Goal: Task Accomplishment & Management: Manage account settings

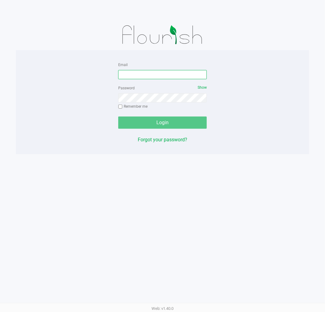
click at [179, 71] on input "Email" at bounding box center [162, 74] width 89 height 9
type input "[EMAIL_ADDRESS][DOMAIN_NAME]"
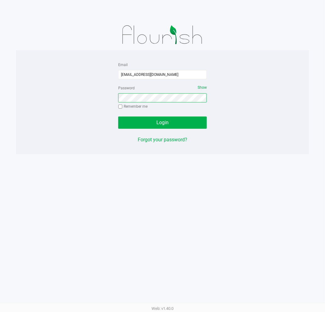
click at [118, 116] on button "Login" at bounding box center [162, 122] width 89 height 12
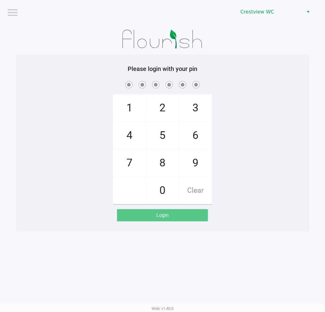
drag, startPoint x: 125, startPoint y: 159, endPoint x: 191, endPoint y: 183, distance: 70.0
click at [127, 160] on span "7" at bounding box center [129, 162] width 32 height 27
checkbox input "true"
click at [199, 166] on span "9" at bounding box center [195, 162] width 32 height 27
checkbox input "true"
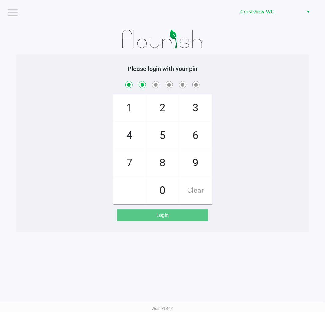
drag, startPoint x: 167, startPoint y: 107, endPoint x: 169, endPoint y: 147, distance: 40.0
click at [166, 111] on span "2" at bounding box center [162, 107] width 32 height 27
checkbox input "true"
click at [163, 196] on span "0" at bounding box center [162, 190] width 32 height 27
checkbox input "true"
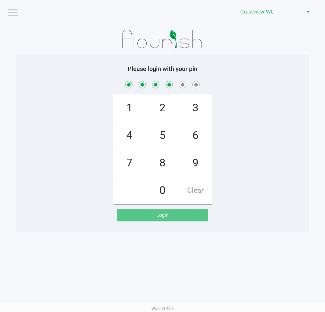
click at [130, 161] on span "7" at bounding box center [129, 162] width 32 height 27
checkbox input "true"
click at [169, 165] on span "8" at bounding box center [162, 162] width 32 height 27
checkbox input "true"
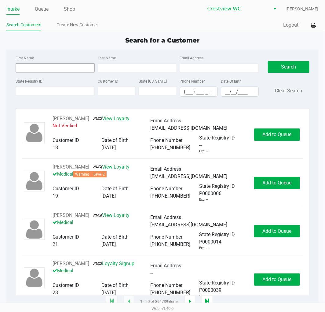
click at [42, 66] on input "First Name" at bounding box center [55, 67] width 79 height 9
click at [49, 90] on input "State Registry ID" at bounding box center [55, 90] width 79 height 9
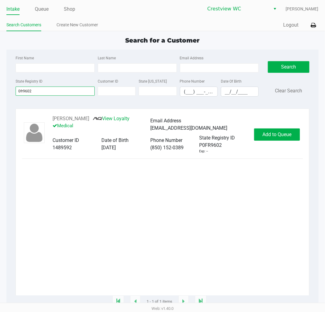
type input "0fr9602"
click at [274, 135] on span "Add to Queue" at bounding box center [276, 134] width 29 height 6
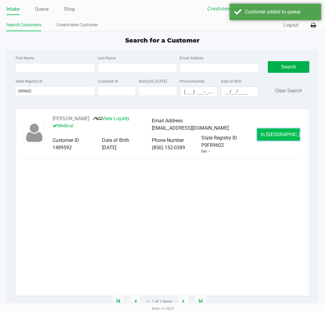
click at [274, 136] on span "In Queue" at bounding box center [286, 134] width 51 height 6
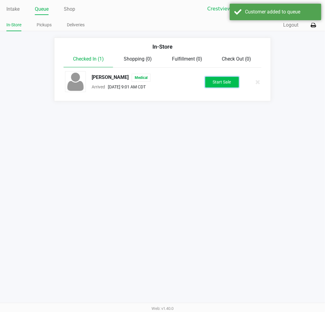
click at [222, 82] on button "Start Sale" at bounding box center [222, 82] width 34 height 11
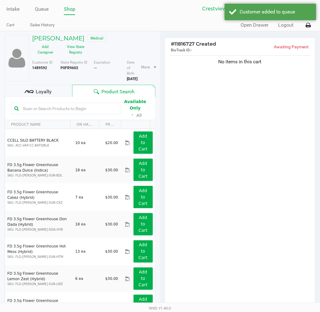
click at [72, 52] on button "View State Registry" at bounding box center [74, 49] width 31 height 15
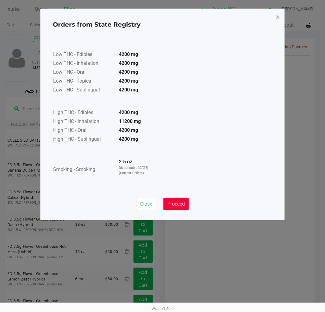
click at [179, 204] on span "Proceed" at bounding box center [175, 204] width 17 height 6
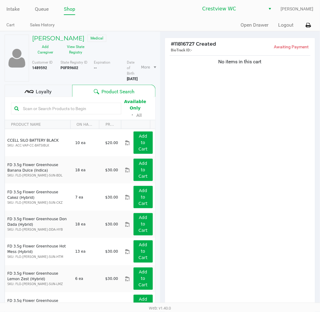
click at [49, 95] on div "Loyalty" at bounding box center [39, 91] width 68 height 12
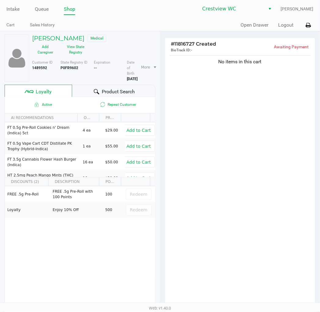
click at [245, 221] on div "No items in this cart" at bounding box center [240, 180] width 150 height 253
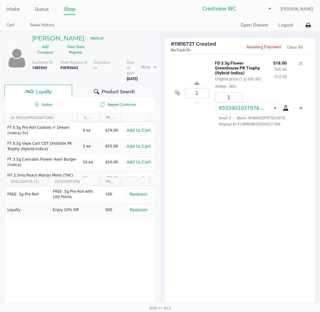
click at [227, 224] on div "1 FD 3.5g Flower Greenhouse PK Trophy (Hybrid-Indica) Original price (1 @ $30.0…" at bounding box center [240, 180] width 150 height 253
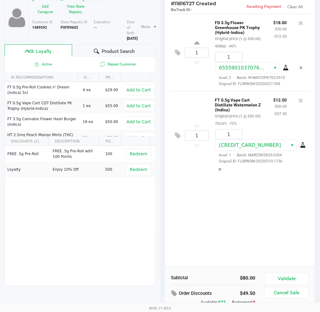
scroll to position [76, 0]
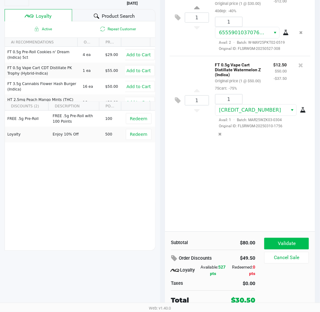
click at [291, 241] on button "Validate" at bounding box center [286, 244] width 44 height 12
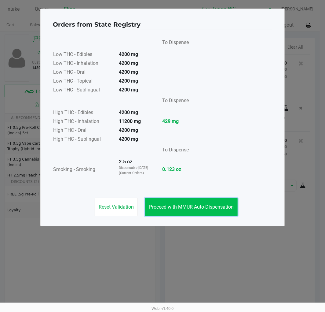
click at [192, 208] on span "Proceed with MMUR Auto-Dispensation" at bounding box center [191, 207] width 85 height 6
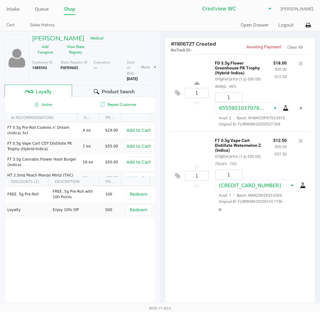
click at [222, 274] on div "1 FD 3.5g Flower Greenhouse PK Trophy (Hybrid-Indica) Original price (1 @ $30.0…" at bounding box center [240, 180] width 150 height 253
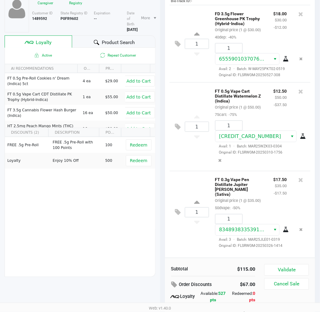
scroll to position [76, 0]
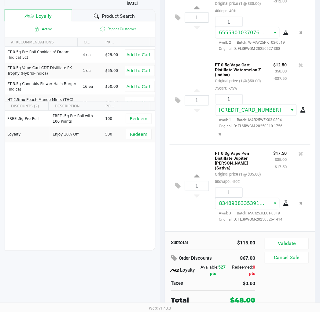
click at [294, 243] on button "Validate" at bounding box center [286, 244] width 44 height 12
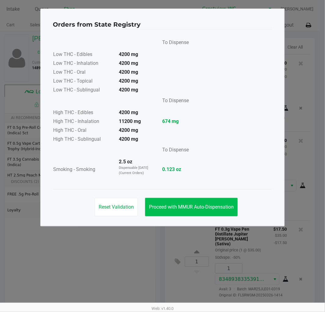
click at [197, 205] on span "Proceed with MMUR Auto-Dispensation" at bounding box center [191, 207] width 85 height 6
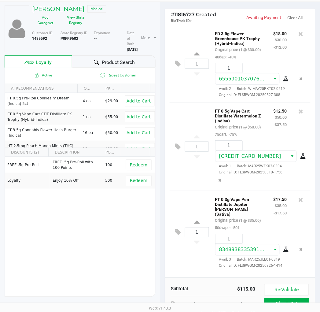
scroll to position [76, 0]
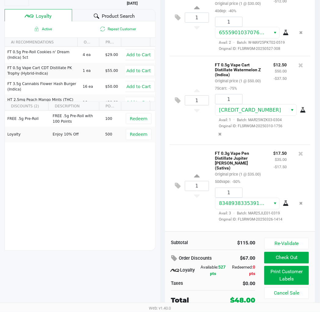
click at [287, 275] on button "Print Customer Labels" at bounding box center [286, 275] width 44 height 19
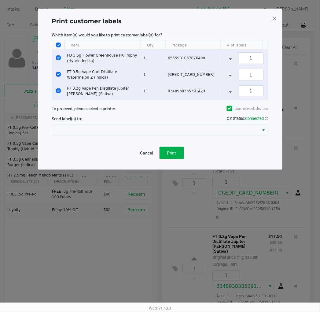
scroll to position [0, 0]
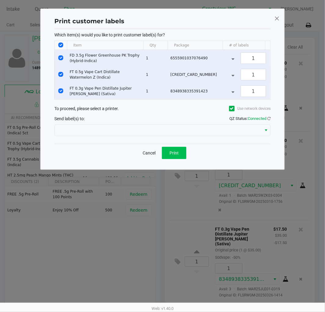
click at [177, 155] on span "Print" at bounding box center [174, 152] width 9 height 5
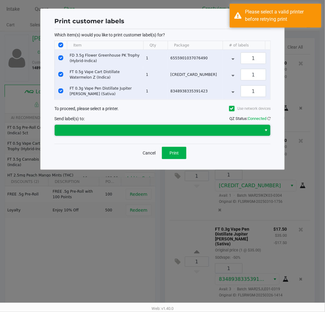
click at [225, 134] on span at bounding box center [157, 129] width 199 height 7
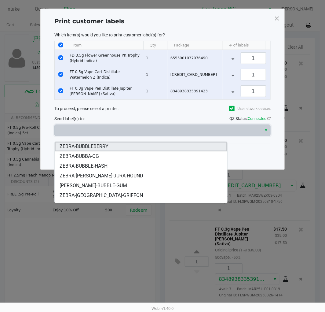
click at [126, 148] on li "ZEBRA-BUBBLEBERRY" at bounding box center [141, 146] width 172 height 10
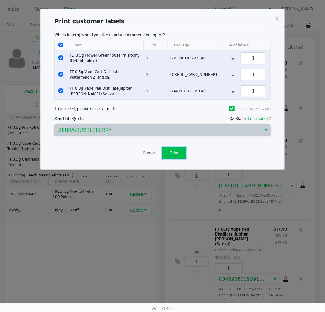
click at [179, 159] on button "Print" at bounding box center [174, 153] width 24 height 12
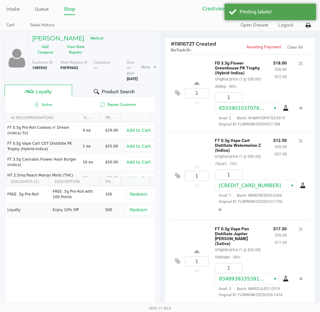
click at [310, 26] on icon at bounding box center [308, 25] width 5 height 4
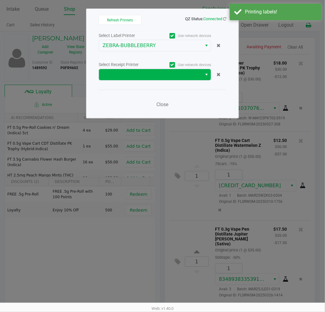
click at [206, 77] on span "Select" at bounding box center [206, 74] width 5 height 7
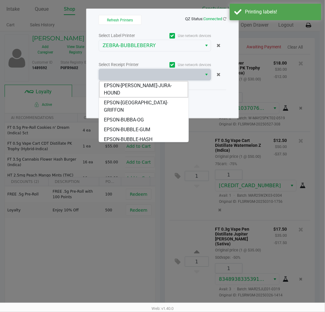
click at [152, 145] on span "EPSON-BUBBLEBERRY" at bounding box center [128, 148] width 49 height 7
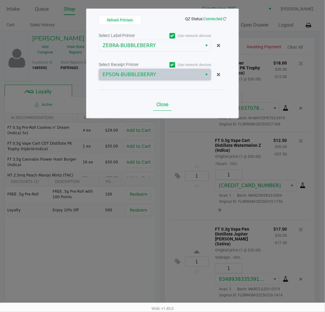
click at [163, 105] on span "Close" at bounding box center [163, 104] width 12 height 6
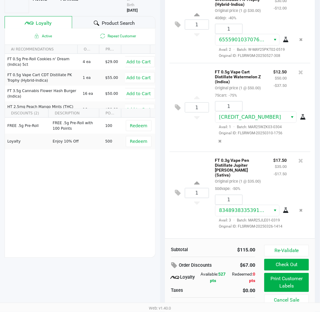
scroll to position [76, 0]
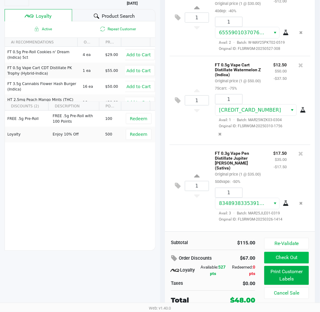
click at [284, 258] on button "Check Out" at bounding box center [286, 258] width 44 height 12
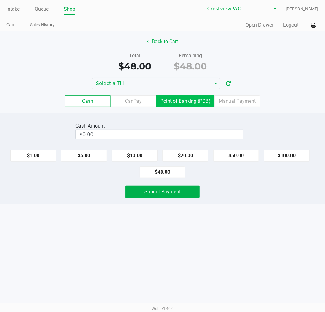
click at [195, 101] on label "Point of Banking (POB)" at bounding box center [185, 101] width 58 height 12
click at [0, 0] on 7 "Point of Banking (POB)" at bounding box center [0, 0] width 0 height 0
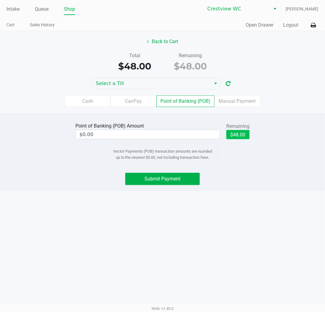
click at [243, 135] on button "$48.00" at bounding box center [237, 134] width 23 height 9
type input "$48.00"
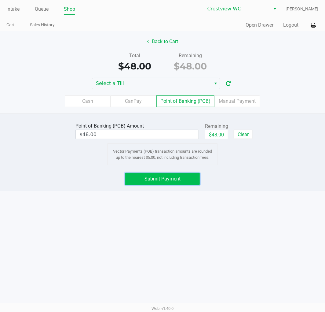
click at [183, 178] on button "Submit Payment" at bounding box center [162, 179] width 75 height 12
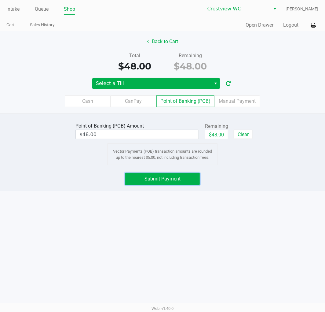
click at [215, 83] on span "Select" at bounding box center [215, 83] width 5 height 7
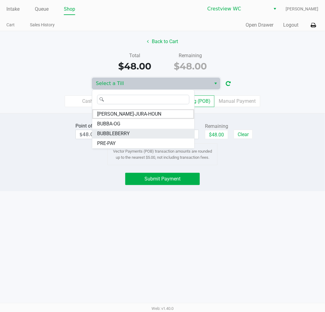
click at [132, 132] on li "BUBBLEBERRY" at bounding box center [143, 134] width 102 height 10
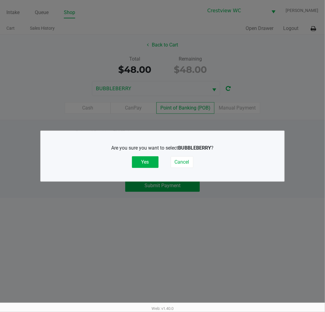
click at [143, 159] on button "Yes" at bounding box center [145, 162] width 27 height 12
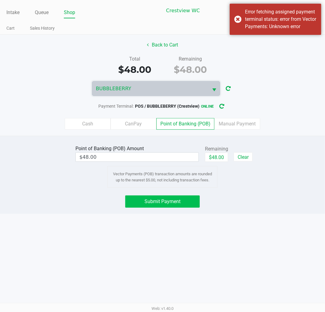
click at [178, 205] on button "Submit Payment" at bounding box center [162, 201] width 75 height 12
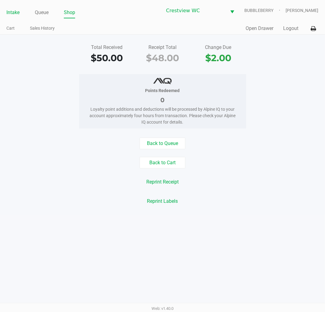
click at [12, 12] on link "Intake" at bounding box center [12, 12] width 13 height 9
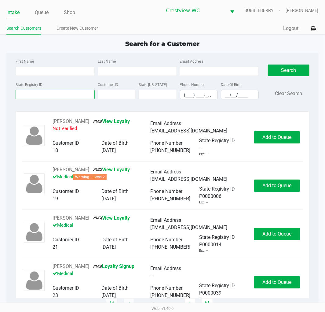
click at [63, 93] on input "State Registry ID" at bounding box center [55, 94] width 79 height 9
click at [38, 71] on input "First Name" at bounding box center [55, 71] width 79 height 9
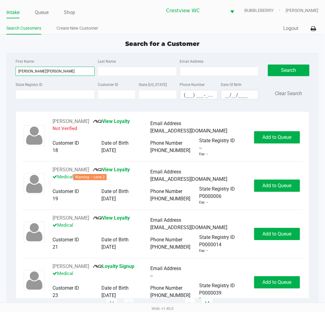
type input "tobya'travonne"
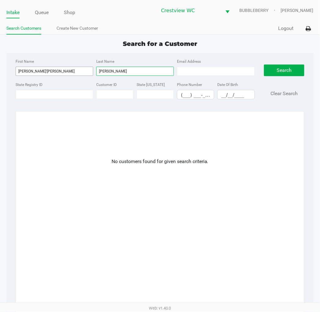
type input "hruska"
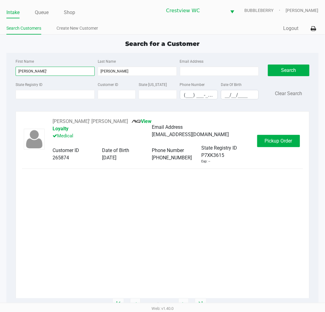
type input "Tobya'"
click at [286, 140] on span "Pickup Order" at bounding box center [278, 141] width 27 height 6
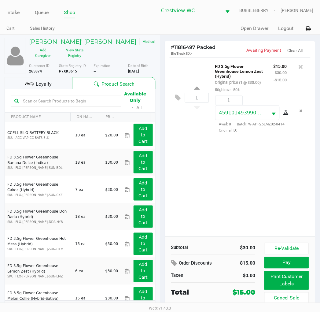
click at [43, 84] on span "Loyalty" at bounding box center [44, 83] width 16 height 7
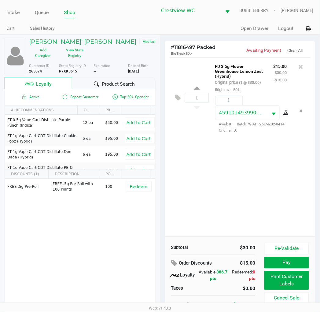
click at [217, 185] on div "1 FD 3.5g Flower Greenhouse Lemon Zest (Hybrid) Original price (1 @ $30.00) 50g…" at bounding box center [240, 146] width 150 height 179
click at [219, 196] on div "1 FD 3.5g Flower Greenhouse Lemon Zest (Hybrid) Original price (1 @ $30.00) 50g…" at bounding box center [240, 146] width 150 height 179
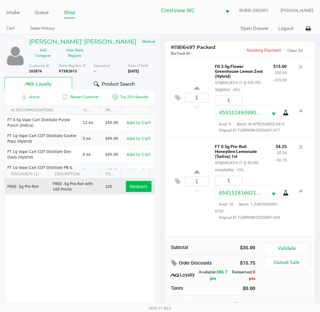
click at [132, 185] on span "Redeem" at bounding box center [138, 186] width 17 height 5
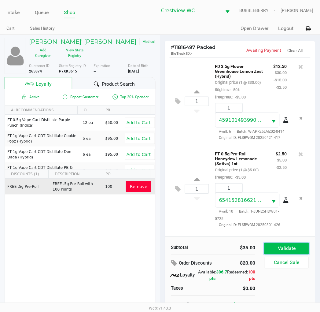
click at [297, 249] on button "Validate" at bounding box center [286, 249] width 44 height 12
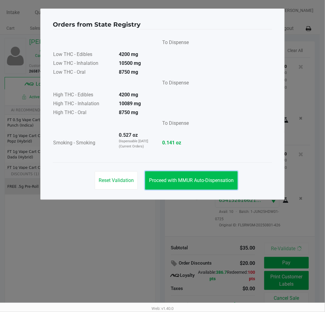
click at [211, 181] on span "Proceed with MMUR Auto-Dispensation" at bounding box center [191, 180] width 85 height 6
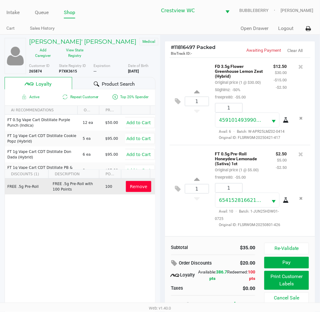
click at [286, 285] on button "Print Customer Labels" at bounding box center [286, 280] width 44 height 19
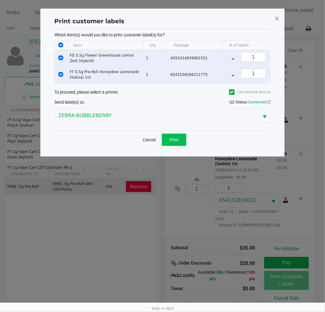
click at [172, 146] on button "Print" at bounding box center [174, 139] width 24 height 12
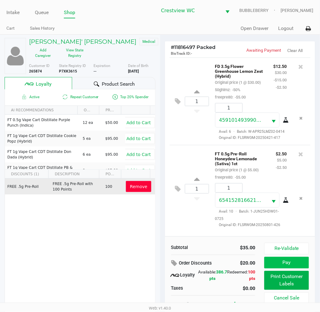
click at [292, 267] on button "Pay" at bounding box center [286, 263] width 44 height 12
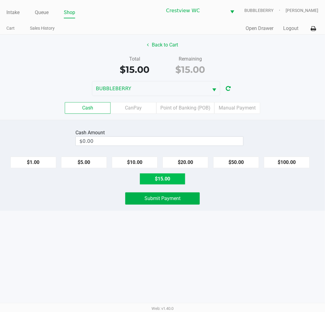
click at [167, 184] on button "$15.00" at bounding box center [163, 179] width 46 height 12
type input "$15.00"
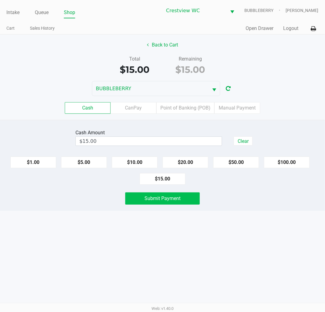
click at [170, 199] on span "Submit Payment" at bounding box center [162, 198] width 36 height 6
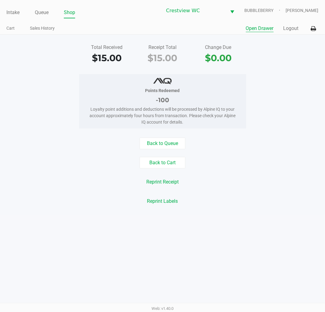
click at [258, 27] on button "Open Drawer" at bounding box center [260, 28] width 28 height 7
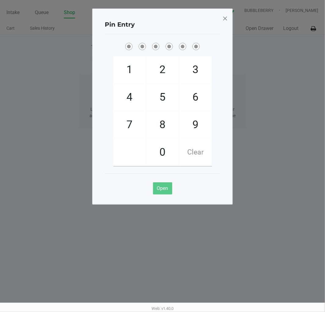
click at [119, 123] on span "7" at bounding box center [129, 124] width 32 height 27
checkbox input "true"
click at [197, 127] on span "9" at bounding box center [195, 124] width 32 height 27
checkbox input "true"
click at [164, 63] on span "2" at bounding box center [162, 69] width 32 height 27
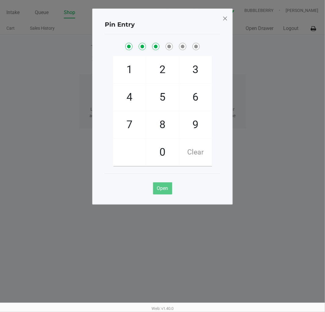
checkbox input "true"
click at [163, 150] on span "0" at bounding box center [162, 152] width 32 height 27
checkbox input "true"
click at [127, 129] on span "7" at bounding box center [129, 124] width 32 height 27
checkbox input "true"
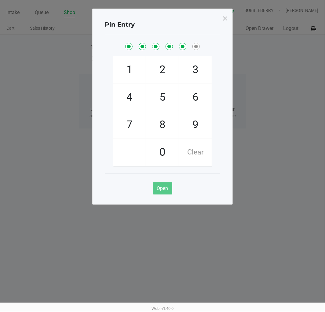
click at [163, 127] on span "8" at bounding box center [162, 124] width 32 height 27
checkbox input "true"
click at [224, 20] on span at bounding box center [224, 18] width 5 height 10
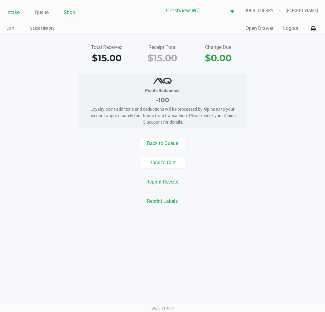
click at [16, 12] on link "Intake" at bounding box center [12, 12] width 13 height 9
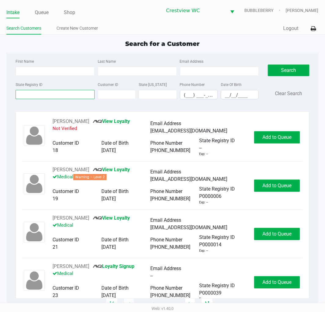
click at [68, 95] on input "State Registry ID" at bounding box center [55, 94] width 79 height 9
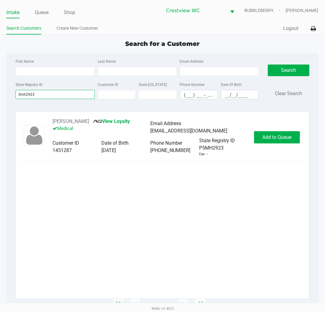
type input "5mh2923"
click at [269, 135] on span "Add to Queue" at bounding box center [276, 137] width 29 height 6
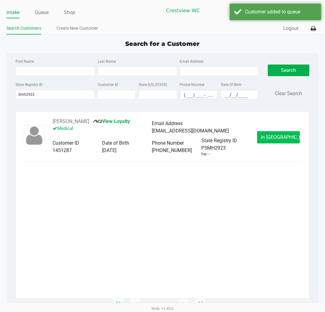
click at [276, 138] on span "In Queue" at bounding box center [286, 137] width 51 height 6
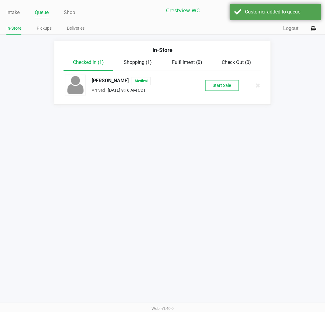
click at [228, 87] on button "Start Sale" at bounding box center [222, 85] width 34 height 11
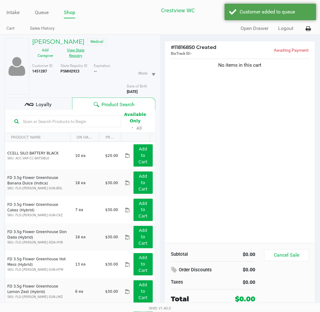
click at [75, 51] on button "View State Registry" at bounding box center [74, 52] width 31 height 15
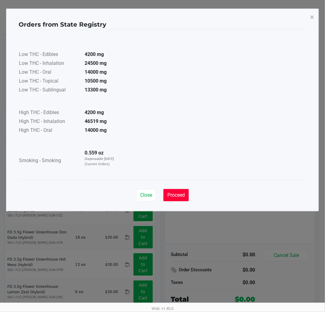
click at [176, 194] on span "Proceed" at bounding box center [175, 195] width 17 height 6
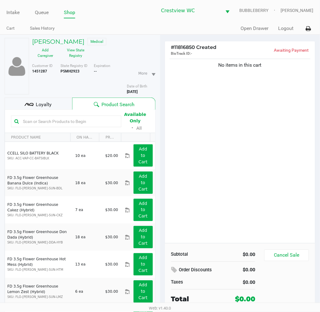
click at [45, 101] on span "Loyalty" at bounding box center [44, 104] width 16 height 7
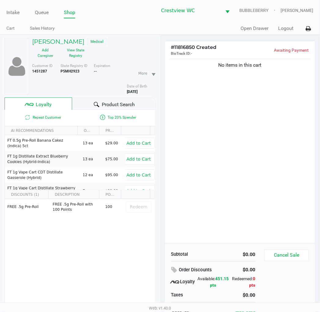
click at [123, 101] on span "Product Search" at bounding box center [118, 104] width 33 height 7
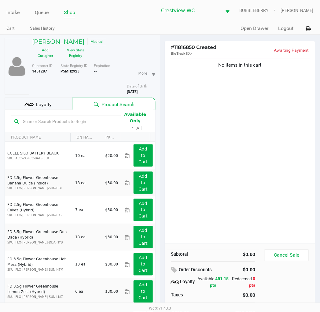
click at [82, 50] on button "View State Registry" at bounding box center [74, 52] width 31 height 15
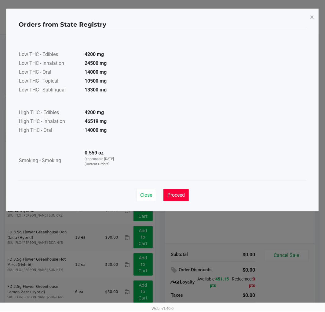
click at [178, 193] on span "Proceed" at bounding box center [175, 195] width 17 height 6
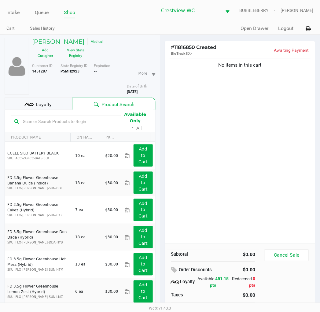
click at [251, 172] on div "No items in this cart" at bounding box center [240, 149] width 150 height 185
click at [239, 166] on div "No items in this cart" at bounding box center [240, 149] width 150 height 185
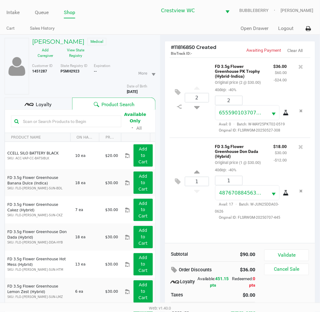
click at [192, 223] on div "1 FD 3.5g Flower Greenhouse Don Dada (Hybrid) Original price (1 @ $30.00) 40dep…" at bounding box center [240, 180] width 141 height 87
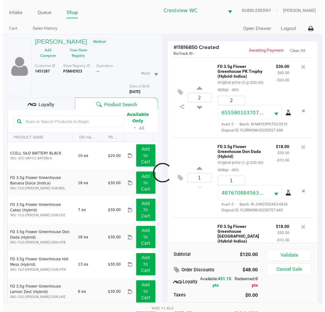
scroll to position [99, 0]
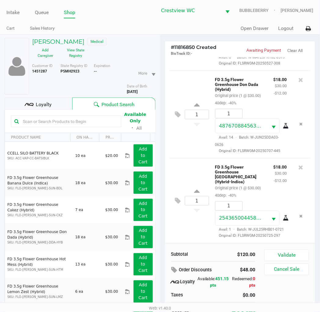
click at [291, 258] on button "Validate" at bounding box center [286, 255] width 44 height 12
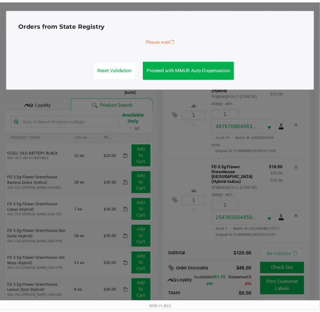
scroll to position [101, 0]
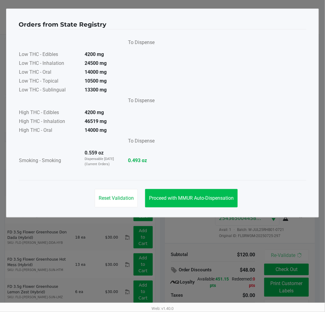
click at [222, 200] on span "Proceed with MMUR Auto-Dispensation" at bounding box center [191, 198] width 85 height 6
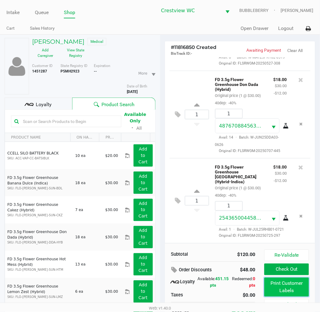
click at [286, 291] on button "Print Customer Labels" at bounding box center [286, 286] width 44 height 19
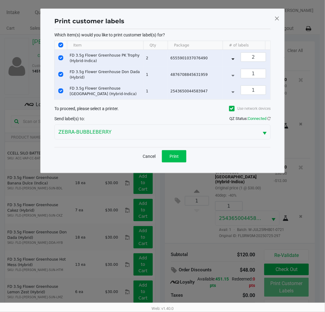
click at [176, 159] on span "Print" at bounding box center [174, 156] width 9 height 5
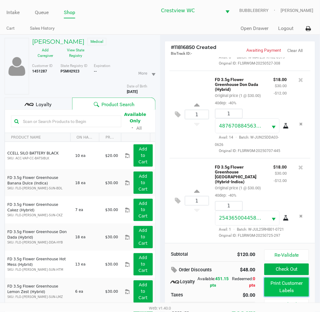
click at [286, 290] on button "Print Customer Labels" at bounding box center [286, 286] width 44 height 19
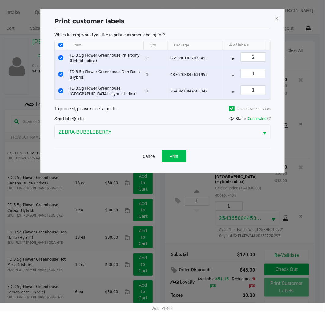
click at [179, 162] on button "Print" at bounding box center [174, 156] width 24 height 12
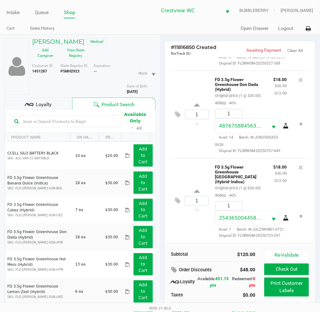
click at [48, 103] on span "Loyalty" at bounding box center [44, 104] width 16 height 7
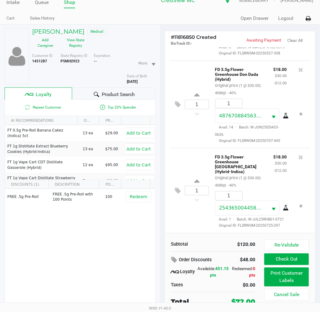
scroll to position [31, 0]
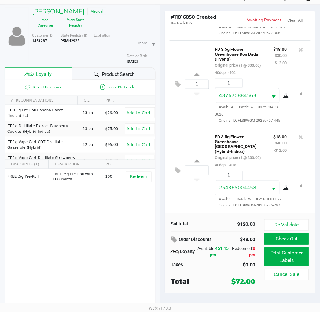
click at [292, 238] on button "Check Out" at bounding box center [286, 239] width 44 height 12
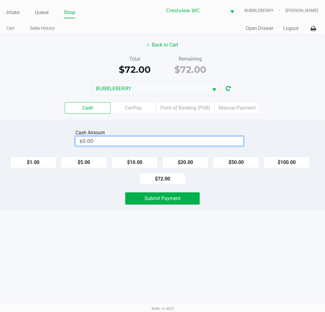
click at [173, 140] on input "$0.00" at bounding box center [159, 141] width 167 height 9
click at [179, 199] on span "Submit Payment" at bounding box center [162, 198] width 36 height 6
type input "$82.00"
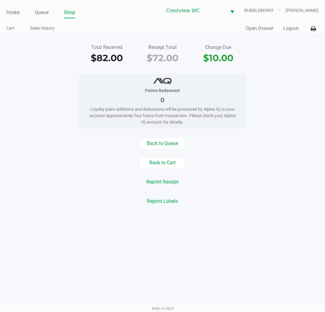
click at [8, 11] on link "Intake" at bounding box center [12, 12] width 13 height 9
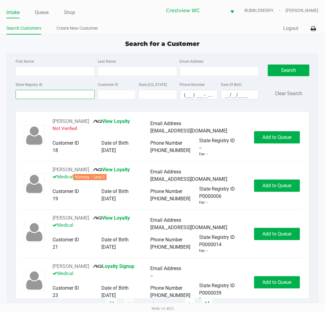
click at [52, 93] on input "State Registry ID" at bounding box center [55, 94] width 79 height 9
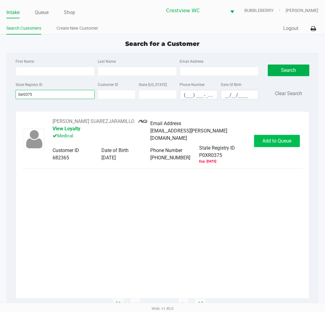
type input "0xr0375"
click at [282, 138] on span "Add to Queue" at bounding box center [276, 141] width 29 height 6
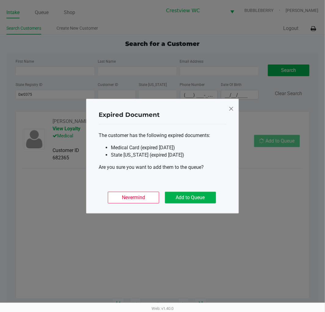
click at [194, 199] on button "Add to Queue" at bounding box center [190, 198] width 51 height 12
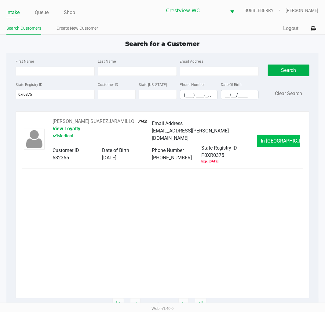
click at [286, 135] on button "In Queue" at bounding box center [278, 141] width 43 height 12
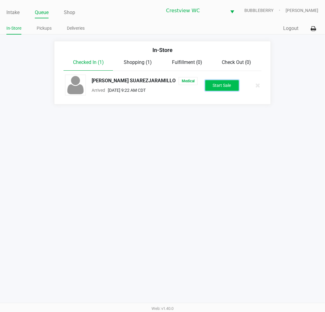
click at [228, 88] on button "Start Sale" at bounding box center [222, 85] width 34 height 11
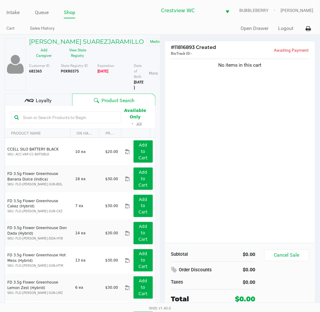
click at [63, 121] on input "text" at bounding box center [68, 117] width 97 height 9
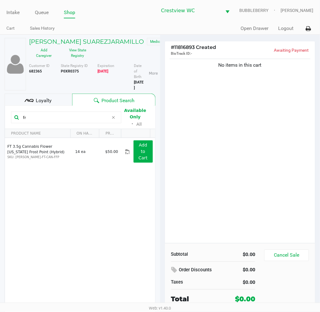
type input "f"
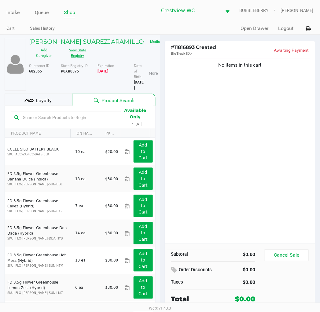
click at [77, 55] on button "View State Registry" at bounding box center [76, 52] width 34 height 15
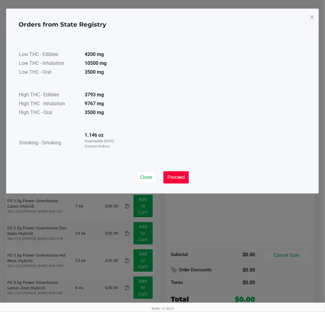
click at [177, 177] on span "Proceed" at bounding box center [175, 177] width 17 height 6
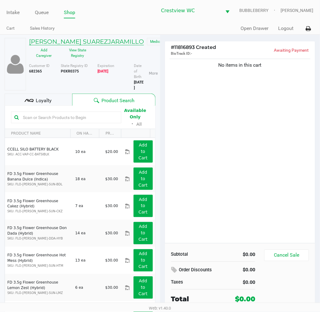
click at [92, 41] on h5 "Cari SUAREZJARAMILLO" at bounding box center [86, 41] width 115 height 7
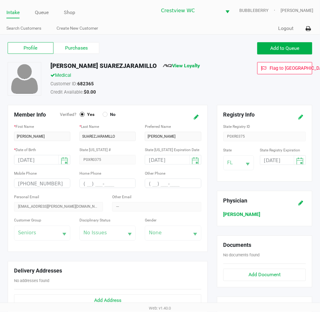
click at [301, 117] on icon at bounding box center [300, 117] width 5 height 4
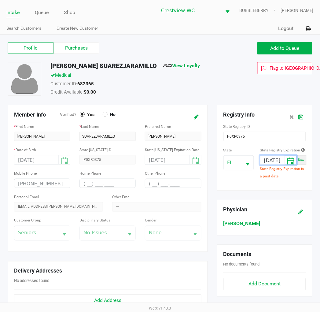
click at [277, 160] on input "07/27/2025" at bounding box center [272, 159] width 24 height 9
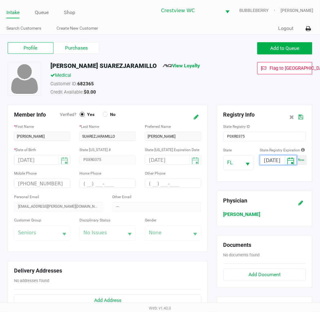
type input "07/27/2026"
click at [301, 117] on icon at bounding box center [300, 117] width 5 height 4
click at [40, 15] on link "Queue" at bounding box center [42, 12] width 14 height 9
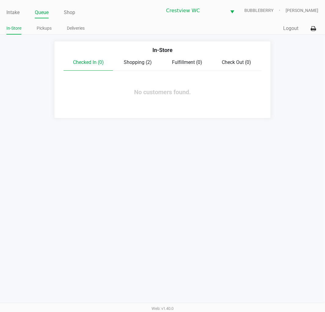
click at [138, 62] on span "Shopping (2)" at bounding box center [138, 62] width 28 height 6
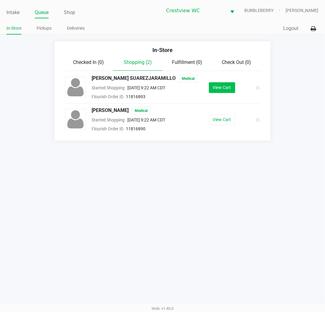
click at [225, 87] on button "View Cart" at bounding box center [222, 87] width 26 height 11
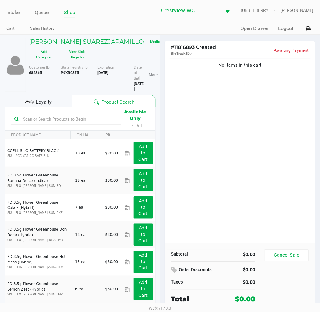
click at [85, 121] on input "text" at bounding box center [68, 118] width 97 height 9
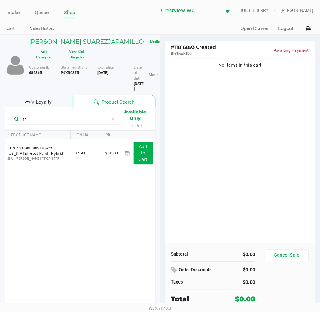
type input "f"
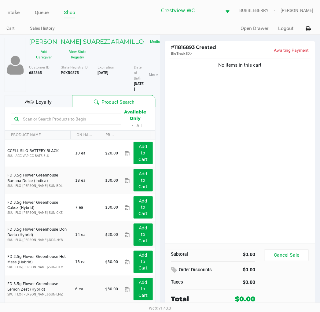
click at [221, 187] on div "No items in this cart" at bounding box center [240, 149] width 150 height 185
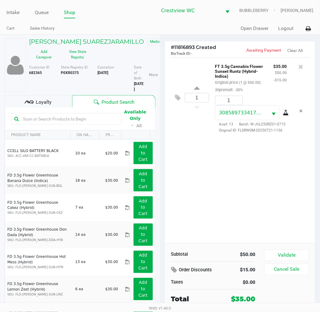
click at [236, 214] on div "1 FT 3.5g Cannabis Flower Sunset Runtz (Hybrid-Indica) Original price (1 @ $50.…" at bounding box center [240, 149] width 150 height 185
click at [239, 212] on div "1 FT 3.5g Cannabis Flower Sunset Runtz (Hybrid-Indica) Original price (1 @ $50.…" at bounding box center [240, 149] width 150 height 185
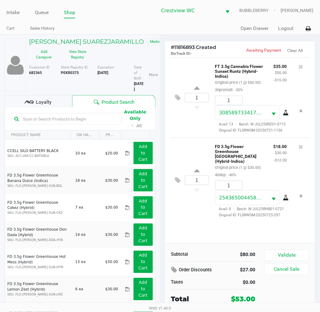
click at [227, 239] on div "1 FT 3.5g Cannabis Flower Sunset Runtz (Hybrid-Indica) Original price (1 @ $50.…" at bounding box center [240, 149] width 150 height 185
click at [186, 220] on div "1 FT 3.5g Cannabis Flower Sunset Runtz (Hybrid-Indica) Original price (1 @ $50.…" at bounding box center [240, 149] width 150 height 185
click at [193, 228] on div "1 FT 3.5g Cannabis Flower Sunset Runtz (Hybrid-Indica) Original price (1 @ $50.…" at bounding box center [240, 149] width 150 height 185
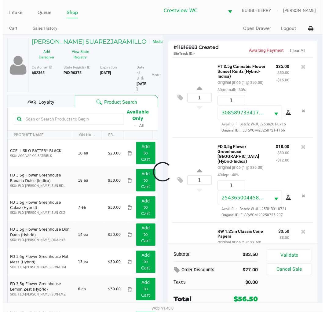
scroll to position [72, 0]
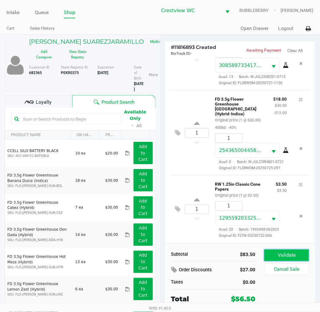
click at [291, 250] on button "Validate" at bounding box center [286, 255] width 44 height 12
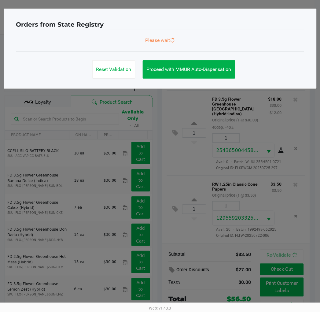
scroll to position [74, 0]
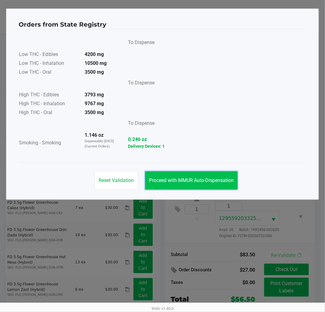
click at [218, 181] on span "Proceed with MMUR Auto-Dispensation" at bounding box center [191, 180] width 85 height 6
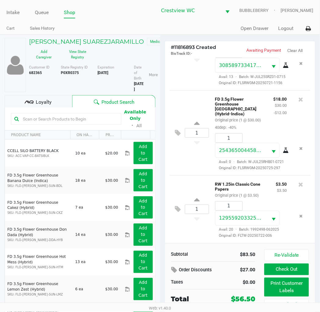
click at [54, 105] on div "Loyalty" at bounding box center [39, 101] width 68 height 12
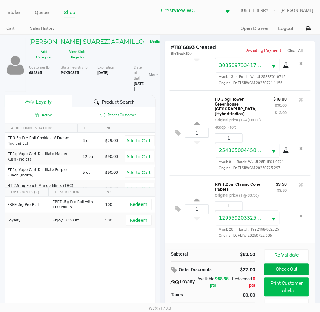
click at [280, 284] on button "Print Customer Labels" at bounding box center [286, 286] width 44 height 19
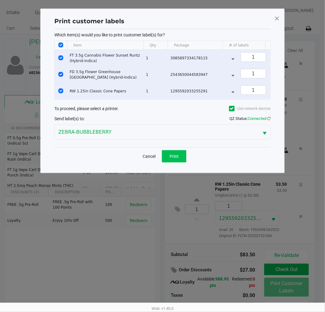
click at [173, 159] on span "Print" at bounding box center [174, 156] width 9 height 5
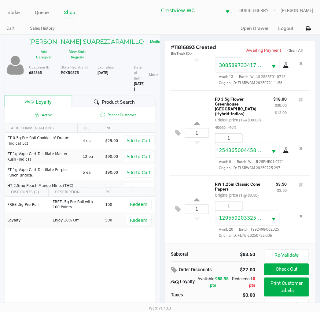
click at [286, 268] on button "Check Out" at bounding box center [286, 269] width 44 height 12
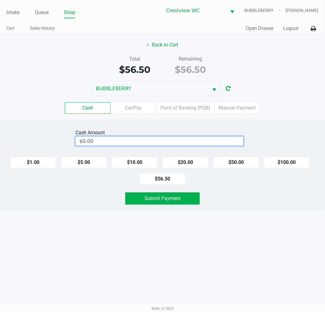
click at [147, 144] on input "$0.00" at bounding box center [159, 141] width 167 height 9
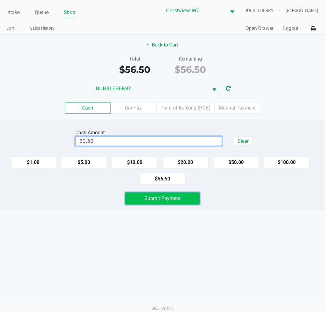
click at [163, 196] on span "Submit Payment" at bounding box center [162, 198] width 36 height 6
type input "$60.50"
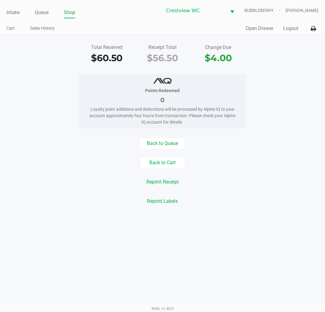
click at [258, 217] on div "Intake Queue Shop Crestview WC BUBBLEBERRY Jenni McDougald Cart Sales History Q…" at bounding box center [162, 156] width 325 height 312
click at [14, 15] on link "Intake" at bounding box center [12, 12] width 13 height 9
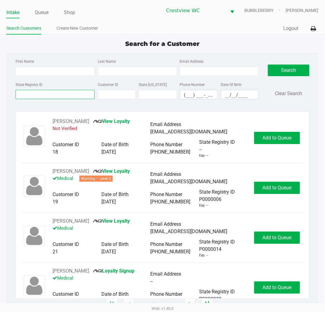
click at [65, 93] on input "State Registry ID" at bounding box center [55, 94] width 79 height 9
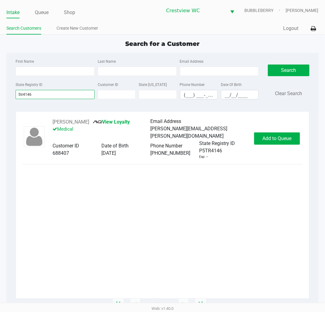
type input "5tr4146"
click at [286, 138] on span "Add to Queue" at bounding box center [276, 138] width 29 height 6
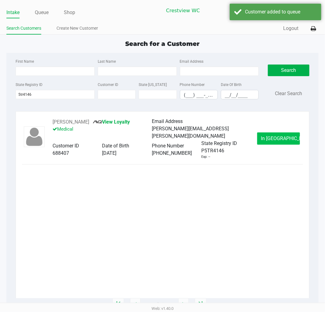
click at [284, 135] on span "In Queue" at bounding box center [286, 138] width 51 height 6
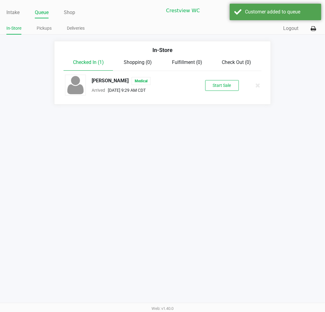
click at [227, 86] on button "Start Sale" at bounding box center [222, 85] width 34 height 11
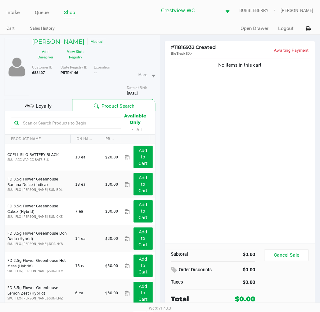
click at [78, 56] on button "View State Registry" at bounding box center [74, 54] width 31 height 15
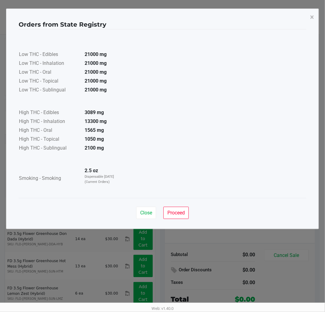
click at [179, 212] on span "Proceed" at bounding box center [175, 213] width 17 height 6
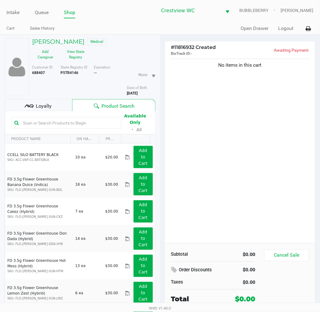
click at [57, 104] on div "Loyalty" at bounding box center [39, 105] width 68 height 12
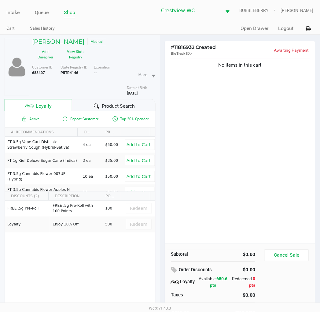
click at [247, 159] on div "No items in this cart" at bounding box center [240, 149] width 150 height 185
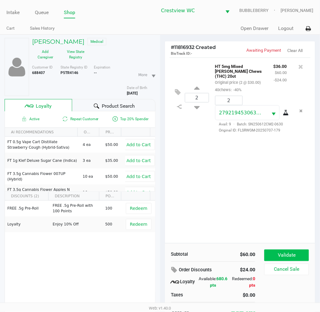
click at [296, 251] on button "Validate" at bounding box center [286, 255] width 44 height 12
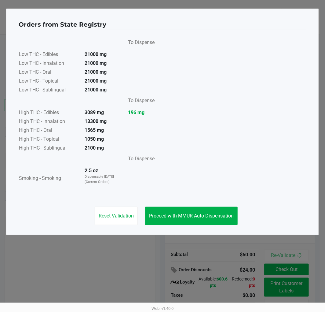
click at [203, 210] on button "Proceed with MMUR Auto-Dispensation" at bounding box center [191, 215] width 93 height 18
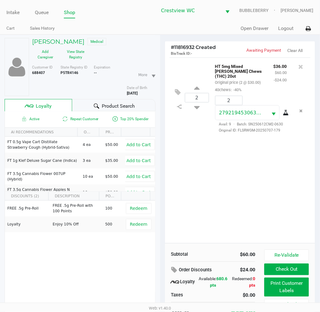
click at [285, 289] on button "Print Customer Labels" at bounding box center [286, 286] width 44 height 19
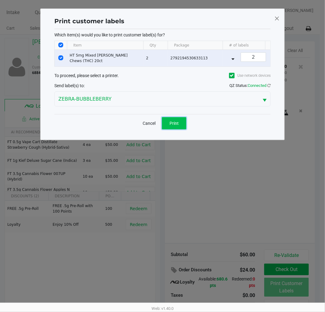
click at [172, 126] on span "Print" at bounding box center [174, 123] width 9 height 5
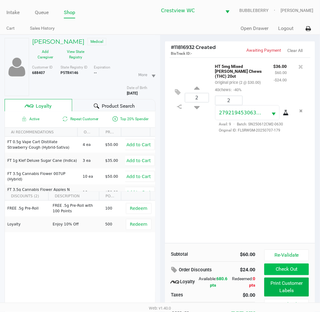
click at [295, 269] on button "Check Out" at bounding box center [286, 269] width 44 height 12
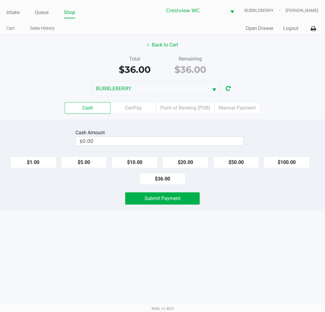
click at [193, 162] on button "$20.00" at bounding box center [186, 162] width 46 height 12
click at [199, 160] on button "$20.00" at bounding box center [186, 162] width 46 height 12
type input "$40.00"
click at [186, 195] on button "Submit Payment" at bounding box center [162, 198] width 75 height 12
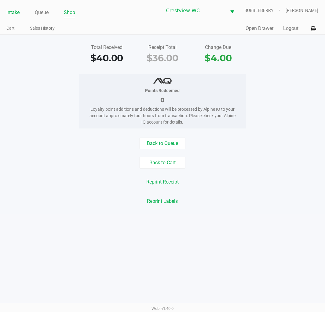
click at [13, 12] on link "Intake" at bounding box center [12, 12] width 13 height 9
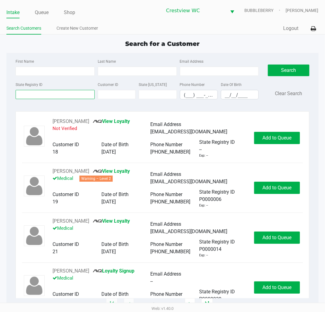
click at [64, 93] on input "State Registry ID" at bounding box center [55, 94] width 79 height 9
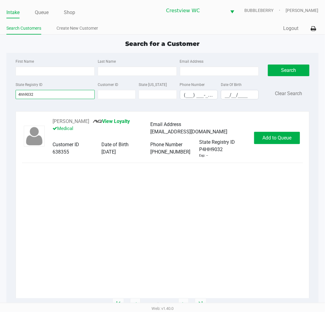
type input "4hh9032"
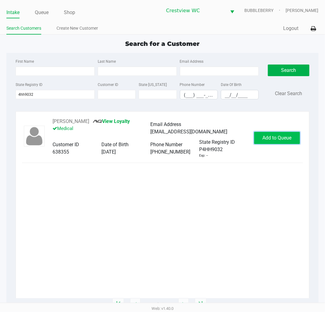
click at [283, 133] on button "Add to Queue" at bounding box center [277, 138] width 46 height 12
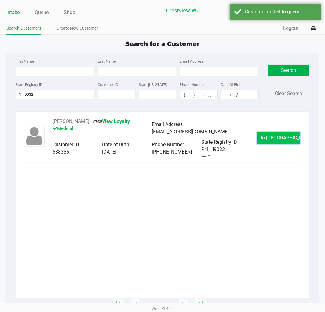
click at [273, 140] on span "In Queue" at bounding box center [286, 138] width 51 height 6
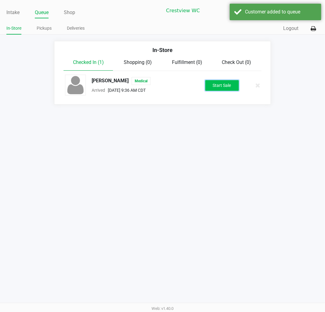
click at [225, 85] on button "Start Sale" at bounding box center [222, 85] width 34 height 11
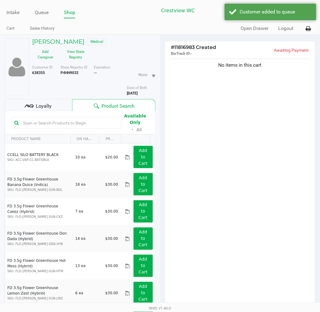
click at [76, 57] on button "View State Registry" at bounding box center [74, 54] width 31 height 15
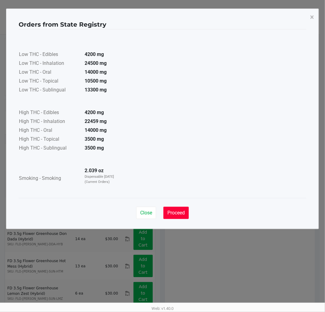
click at [181, 216] on button "Proceed" at bounding box center [175, 212] width 25 height 12
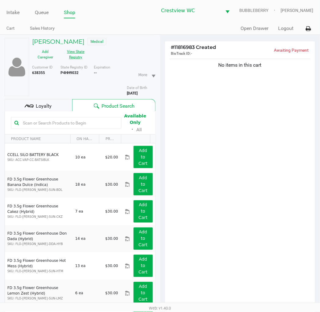
click at [75, 59] on button "View State Registry" at bounding box center [74, 54] width 31 height 15
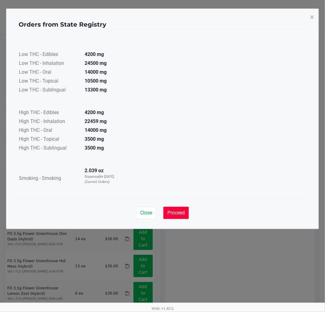
click at [175, 212] on span "Proceed" at bounding box center [175, 213] width 17 height 6
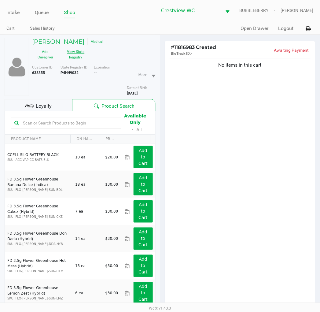
click at [53, 123] on input "text" at bounding box center [68, 122] width 97 height 9
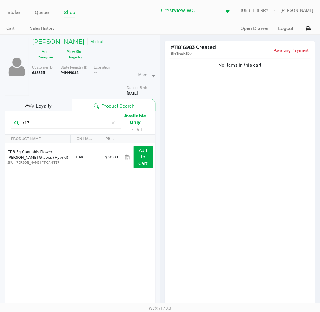
type input "t17"
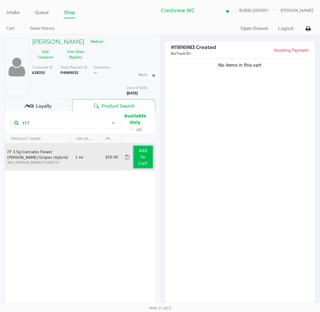
click at [139, 158] on app-button-loader "Add to Cart" at bounding box center [142, 157] width 9 height 18
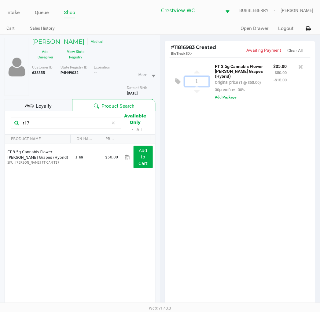
click at [197, 79] on input "1" at bounding box center [197, 81] width 24 height 9
click at [104, 122] on input "t17" at bounding box center [64, 122] width 88 height 9
type input "1"
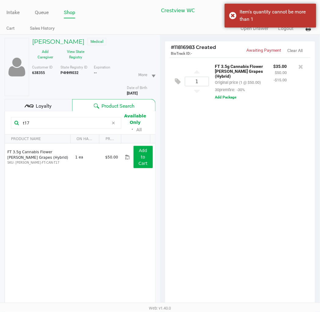
click at [114, 124] on icon at bounding box center [113, 122] width 4 height 5
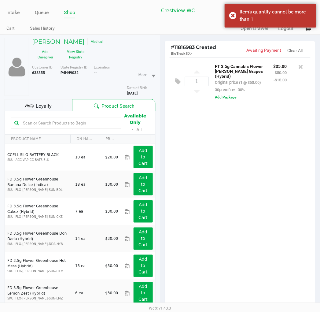
click at [198, 77] on kendo-numerictextbox "1" at bounding box center [197, 81] width 24 height 9
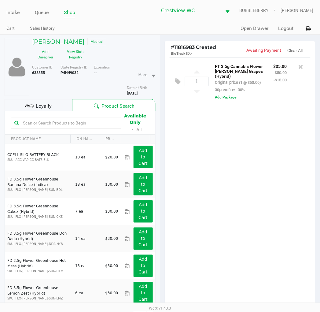
click at [97, 121] on input "text" at bounding box center [68, 122] width 97 height 9
click at [219, 199] on div "1 FT 3.5g Cannabis Flower Gaspar's Grapes (Hybrid) Original price (1 @ $50.00) …" at bounding box center [240, 183] width 150 height 253
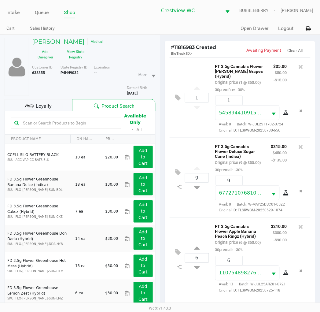
scroll to position [66, 0]
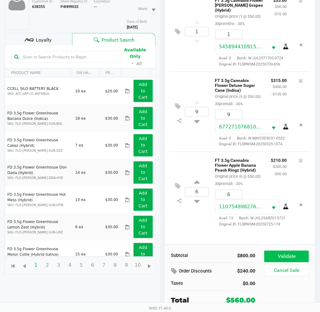
click at [293, 251] on button "Validate" at bounding box center [286, 256] width 44 height 12
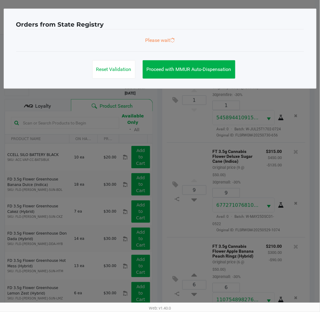
scroll to position [0, 0]
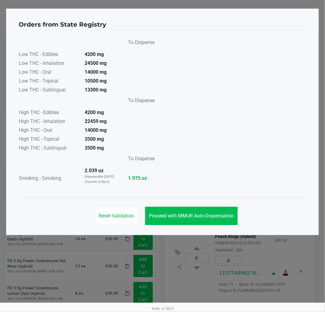
click at [210, 215] on span "Proceed with MMUR Auto-Dispensation" at bounding box center [191, 216] width 85 height 6
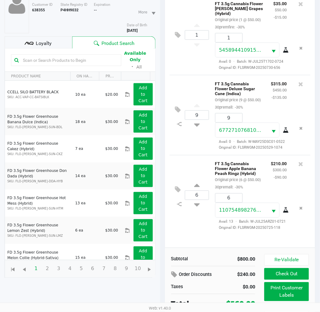
scroll to position [73, 0]
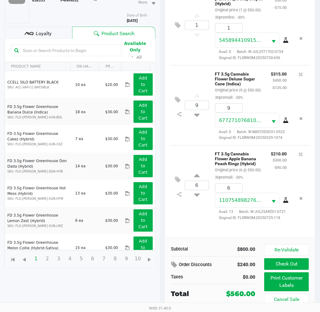
click at [282, 248] on button "Re-Validate" at bounding box center [286, 250] width 44 height 12
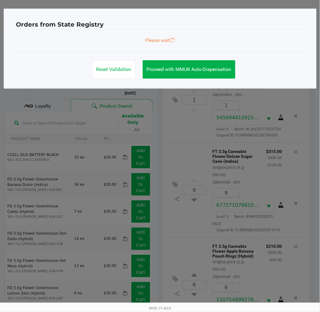
scroll to position [34, 0]
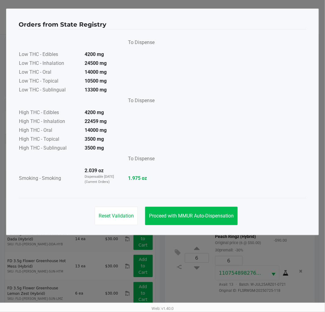
click at [215, 214] on span "Proceed with MMUR Auto-Dispensation" at bounding box center [191, 216] width 85 height 6
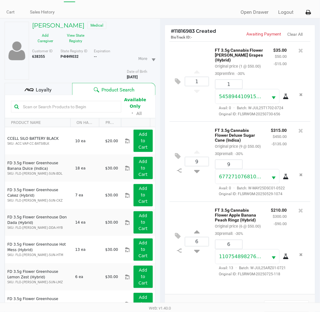
scroll to position [73, 0]
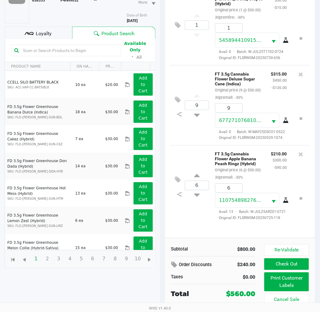
click at [291, 250] on button "Re-Validate" at bounding box center [286, 250] width 44 height 12
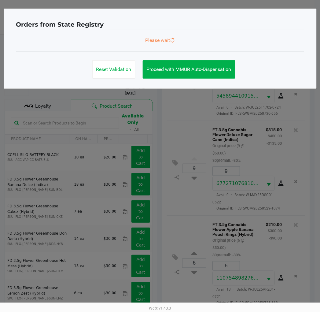
scroll to position [0, 0]
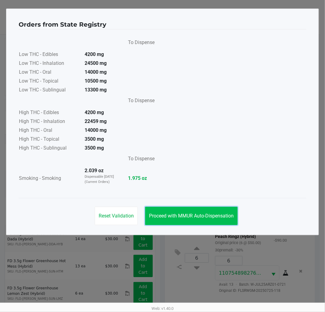
click at [212, 216] on span "Proceed with MMUR Auto-Dispensation" at bounding box center [191, 216] width 85 height 6
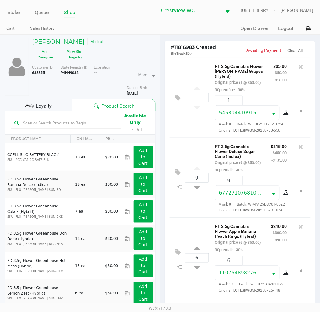
scroll to position [73, 0]
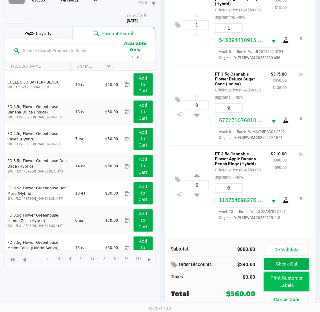
click at [292, 281] on button "Print Customer Labels" at bounding box center [286, 281] width 44 height 19
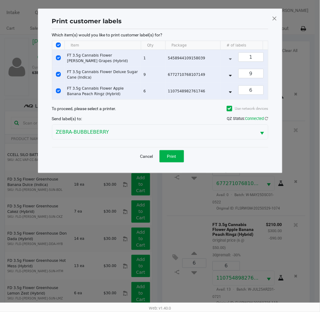
scroll to position [0, 0]
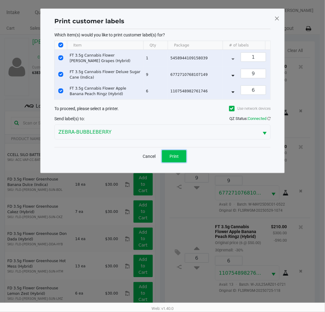
click at [182, 160] on button "Print" at bounding box center [174, 156] width 24 height 12
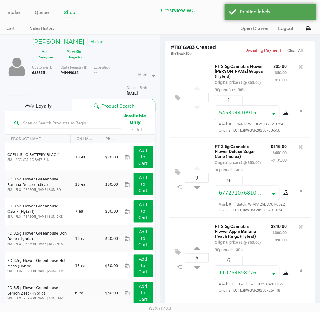
click at [52, 104] on div "Loyalty" at bounding box center [39, 105] width 68 height 12
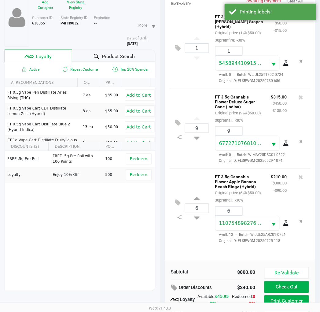
scroll to position [79, 0]
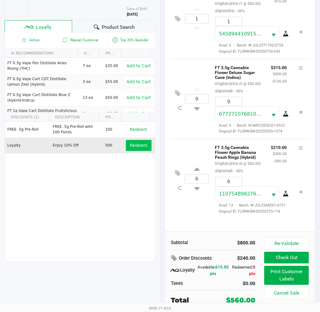
click at [136, 144] on span "Redeem" at bounding box center [138, 145] width 17 height 5
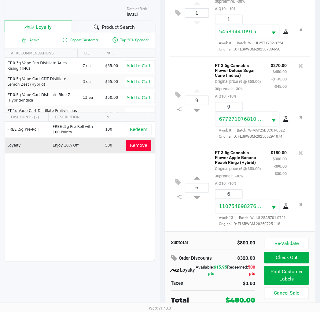
scroll to position [56, 0]
click at [112, 23] on div "Product Search" at bounding box center [113, 26] width 83 height 12
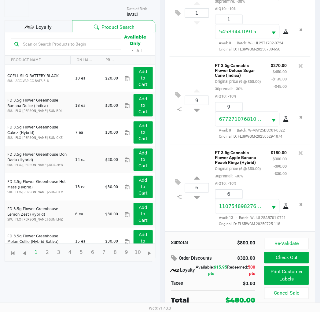
click at [103, 46] on input "text" at bounding box center [68, 43] width 97 height 9
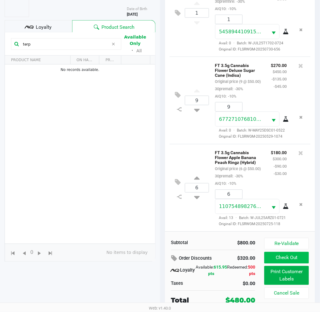
type input "terp"
click at [296, 259] on button "Check Out" at bounding box center [286, 258] width 44 height 12
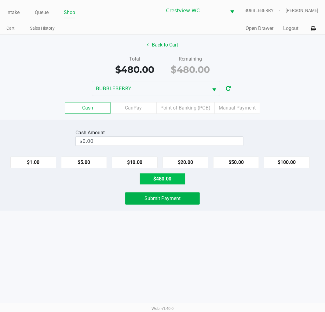
click at [173, 181] on button "$480.00" at bounding box center [163, 179] width 46 height 12
type input "$480.00"
click at [178, 199] on span "Submit Payment" at bounding box center [162, 198] width 36 height 6
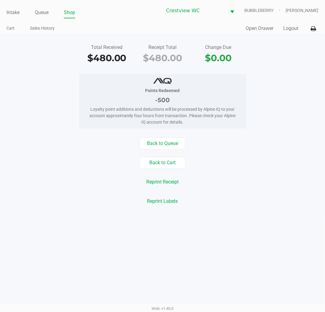
click at [11, 14] on link "Intake" at bounding box center [12, 12] width 13 height 9
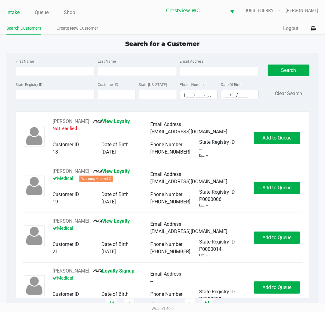
click at [73, 93] on input "State Registry ID" at bounding box center [55, 94] width 79 height 9
click at [43, 13] on link "Queue" at bounding box center [42, 12] width 14 height 9
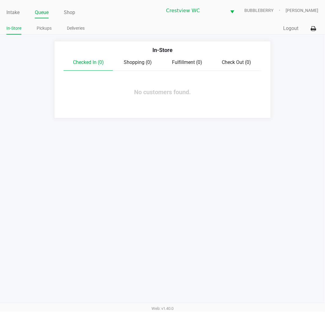
click at [47, 28] on link "Pickups" at bounding box center [44, 28] width 15 height 8
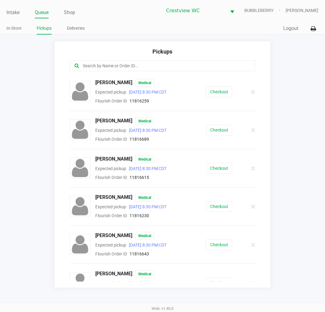
click at [217, 242] on button "Checkout" at bounding box center [219, 244] width 26 height 11
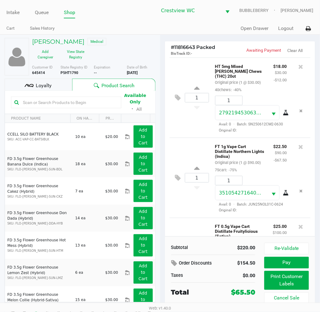
click at [186, 217] on div "1 FT 1g Vape Cart Distillate Northern Lights (Indica) Original price (1 @ $90.0…" at bounding box center [240, 177] width 141 height 80
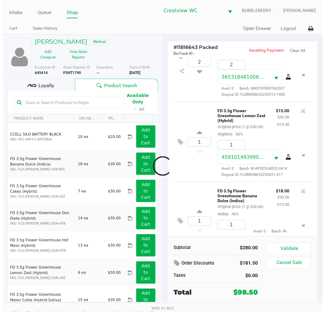
scroll to position [283, 0]
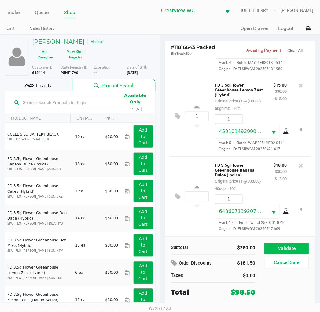
click at [289, 247] on button "Validate" at bounding box center [286, 249] width 44 height 12
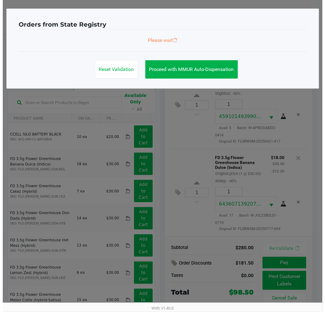
scroll to position [293, 0]
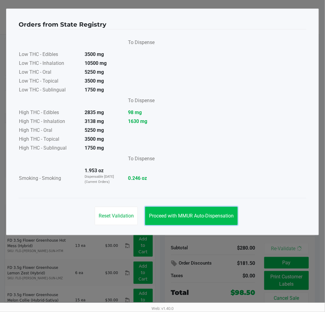
click at [219, 213] on span "Proceed with MMUR Auto-Dispensation" at bounding box center [191, 216] width 85 height 6
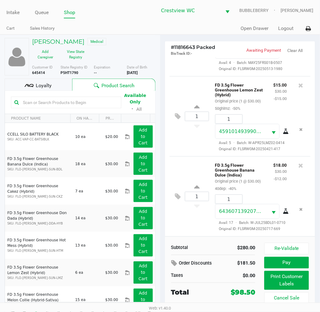
click at [288, 281] on button "Print Customer Labels" at bounding box center [286, 280] width 44 height 19
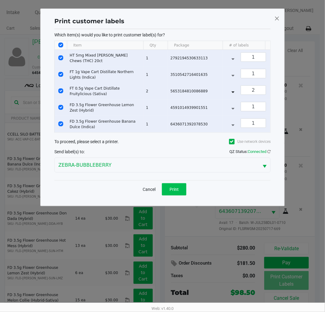
click at [174, 192] on span "Print" at bounding box center [174, 189] width 9 height 5
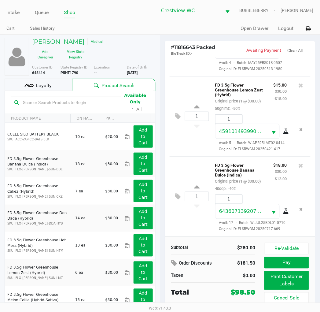
click at [293, 268] on button "Pay" at bounding box center [286, 263] width 44 height 12
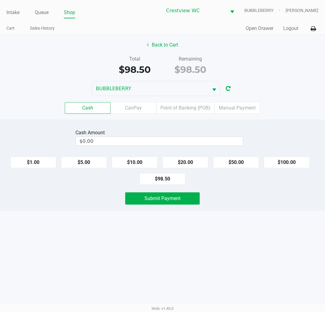
click at [172, 44] on button "Back to Cart" at bounding box center [162, 45] width 39 height 12
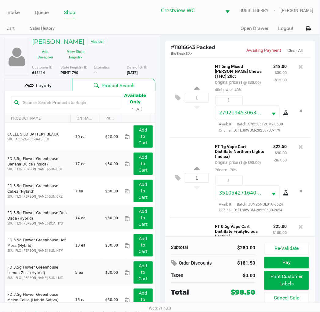
click at [51, 89] on span "Loyalty" at bounding box center [44, 85] width 16 height 7
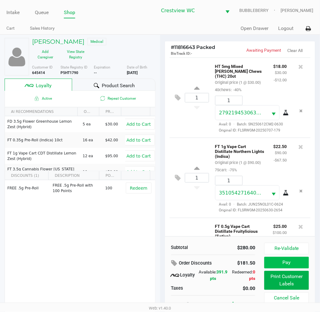
click at [292, 260] on button "Pay" at bounding box center [286, 263] width 44 height 12
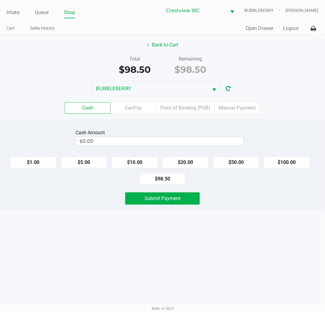
click at [182, 107] on label "Point of Banking (POB)" at bounding box center [185, 108] width 58 height 12
click at [0, 0] on 7 "Point of Banking (POB)" at bounding box center [0, 0] width 0 height 0
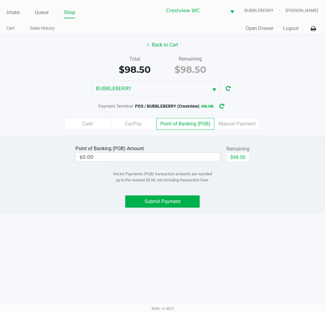
click at [236, 155] on button "$98.50" at bounding box center [237, 156] width 23 height 9
type input "$98.50"
click at [159, 200] on span "Submit Payment" at bounding box center [162, 201] width 36 height 6
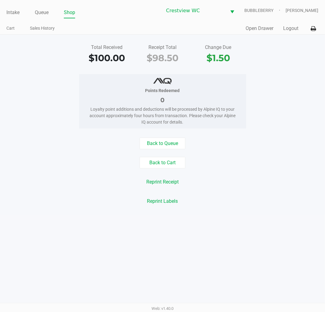
click at [14, 10] on link "Intake" at bounding box center [12, 12] width 13 height 9
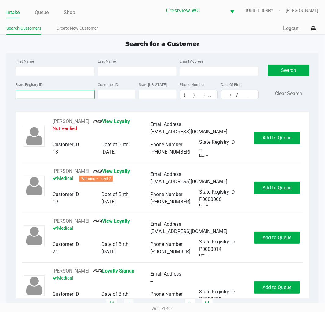
click at [77, 96] on input "State Registry ID" at bounding box center [55, 94] width 79 height 9
click at [40, 13] on link "Queue" at bounding box center [42, 12] width 14 height 9
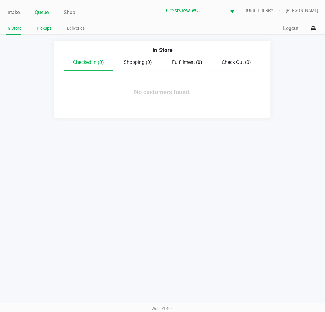
click at [47, 28] on link "Pickups" at bounding box center [44, 28] width 15 height 8
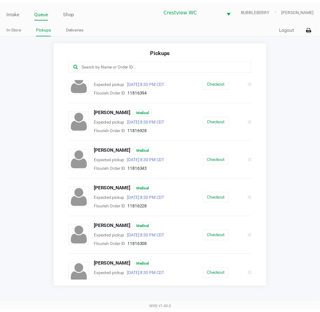
scroll to position [206, 0]
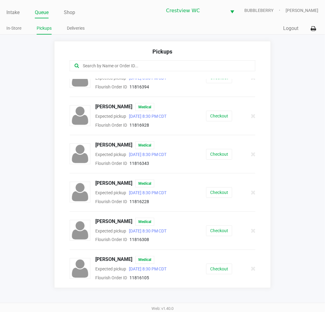
click at [224, 228] on button "Checkout" at bounding box center [219, 230] width 26 height 11
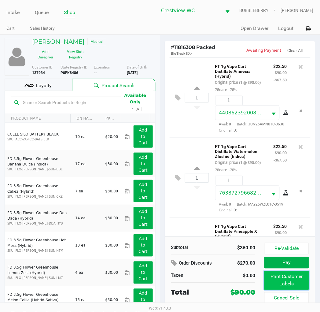
click at [284, 280] on button "Print Customer Labels" at bounding box center [286, 280] width 44 height 19
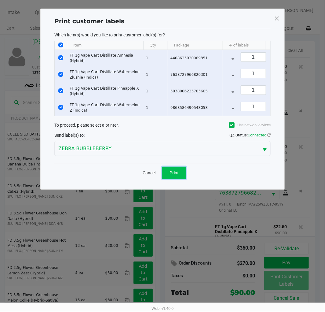
click at [177, 175] on span "Print" at bounding box center [174, 172] width 9 height 5
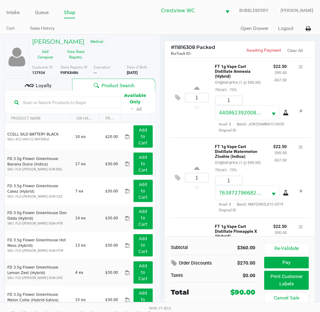
click at [47, 87] on span "Loyalty" at bounding box center [44, 85] width 16 height 7
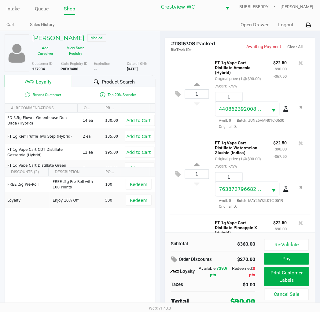
scroll to position [11, 0]
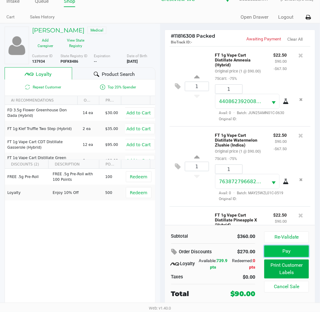
click at [295, 250] on button "Pay" at bounding box center [286, 251] width 44 height 12
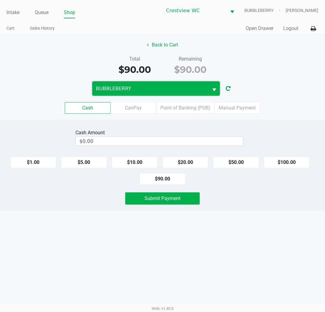
click at [196, 87] on span "BUBBLEBERRY" at bounding box center [150, 88] width 109 height 7
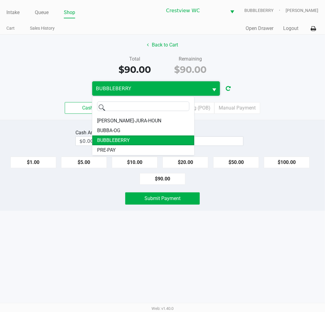
click at [188, 108] on input at bounding box center [147, 106] width 83 height 9
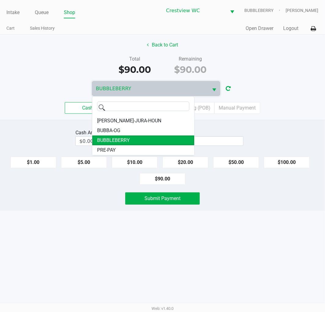
click at [155, 144] on li "BUBBLEBERRY" at bounding box center [143, 140] width 102 height 10
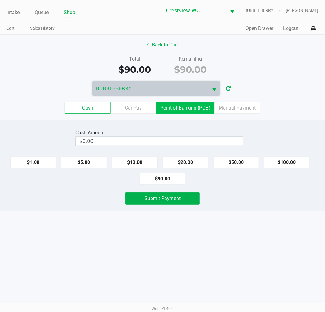
click at [198, 109] on label "Point of Banking (POB)" at bounding box center [185, 108] width 58 height 12
click at [0, 0] on 7 "Point of Banking (POB)" at bounding box center [0, 0] width 0 height 0
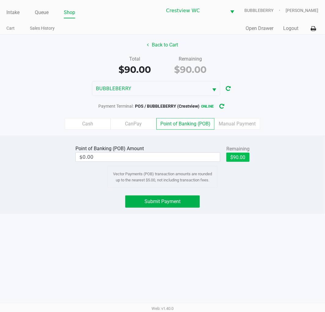
click at [239, 155] on button "$90.00" at bounding box center [237, 156] width 23 height 9
type input "$90.00"
click at [171, 204] on span "Submit Payment" at bounding box center [162, 201] width 36 height 6
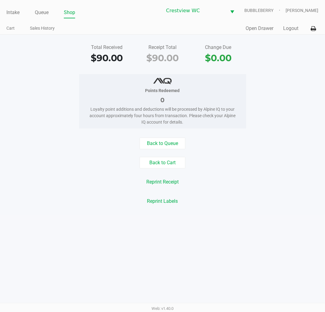
click at [268, 29] on button "Open Drawer" at bounding box center [260, 28] width 28 height 7
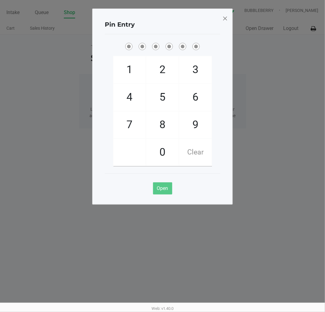
click at [130, 124] on span "7" at bounding box center [129, 124] width 32 height 27
checkbox input "true"
click at [188, 122] on span "9" at bounding box center [195, 124] width 32 height 27
checkbox input "true"
click at [161, 65] on span "2" at bounding box center [162, 69] width 32 height 27
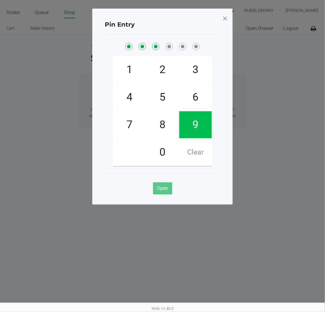
checkbox input "true"
click at [161, 155] on span "0" at bounding box center [162, 152] width 32 height 27
checkbox input "true"
click at [124, 130] on span "7" at bounding box center [129, 124] width 32 height 27
checkbox input "true"
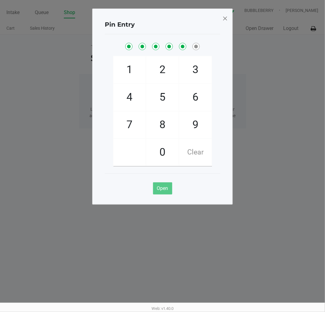
click at [166, 130] on span "8" at bounding box center [162, 124] width 32 height 27
checkbox input "true"
click at [225, 20] on span at bounding box center [224, 18] width 5 height 10
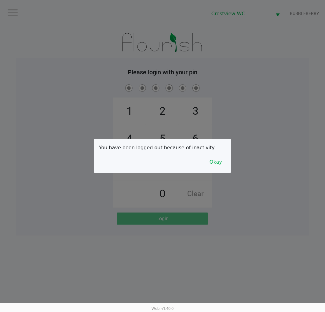
click at [221, 165] on button "Okay" at bounding box center [216, 162] width 20 height 12
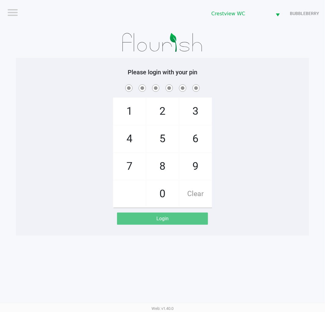
click at [129, 166] on span "7" at bounding box center [129, 166] width 32 height 27
checkbox input "true"
click at [197, 178] on span "9" at bounding box center [195, 166] width 32 height 27
checkbox input "true"
click at [159, 108] on span "2" at bounding box center [162, 111] width 32 height 27
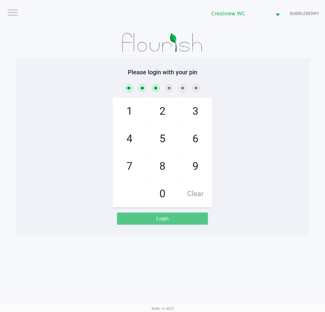
checkbox input "true"
click at [165, 195] on span "0" at bounding box center [162, 193] width 32 height 27
checkbox input "true"
click at [121, 172] on span "7" at bounding box center [129, 166] width 32 height 27
checkbox input "true"
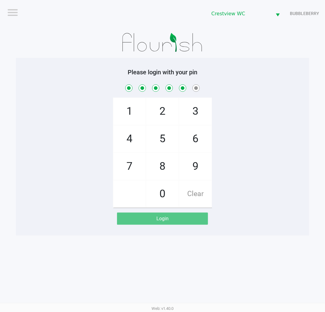
click at [164, 169] on span "8" at bounding box center [162, 166] width 32 height 27
checkbox input "true"
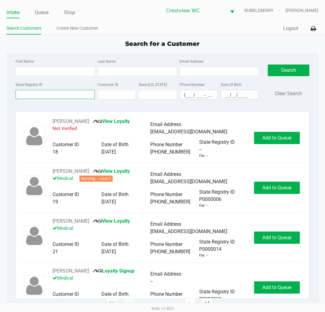
click at [71, 95] on input "State Registry ID" at bounding box center [55, 94] width 79 height 9
click at [67, 71] on input "First Name" at bounding box center [55, 71] width 79 height 9
type input "b"
click at [46, 14] on link "Queue" at bounding box center [42, 12] width 14 height 9
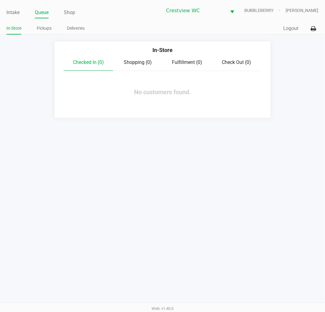
click at [43, 29] on link "Pickups" at bounding box center [44, 28] width 15 height 8
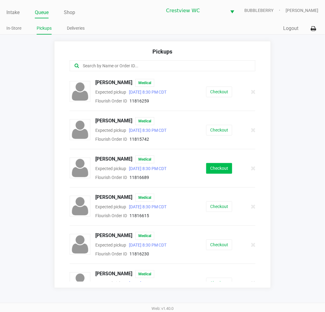
click at [217, 169] on button "Checkout" at bounding box center [219, 168] width 26 height 11
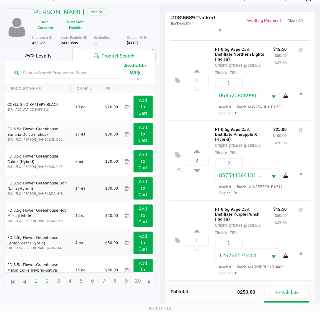
scroll to position [73, 0]
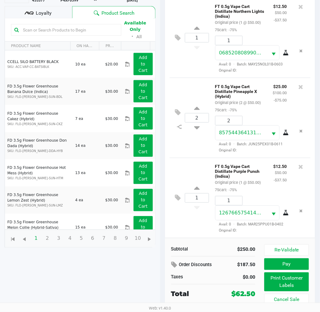
click at [287, 281] on button "Print Customer Labels" at bounding box center [286, 281] width 44 height 19
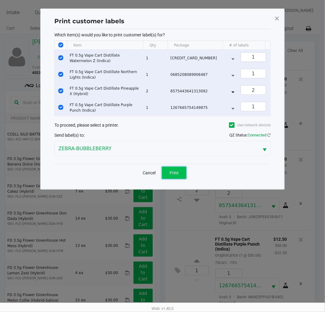
click at [176, 175] on span "Print" at bounding box center [174, 172] width 9 height 5
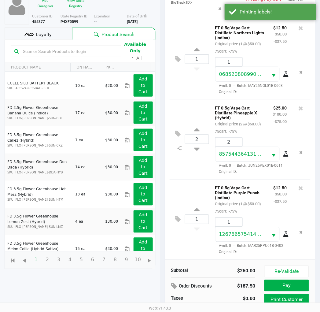
scroll to position [73, 0]
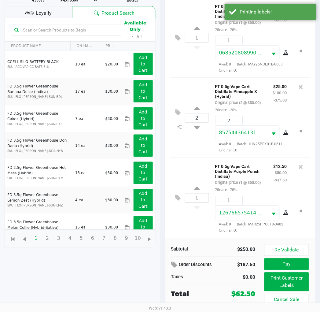
click at [47, 14] on span "Loyalty" at bounding box center [44, 12] width 16 height 7
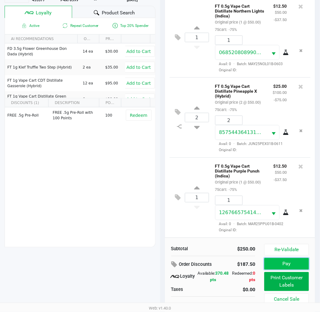
click at [293, 260] on button "Pay" at bounding box center [286, 264] width 44 height 12
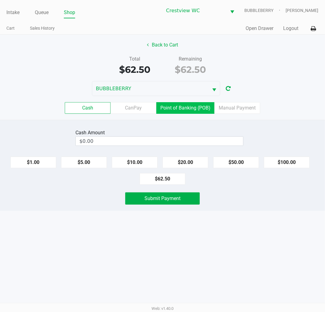
click at [191, 108] on label "Point of Banking (POB)" at bounding box center [185, 108] width 58 height 12
click at [0, 0] on 7 "Point of Banking (POB)" at bounding box center [0, 0] width 0 height 0
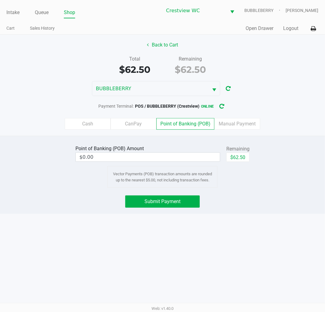
click at [240, 156] on button "$62.50" at bounding box center [237, 156] width 23 height 9
type input "$62.50"
click at [179, 200] on span "Submit Payment" at bounding box center [162, 201] width 36 height 6
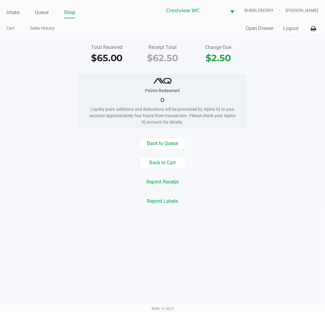
click at [15, 14] on link "Intake" at bounding box center [12, 12] width 13 height 9
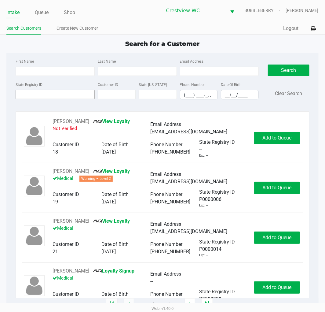
click at [63, 96] on input "State Registry ID" at bounding box center [55, 94] width 79 height 9
click at [50, 93] on input "State Registry ID" at bounding box center [55, 94] width 79 height 9
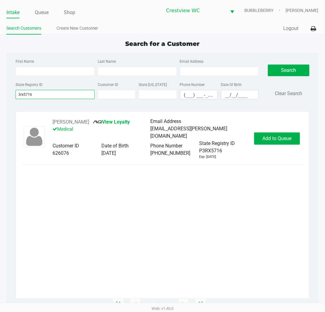
type input "3rx5716"
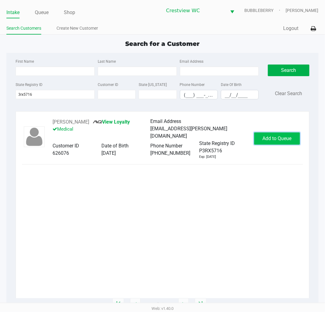
click at [272, 136] on span "Add to Queue" at bounding box center [276, 138] width 29 height 6
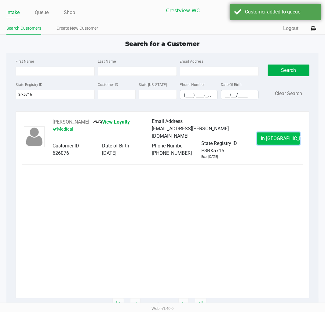
click at [279, 140] on span "In Queue" at bounding box center [286, 138] width 51 height 6
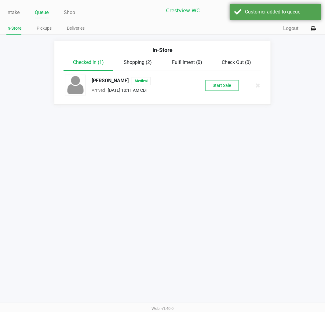
click at [219, 87] on button "Start Sale" at bounding box center [222, 85] width 34 height 11
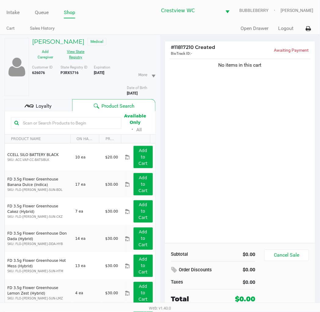
click at [77, 52] on button "View State Registry" at bounding box center [74, 54] width 31 height 15
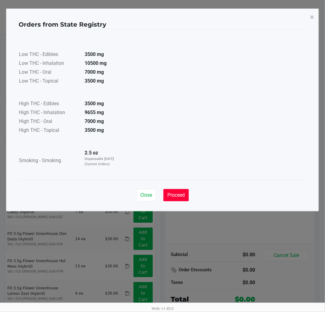
click at [176, 193] on span "Proceed" at bounding box center [175, 195] width 17 height 6
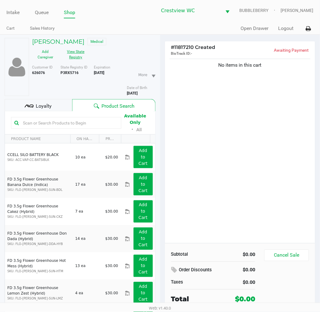
click at [40, 106] on span "Loyalty" at bounding box center [44, 105] width 16 height 7
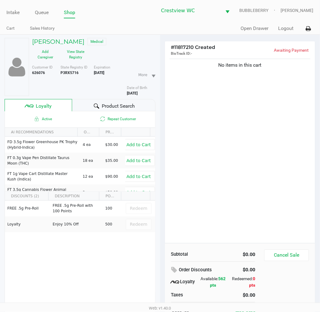
click at [121, 106] on span "Product Search" at bounding box center [118, 105] width 33 height 7
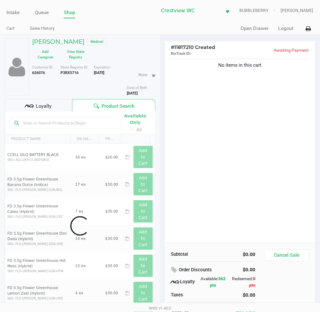
click at [207, 145] on div "No items in this cart" at bounding box center [240, 149] width 150 height 185
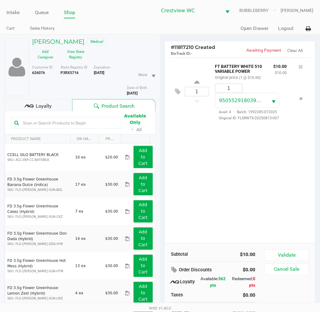
click at [83, 123] on input "text" at bounding box center [68, 122] width 97 height 9
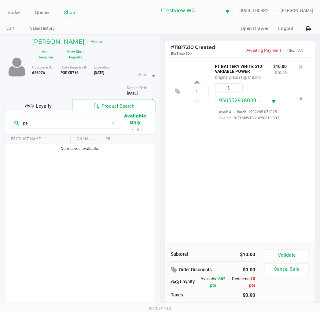
type input "p"
click at [222, 182] on div "1 FT BATTERY WHITE 510 VARIABLE POWER Original price (1 @ $10.00) $10.00 $10.00…" at bounding box center [240, 149] width 150 height 185
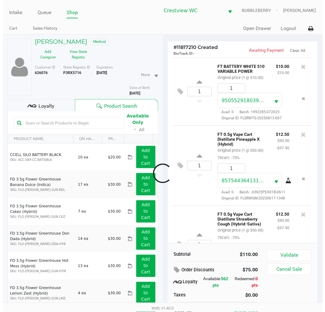
scroll to position [72, 0]
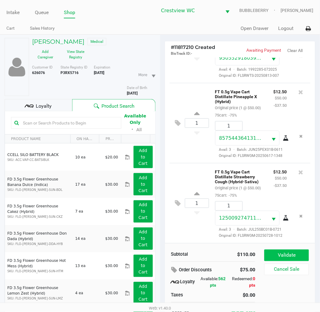
click at [297, 252] on button "Validate" at bounding box center [286, 255] width 44 height 12
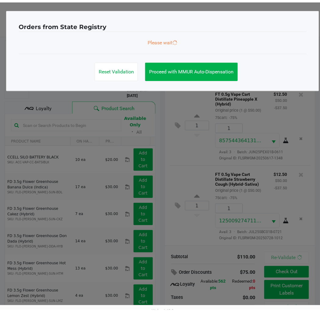
scroll to position [81, 0]
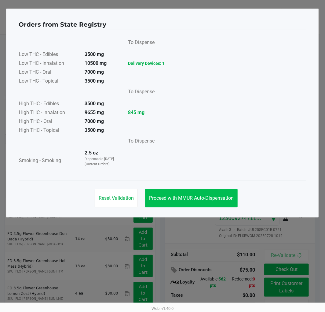
click at [216, 199] on span "Proceed with MMUR Auto-Dispensation" at bounding box center [191, 198] width 85 height 6
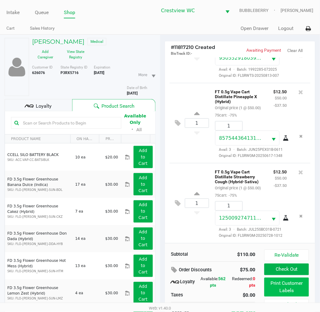
click at [285, 287] on button "Print Customer Labels" at bounding box center [286, 286] width 44 height 19
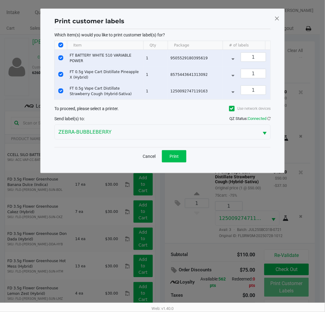
click at [174, 159] on span "Print" at bounding box center [174, 156] width 9 height 5
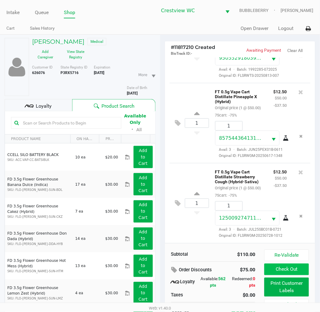
click at [291, 268] on button "Check Out" at bounding box center [286, 269] width 44 height 12
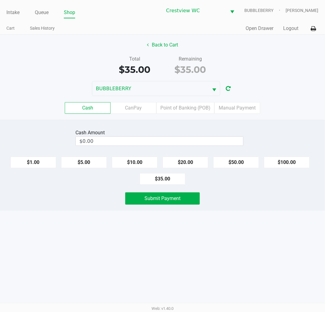
click at [283, 163] on button "$100.00" at bounding box center [287, 162] width 46 height 12
type input "$100.00"
click at [186, 199] on button "Submit Payment" at bounding box center [162, 198] width 75 height 12
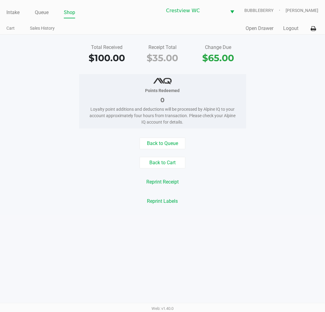
click at [15, 14] on link "Intake" at bounding box center [12, 12] width 13 height 9
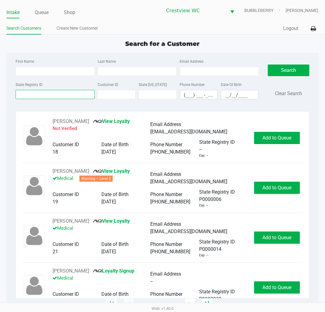
click at [71, 94] on input "State Registry ID" at bounding box center [55, 94] width 79 height 9
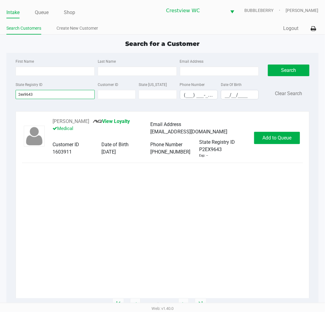
type input "2ex9643"
click at [273, 144] on button "Add to Queue" at bounding box center [277, 138] width 46 height 12
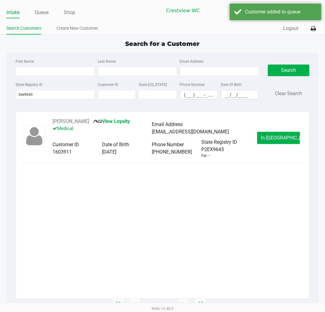
click at [273, 138] on span "In Queue" at bounding box center [286, 138] width 51 height 6
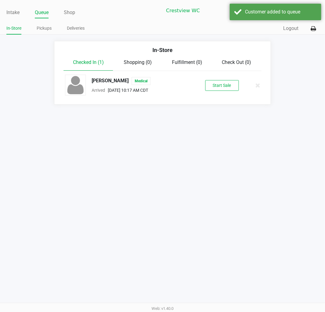
click at [224, 86] on button "Start Sale" at bounding box center [222, 85] width 34 height 11
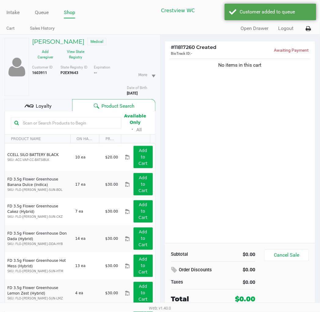
click at [77, 51] on button "View State Registry" at bounding box center [74, 54] width 31 height 15
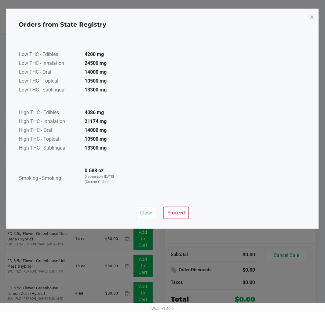
click at [174, 217] on button "Proceed" at bounding box center [175, 212] width 25 height 12
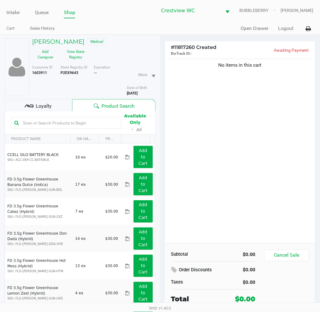
click at [48, 104] on span "Loyalty" at bounding box center [44, 105] width 16 height 7
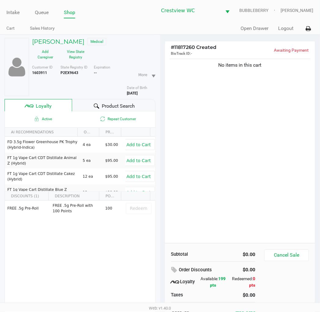
click at [123, 106] on span "Product Search" at bounding box center [118, 105] width 33 height 7
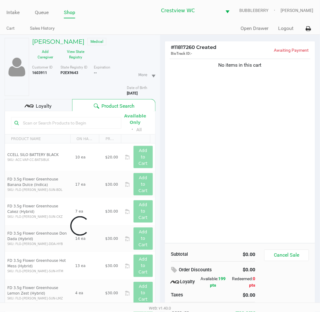
click at [209, 154] on div "No items in this cart" at bounding box center [240, 149] width 150 height 185
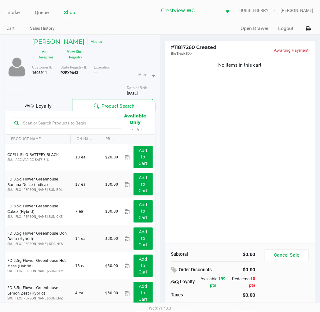
click at [267, 169] on div "No items in this cart" at bounding box center [240, 149] width 150 height 185
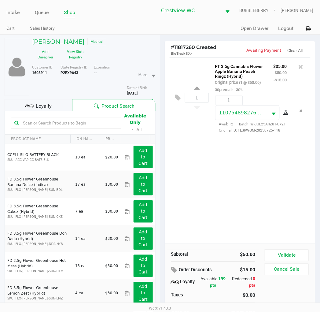
click at [297, 254] on button "Validate" at bounding box center [286, 255] width 44 height 12
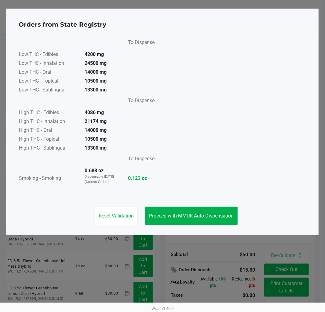
click at [224, 217] on span "Proceed with MMUR Auto-Dispensation" at bounding box center [191, 216] width 85 height 6
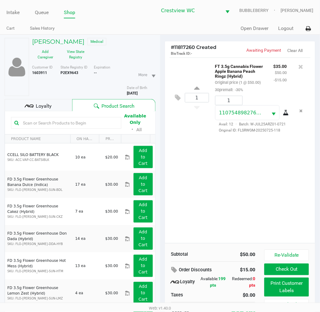
click at [290, 287] on button "Print Customer Labels" at bounding box center [286, 286] width 44 height 19
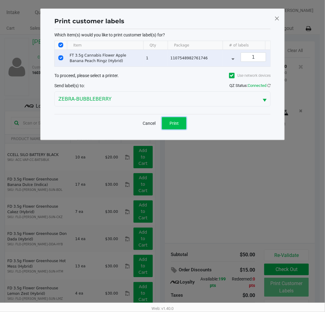
click at [174, 126] on span "Print" at bounding box center [174, 123] width 9 height 5
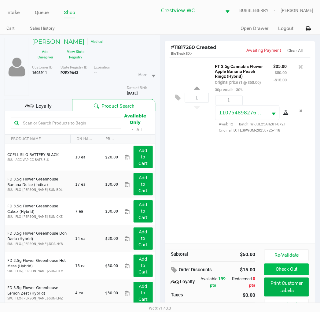
click at [287, 267] on button "Check Out" at bounding box center [286, 269] width 44 height 12
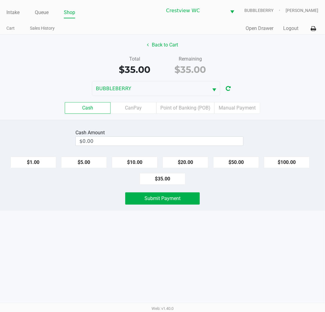
click at [169, 178] on button "$35.00" at bounding box center [163, 179] width 46 height 12
type input "$35.00"
click at [173, 199] on span "Submit Payment" at bounding box center [162, 198] width 36 height 6
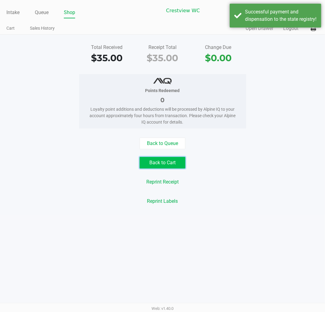
click at [166, 163] on button "Back to Cart" at bounding box center [163, 163] width 46 height 12
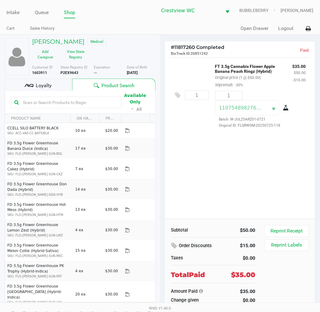
click at [54, 86] on div "Loyalty" at bounding box center [39, 85] width 68 height 12
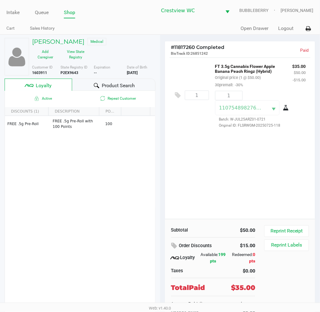
click at [14, 12] on link "Intake" at bounding box center [12, 12] width 13 height 9
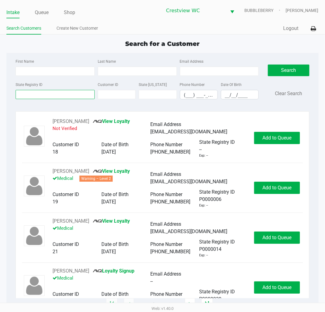
click at [58, 96] on input "State Registry ID" at bounding box center [55, 94] width 79 height 9
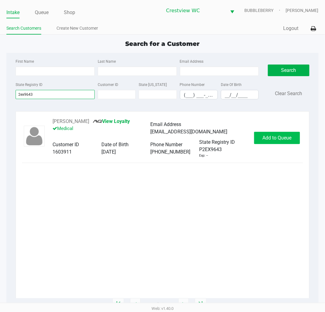
type input "2ex9643"
click at [273, 138] on span "Add to Queue" at bounding box center [276, 138] width 29 height 6
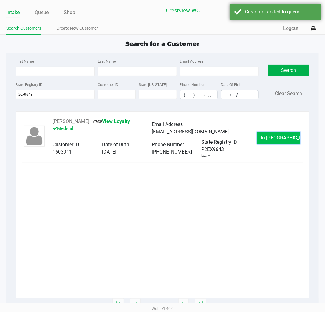
click at [278, 140] on span "In Queue" at bounding box center [286, 138] width 51 height 6
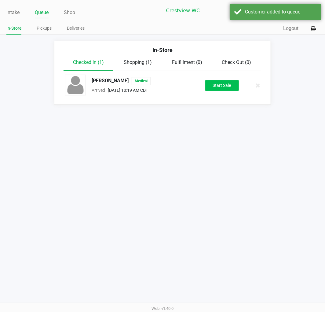
click at [227, 86] on button "Start Sale" at bounding box center [222, 85] width 34 height 11
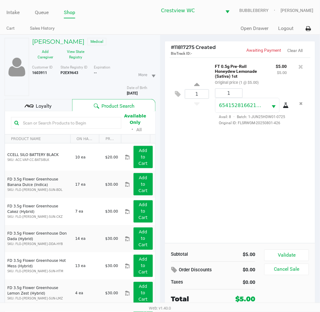
click at [56, 105] on div "Loyalty" at bounding box center [39, 105] width 68 height 12
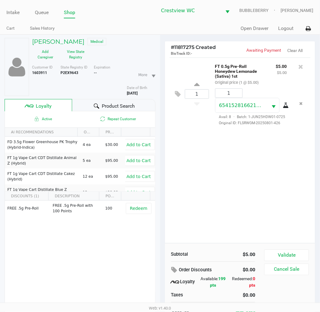
click at [137, 209] on span "Redeem" at bounding box center [138, 208] width 17 height 5
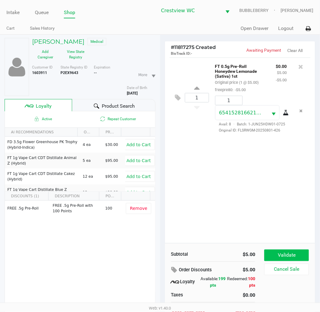
click at [285, 252] on button "Validate" at bounding box center [286, 255] width 44 height 12
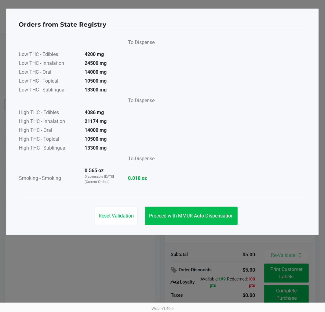
click at [204, 217] on span "Proceed with MMUR Auto-Dispensation" at bounding box center [191, 216] width 85 height 6
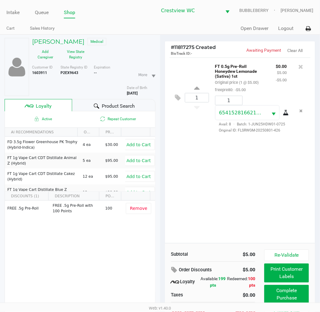
click at [282, 298] on button "Complete Purchase" at bounding box center [286, 294] width 44 height 19
click at [288, 272] on div at bounding box center [160, 173] width 320 height 216
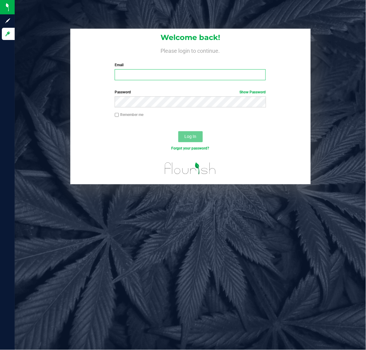
click at [165, 72] on input "Email" at bounding box center [190, 74] width 151 height 11
type input "[EMAIL_ADDRESS][DOMAIN_NAME]"
click at [199, 133] on button "Log In" at bounding box center [190, 136] width 24 height 11
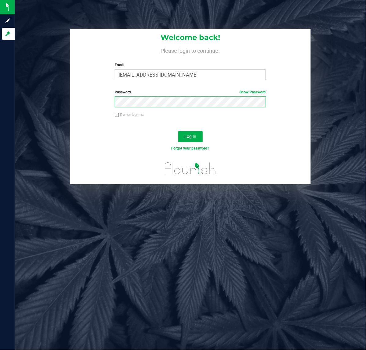
click at [178, 131] on button "Log In" at bounding box center [190, 136] width 24 height 11
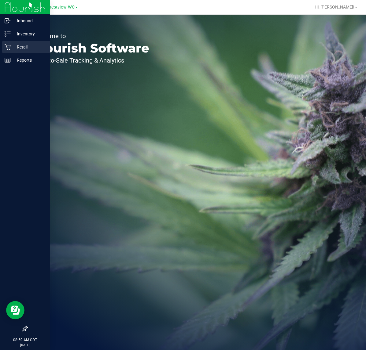
click at [18, 48] on p "Retail" at bounding box center [29, 46] width 37 height 7
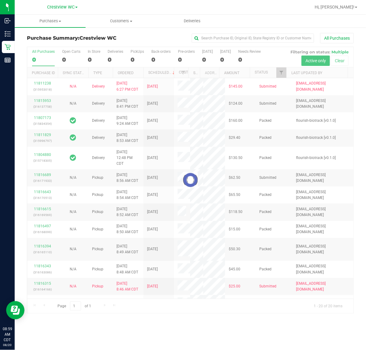
click at [281, 72] on div at bounding box center [190, 180] width 326 height 267
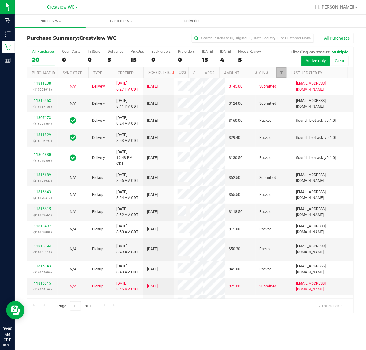
click at [280, 75] on span "Filter" at bounding box center [281, 72] width 5 height 5
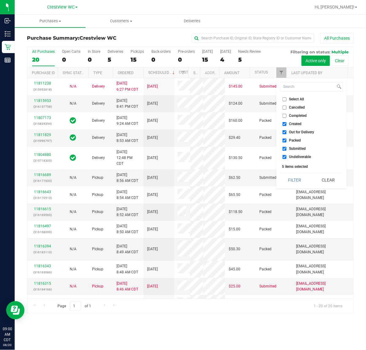
drag, startPoint x: 301, startPoint y: 123, endPoint x: 301, endPoint y: 129, distance: 6.1
click at [301, 124] on span "Created" at bounding box center [295, 124] width 13 height 4
click at [286, 124] on input "Created" at bounding box center [284, 124] width 4 height 4
checkbox input "false"
drag, startPoint x: 301, startPoint y: 132, endPoint x: 299, endPoint y: 139, distance: 7.3
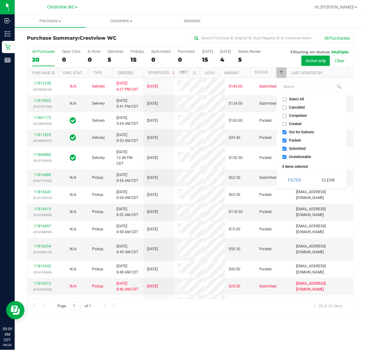
click at [301, 133] on span "Out for Delivery" at bounding box center [301, 132] width 25 height 4
click at [286, 133] on input "Out for Delivery" at bounding box center [284, 132] width 4 height 4
checkbox input "false"
click at [297, 141] on span "Packed" at bounding box center [295, 141] width 12 height 4
click at [286, 141] on input "Packed" at bounding box center [284, 141] width 4 height 4
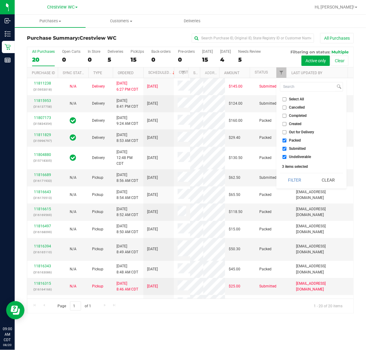
checkbox input "false"
click at [296, 155] on span "Undeliverable" at bounding box center [300, 157] width 22 height 4
click at [286, 155] on input "Undeliverable" at bounding box center [284, 157] width 4 height 4
checkbox input "false"
click at [291, 179] on button "Filter" at bounding box center [294, 180] width 29 height 13
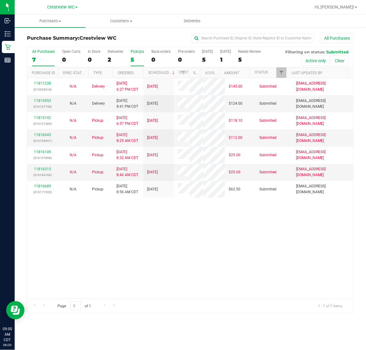
click at [132, 60] on div "5" at bounding box center [136, 59] width 13 height 7
click at [0, 0] on input "PickUps 5" at bounding box center [0, 0] width 0 height 0
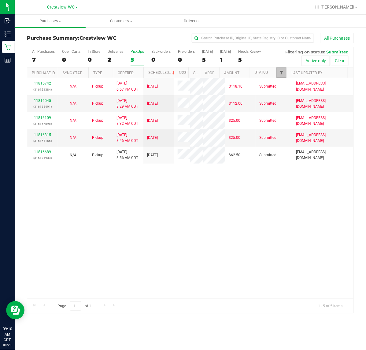
click at [279, 73] on span "Filter" at bounding box center [281, 72] width 5 height 5
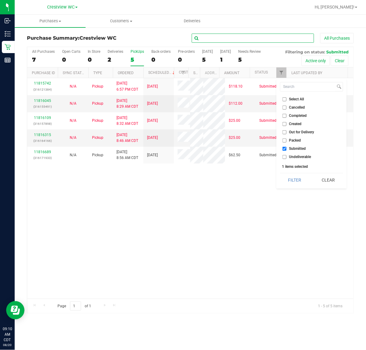
click at [296, 40] on input "text" at bounding box center [253, 38] width 122 height 9
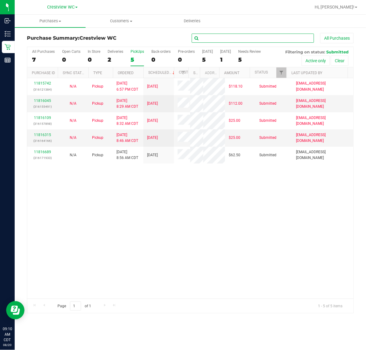
paste input "1403056"
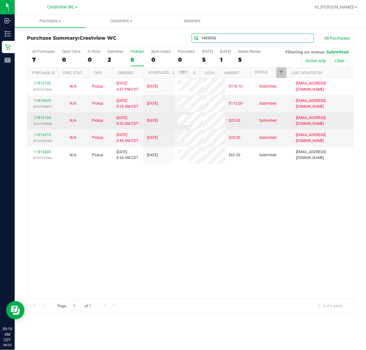
type input "1403056"
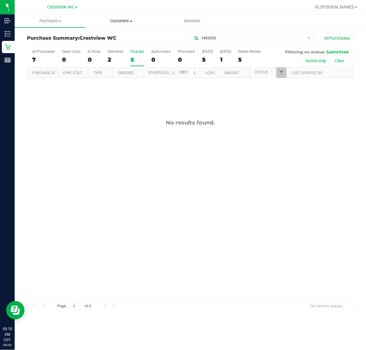
click at [125, 19] on span "Customers" at bounding box center [121, 20] width 70 height 5
click at [117, 38] on span "All customers" at bounding box center [108, 36] width 44 height 5
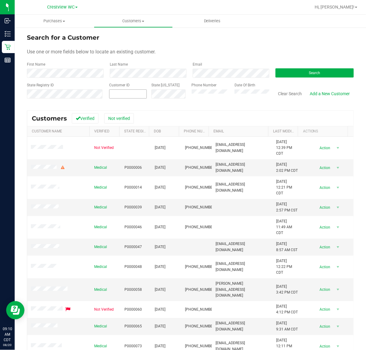
click at [118, 90] on span at bounding box center [128, 94] width 38 height 9
paste input "1403056"
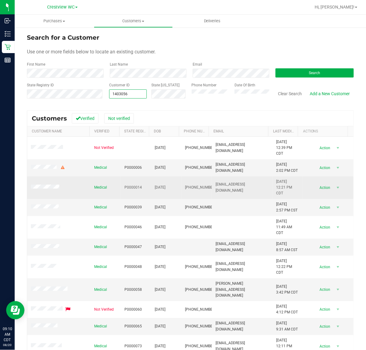
type input "1403056"
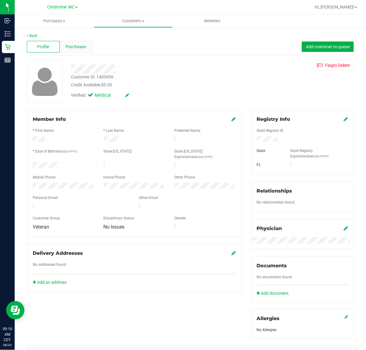
click at [83, 46] on span "Purchases" at bounding box center [76, 47] width 20 height 6
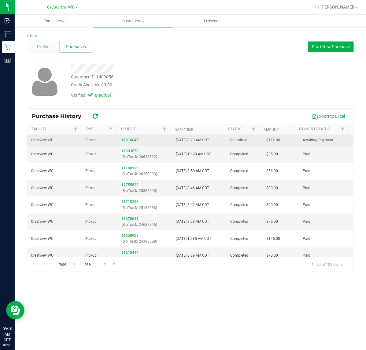
click at [126, 143] on div "11816045" at bounding box center [144, 140] width 47 height 6
click at [126, 141] on link "11816045" at bounding box center [129, 140] width 17 height 4
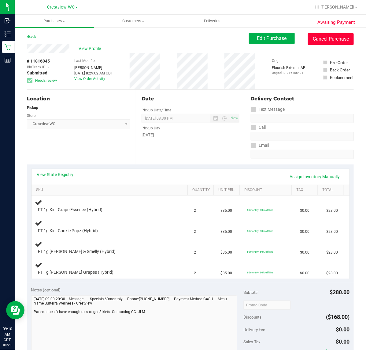
click at [323, 35] on button "Cancel Purchase" at bounding box center [331, 39] width 46 height 12
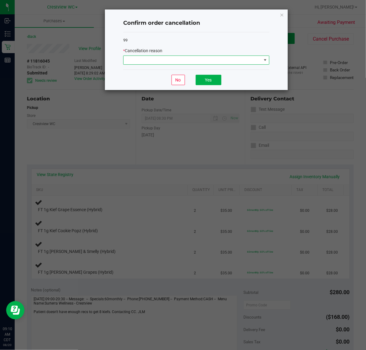
click at [196, 59] on span at bounding box center [192, 60] width 138 height 9
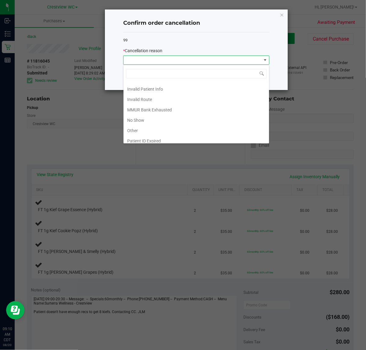
scroll to position [34, 0]
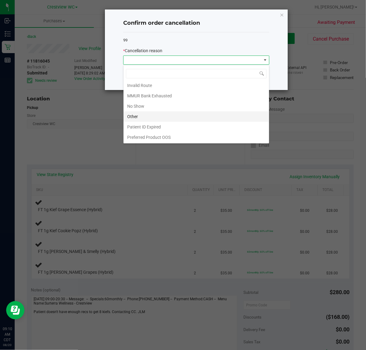
click at [167, 116] on li "Other" at bounding box center [195, 116] width 145 height 10
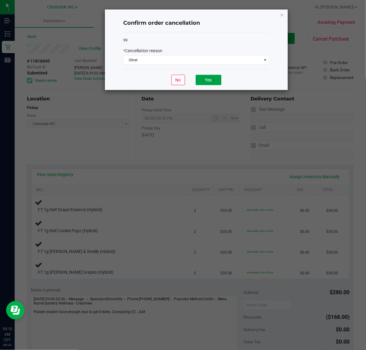
click at [206, 75] on button "Yes" at bounding box center [208, 80] width 26 height 10
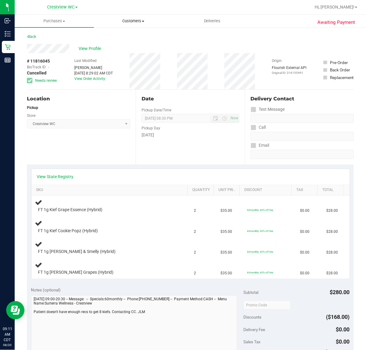
click at [128, 18] on span "Customers" at bounding box center [133, 20] width 79 height 5
click at [117, 35] on span "All customers" at bounding box center [116, 36] width 44 height 5
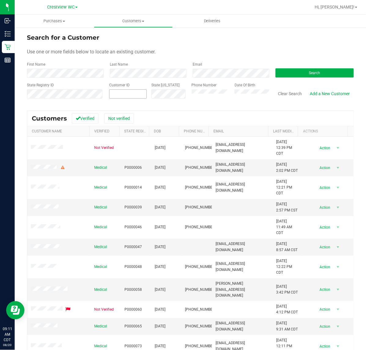
click at [110, 97] on span at bounding box center [128, 94] width 38 height 9
paste input "634311"
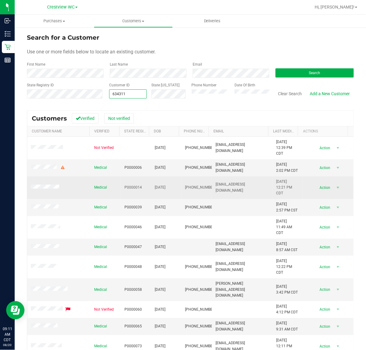
type input "634311"
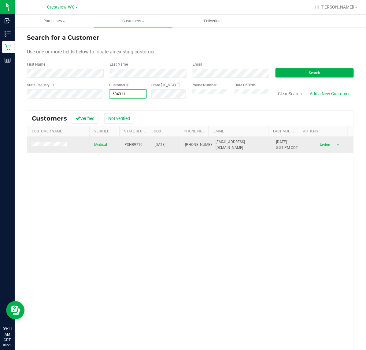
click at [56, 147] on span at bounding box center [50, 145] width 38 height 6
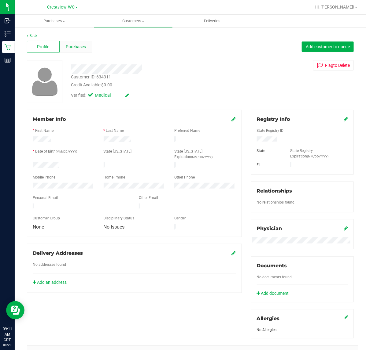
click at [84, 48] on span "Purchases" at bounding box center [76, 47] width 20 height 6
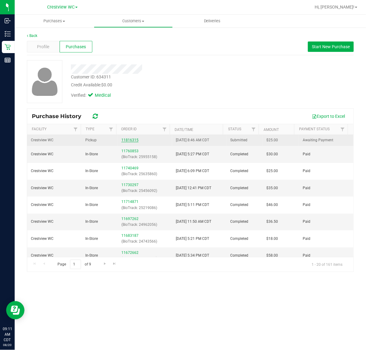
click at [129, 141] on link "11816315" at bounding box center [129, 140] width 17 height 4
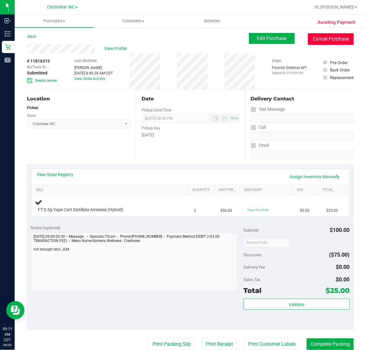
click at [316, 38] on button "Cancel Purchase" at bounding box center [331, 39] width 46 height 12
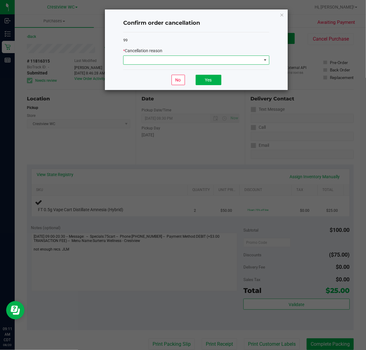
click at [241, 64] on span at bounding box center [192, 60] width 138 height 9
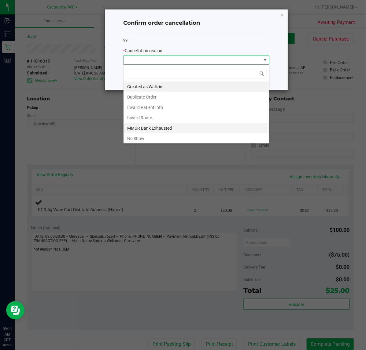
scroll to position [34, 0]
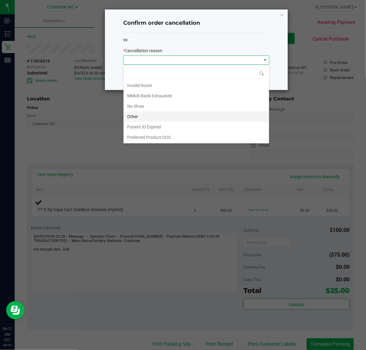
click at [155, 117] on li "Other" at bounding box center [195, 116] width 145 height 10
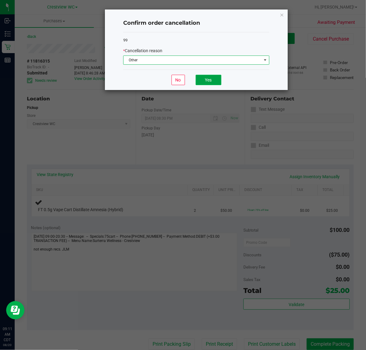
click at [206, 80] on button "Yes" at bounding box center [208, 80] width 26 height 10
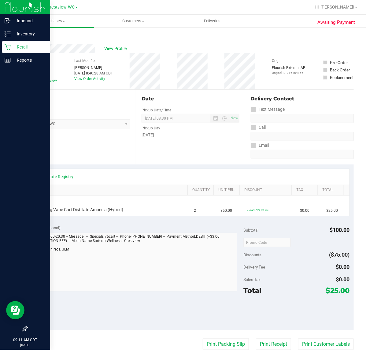
click at [13, 48] on p "Retail" at bounding box center [29, 46] width 37 height 7
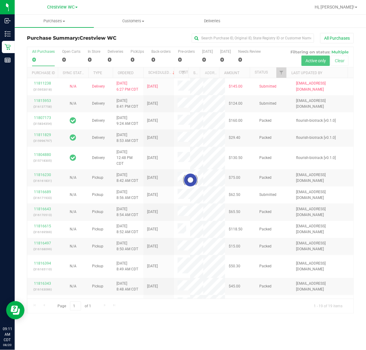
click at [281, 73] on div at bounding box center [190, 180] width 326 height 267
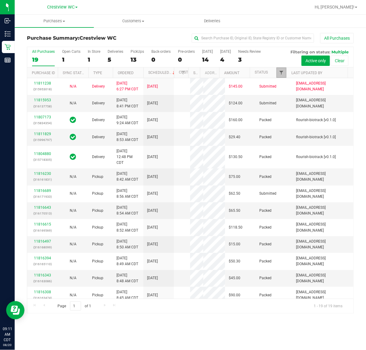
click at [283, 73] on span "Filter" at bounding box center [281, 72] width 5 height 5
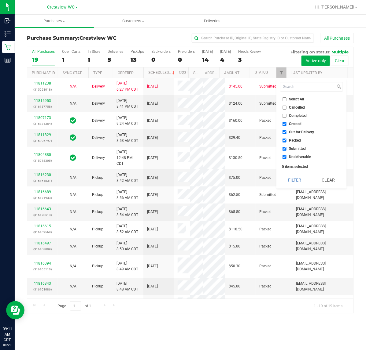
click at [291, 129] on ul "Select All Cancelled Completed Created Out for Delivery Packed Submitted Undeli…" at bounding box center [311, 128] width 63 height 64
click at [289, 126] on span "Created" at bounding box center [295, 124] width 13 height 4
click at [286, 126] on input "Created" at bounding box center [284, 124] width 4 height 4
checkbox input "false"
click at [292, 130] on span "Out for Delivery" at bounding box center [301, 132] width 25 height 4
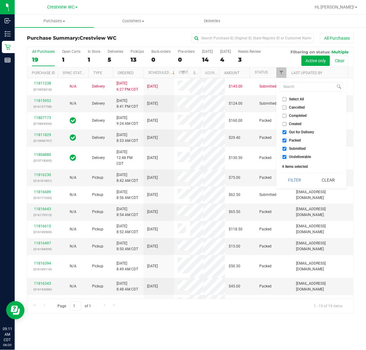
click at [286, 130] on input "Out for Delivery" at bounding box center [284, 132] width 4 height 4
checkbox input "false"
click at [293, 141] on span "Packed" at bounding box center [295, 141] width 12 height 4
click at [286, 141] on input "Packed" at bounding box center [284, 141] width 4 height 4
checkbox input "false"
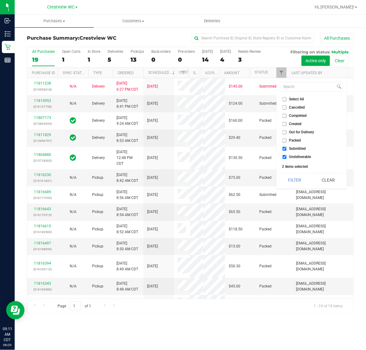
click at [294, 157] on span "Undeliverable" at bounding box center [300, 157] width 22 height 4
click at [286, 157] on input "Undeliverable" at bounding box center [284, 157] width 4 height 4
checkbox input "false"
click at [294, 181] on button "Filter" at bounding box center [294, 180] width 29 height 13
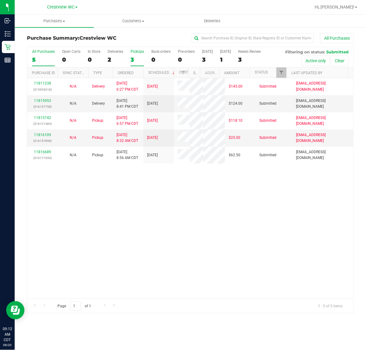
click at [132, 57] on div "3" at bounding box center [136, 59] width 13 height 7
click at [0, 0] on input "PickUps 3" at bounding box center [0, 0] width 0 height 0
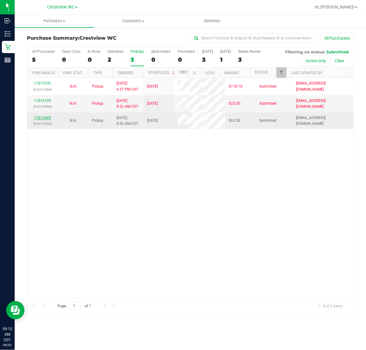
click at [46, 120] on link "11816689" at bounding box center [42, 118] width 17 height 4
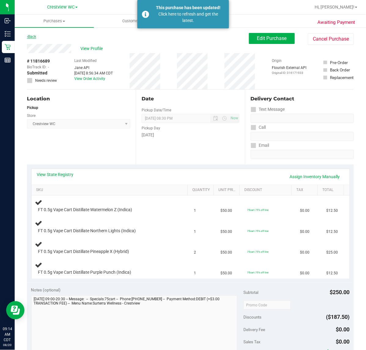
click at [34, 37] on link "Back" at bounding box center [31, 37] width 9 height 4
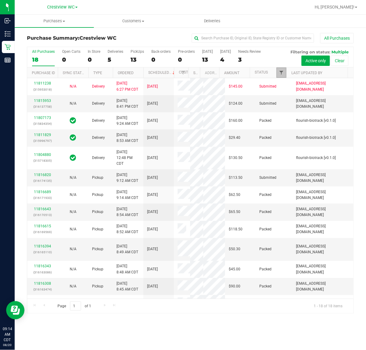
click at [281, 73] on span "Filter" at bounding box center [281, 72] width 5 height 5
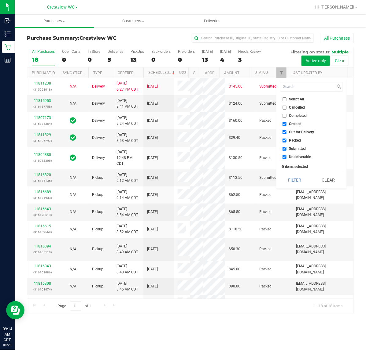
click at [290, 124] on span "Created" at bounding box center [295, 124] width 13 height 4
click at [286, 124] on input "Created" at bounding box center [284, 124] width 4 height 4
checkbox input "false"
click at [290, 131] on span "Out for Delivery" at bounding box center [301, 132] width 25 height 4
click at [286, 131] on input "Out for Delivery" at bounding box center [284, 132] width 4 height 4
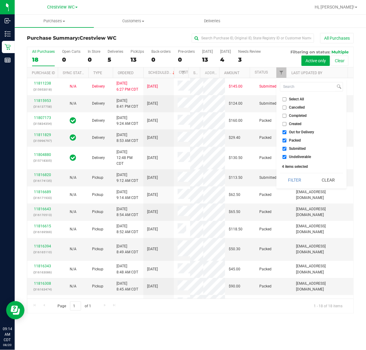
checkbox input "false"
click at [289, 140] on span "Packed" at bounding box center [295, 141] width 12 height 4
click at [286, 140] on input "Packed" at bounding box center [284, 141] width 4 height 4
checkbox input "false"
click at [296, 157] on span "Undeliverable" at bounding box center [300, 157] width 22 height 4
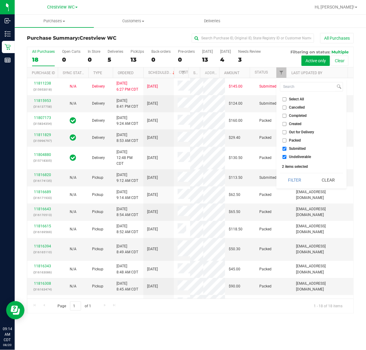
click at [286, 157] on input "Undeliverable" at bounding box center [284, 157] width 4 height 4
checkbox input "false"
click at [292, 176] on button "Filter" at bounding box center [294, 180] width 29 height 13
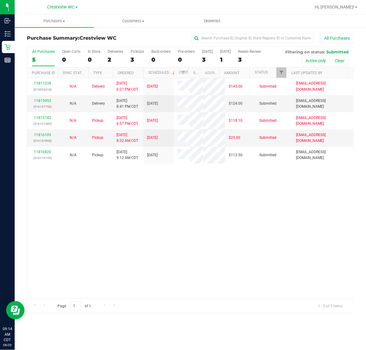
click at [130, 60] on div "All Purchases 5 Open Carts 0 In Store 0 Deliveries 2 PickUps 3 Back-orders 0 Pr…" at bounding box center [190, 57] width 326 height 20
click at [131, 60] on div "3" at bounding box center [136, 59] width 13 height 7
click at [0, 0] on input "PickUps 3" at bounding box center [0, 0] width 0 height 0
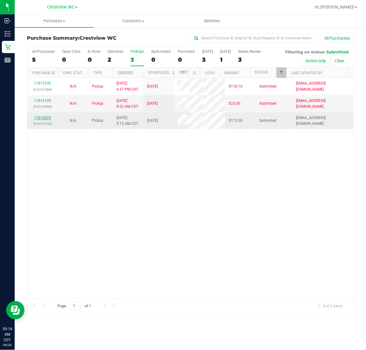
click at [48, 120] on link "11816820" at bounding box center [42, 118] width 17 height 4
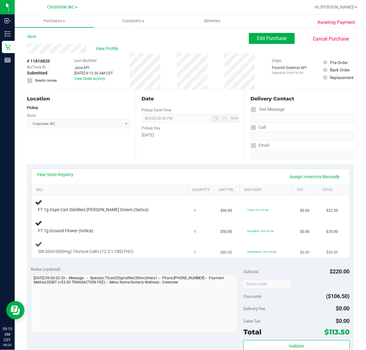
click at [122, 251] on span "SW 30ml (600mg) Tincture Calm (12.5:1 CBD:THC)" at bounding box center [85, 252] width 95 height 6
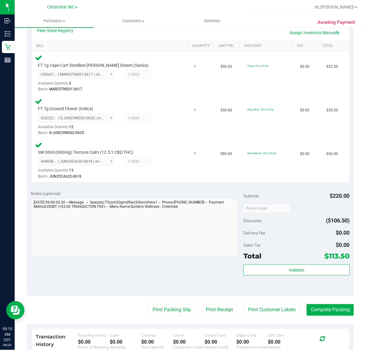
scroll to position [144, 0]
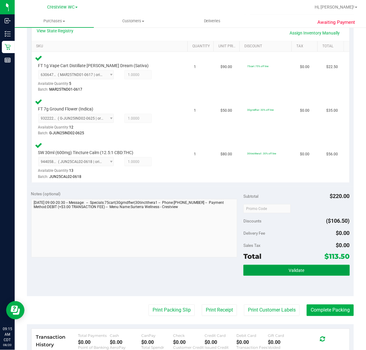
click at [288, 269] on span "Validate" at bounding box center [296, 271] width 16 height 5
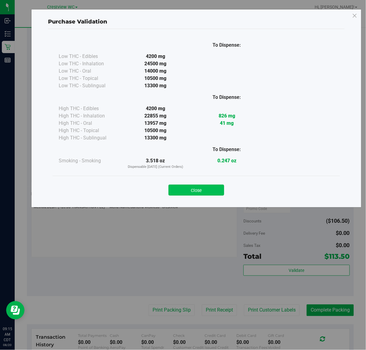
click at [194, 187] on button "Close" at bounding box center [196, 190] width 56 height 11
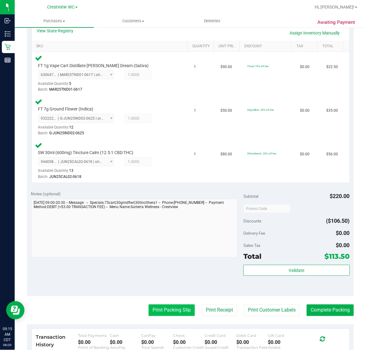
click at [165, 309] on button "Print Packing Slip" at bounding box center [171, 311] width 46 height 12
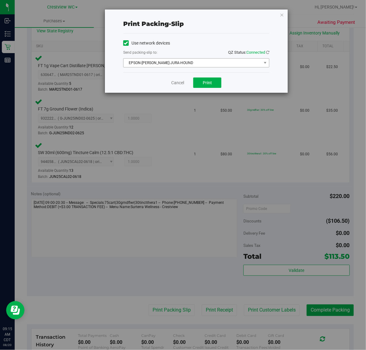
click at [203, 64] on span "EPSON-BRUNO-JURA-HOUND" at bounding box center [192, 63] width 138 height 9
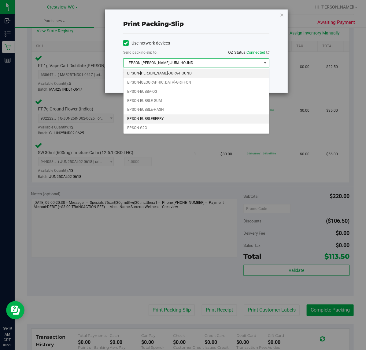
click at [164, 121] on li "EPSON-BUBBLEBERRY" at bounding box center [195, 119] width 145 height 9
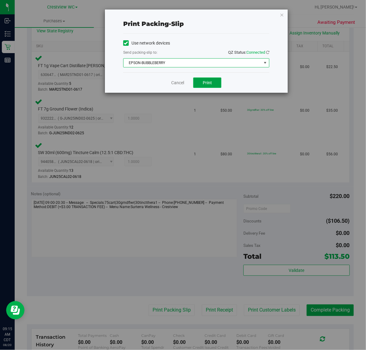
click at [209, 85] on span "Print" at bounding box center [207, 82] width 9 height 5
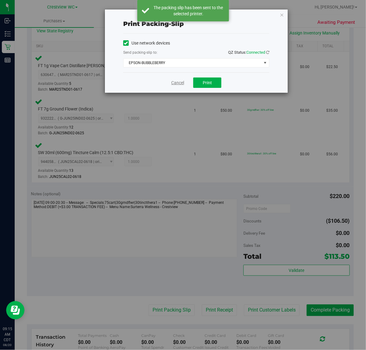
click at [175, 84] on link "Cancel" at bounding box center [177, 83] width 13 height 6
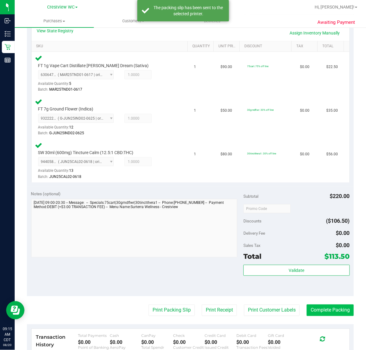
click at [325, 309] on button "Complete Packing" at bounding box center [329, 311] width 47 height 12
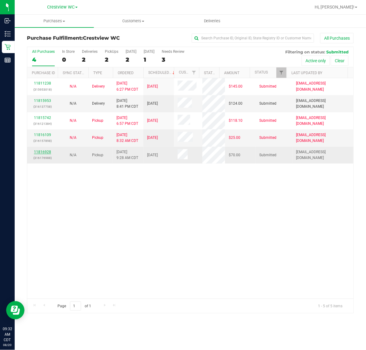
click at [46, 154] on link "11816928" at bounding box center [42, 152] width 17 height 4
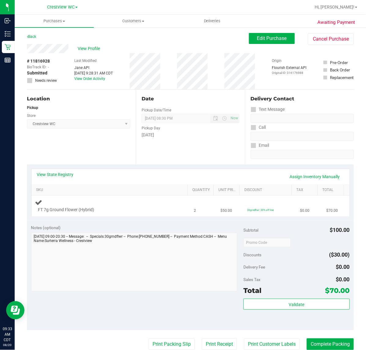
click at [115, 208] on div "FT 7g Ground Flower (Hybrid)" at bounding box center [104, 210] width 139 height 6
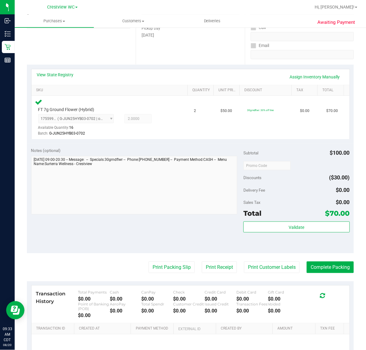
scroll to position [106, 0]
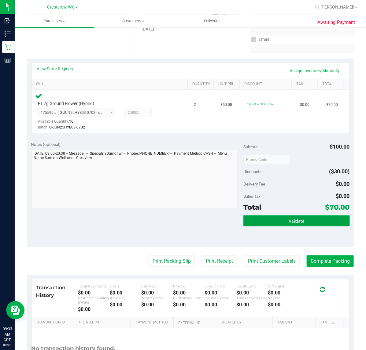
click at [300, 219] on button "Validate" at bounding box center [296, 221] width 106 height 11
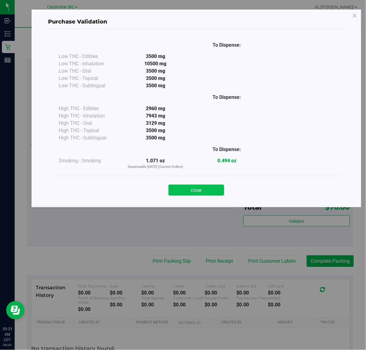
click at [200, 188] on button "Close" at bounding box center [196, 190] width 56 height 11
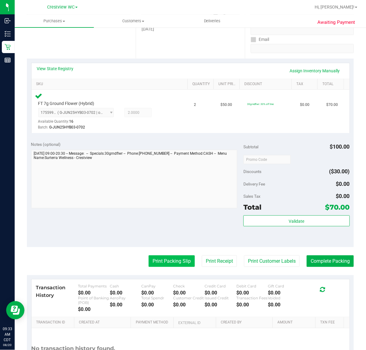
click at [168, 262] on button "Print Packing Slip" at bounding box center [171, 262] width 46 height 12
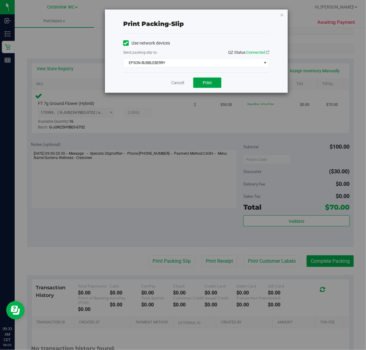
click at [210, 82] on span "Print" at bounding box center [207, 82] width 9 height 5
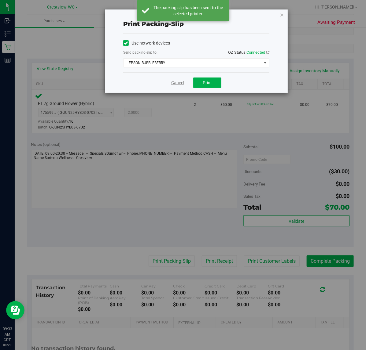
click at [174, 84] on link "Cancel" at bounding box center [177, 83] width 13 height 6
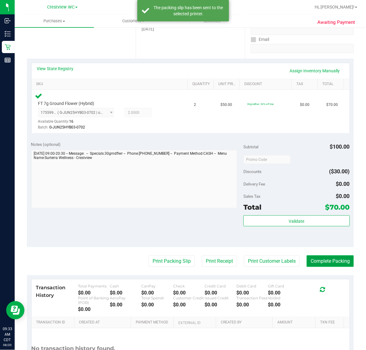
click at [321, 262] on button "Complete Packing" at bounding box center [329, 262] width 47 height 12
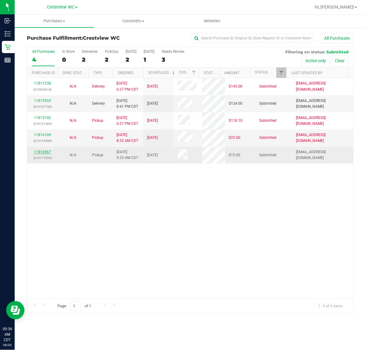
click at [45, 152] on link "11816967" at bounding box center [42, 152] width 17 height 4
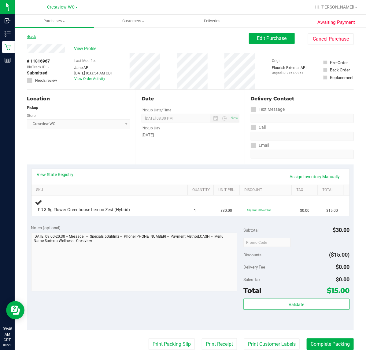
click at [32, 35] on link "Back" at bounding box center [31, 37] width 9 height 4
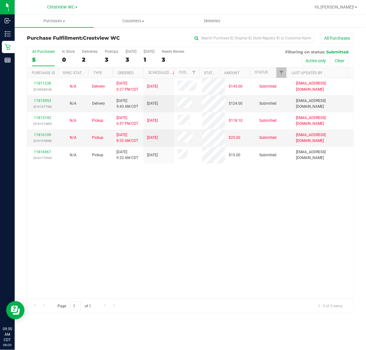
click at [141, 213] on div "11811238 (315953018) N/A Delivery 8/18/2025 6:27 PM CDT 8/22/2025 $145.00 Submi…" at bounding box center [190, 188] width 326 height 221
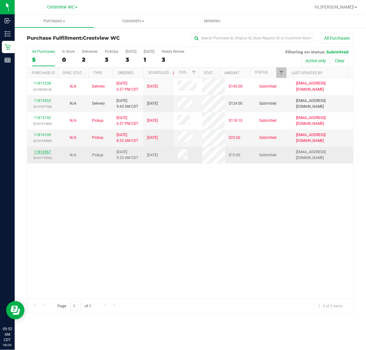
click at [46, 153] on link "11816967" at bounding box center [42, 152] width 17 height 4
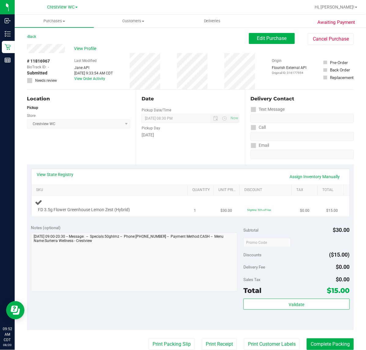
click at [127, 212] on span "FD 3.5g Flower Greenhouse Lemon Zest (Hybrid)" at bounding box center [84, 210] width 92 height 6
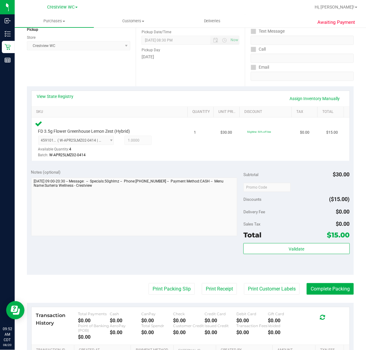
scroll to position [79, 0]
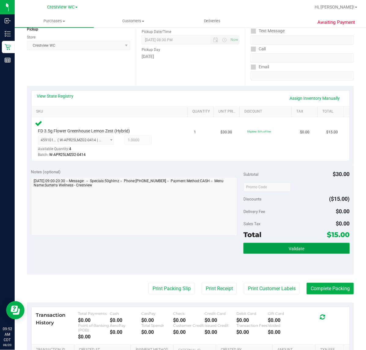
click at [273, 243] on button "Validate" at bounding box center [296, 248] width 106 height 11
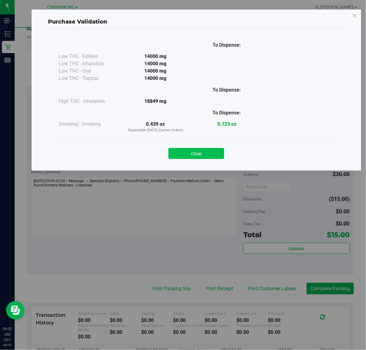
click at [210, 153] on button "Close" at bounding box center [196, 153] width 56 height 11
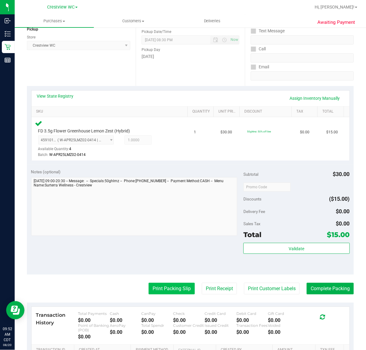
click at [161, 291] on button "Print Packing Slip" at bounding box center [171, 289] width 46 height 12
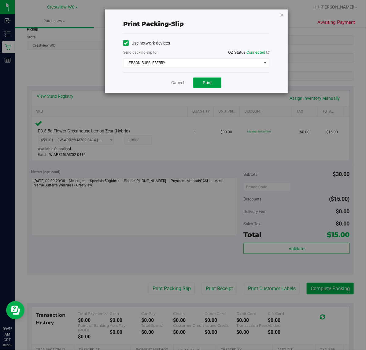
click at [206, 83] on span "Print" at bounding box center [207, 82] width 9 height 5
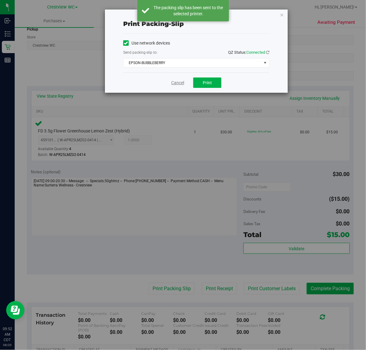
click at [175, 82] on link "Cancel" at bounding box center [177, 83] width 13 height 6
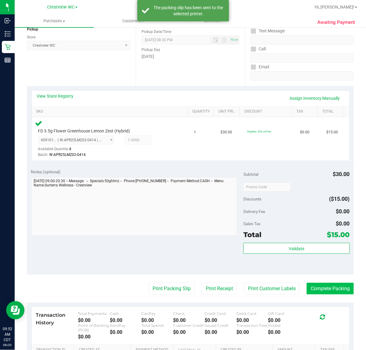
click at [329, 289] on button "Complete Packing" at bounding box center [329, 289] width 47 height 12
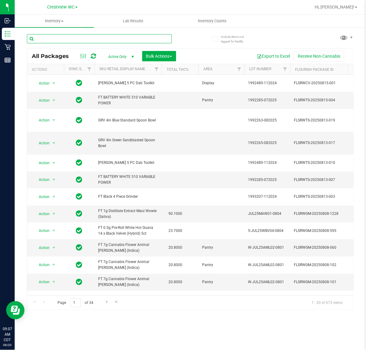
click at [104, 38] on input "text" at bounding box center [99, 38] width 145 height 9
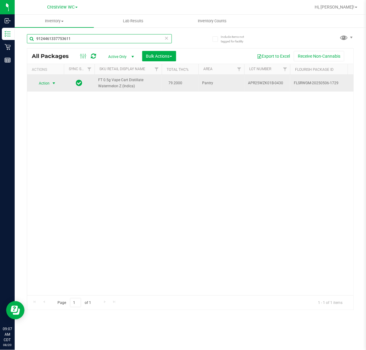
type input "9124461337753611"
click at [54, 84] on span "select" at bounding box center [53, 83] width 5 height 5
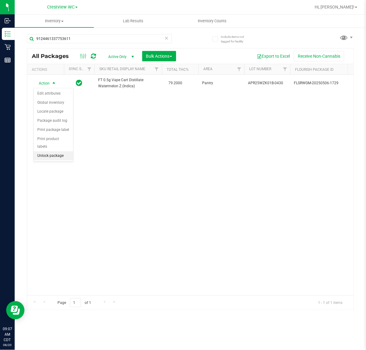
click at [56, 152] on li "Unlock package" at bounding box center [53, 156] width 39 height 9
click at [164, 38] on icon at bounding box center [166, 37] width 4 height 7
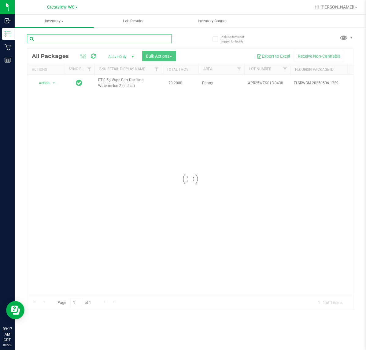
click at [151, 39] on input "text" at bounding box center [99, 38] width 145 height 9
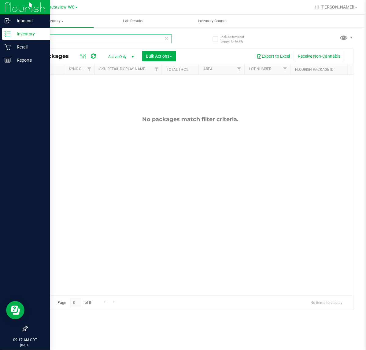
type input "fic"
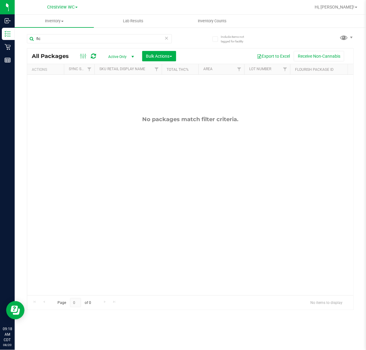
click at [166, 42] on span at bounding box center [166, 38] width 4 height 8
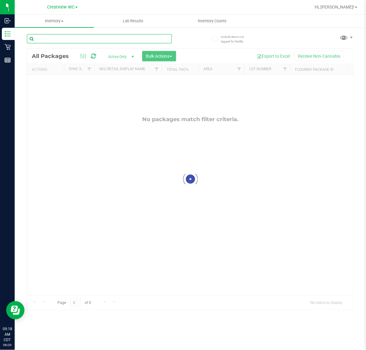
click at [145, 37] on input "text" at bounding box center [99, 38] width 145 height 9
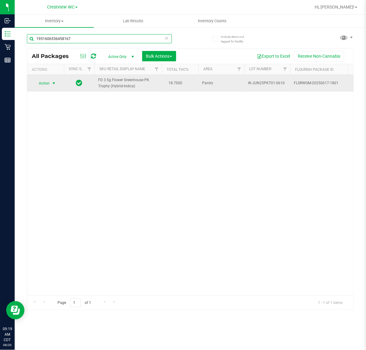
type input "1951606536458167"
click at [53, 86] on span "select" at bounding box center [53, 83] width 5 height 5
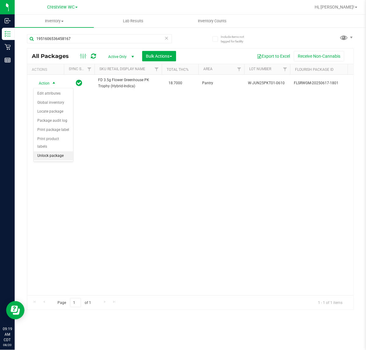
click at [57, 152] on li "Unlock package" at bounding box center [53, 156] width 39 height 9
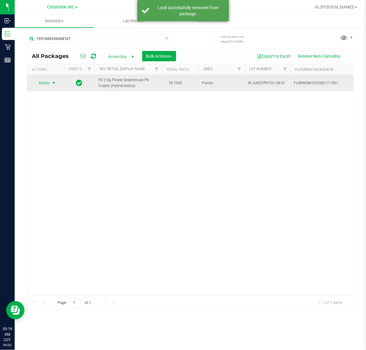
click at [53, 84] on span "select" at bounding box center [53, 83] width 5 height 5
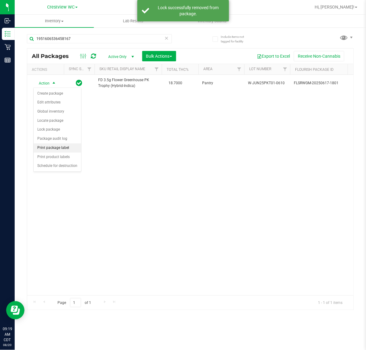
click at [65, 150] on li "Print package label" at bounding box center [57, 148] width 47 height 9
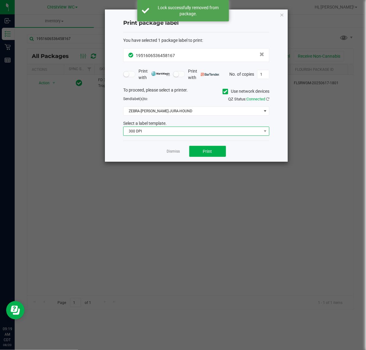
click at [184, 132] on span "300 DPI" at bounding box center [192, 131] width 138 height 9
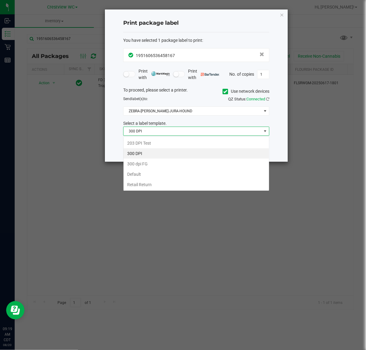
scroll to position [9, 146]
click at [155, 144] on li "203 DPI Test" at bounding box center [195, 143] width 145 height 10
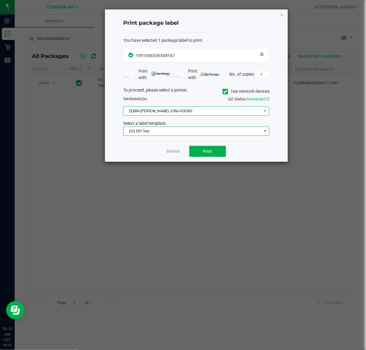
click at [182, 112] on span "ZEBRA-BRUNO-JURA-HOUND" at bounding box center [192, 111] width 138 height 9
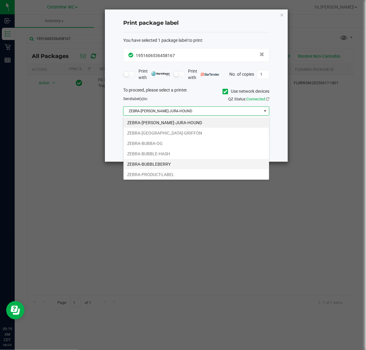
click at [173, 166] on li "ZEBRA-BUBBLEBERRY" at bounding box center [195, 164] width 145 height 10
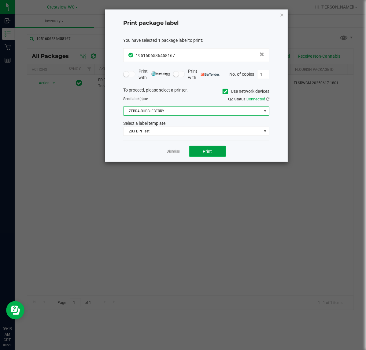
click at [211, 156] on button "Print" at bounding box center [207, 151] width 37 height 11
click at [169, 152] on link "Dismiss" at bounding box center [173, 151] width 13 height 5
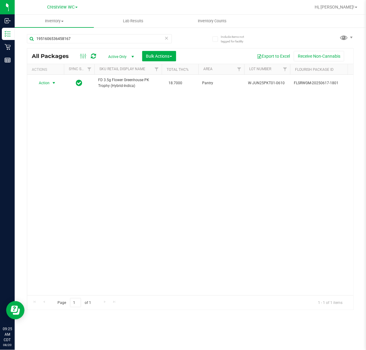
click at [167, 38] on icon at bounding box center [166, 37] width 4 height 7
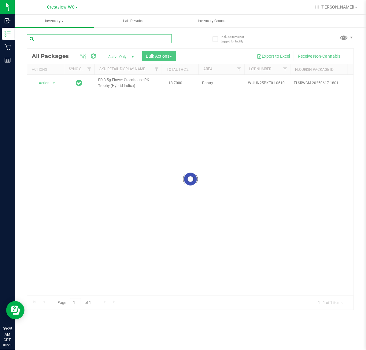
click at [139, 40] on input "text" at bounding box center [99, 38] width 145 height 9
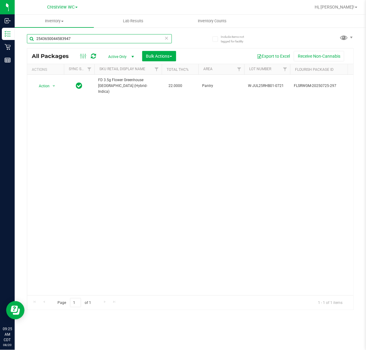
type input "2543650044583947"
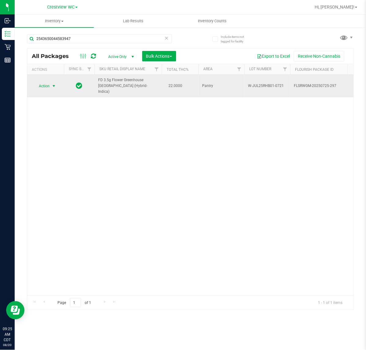
click at [51, 84] on span "select" at bounding box center [53, 86] width 5 height 5
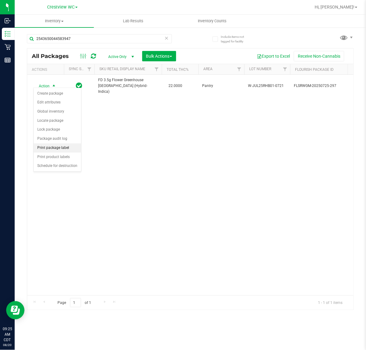
click at [65, 151] on li "Print package label" at bounding box center [57, 148] width 47 height 9
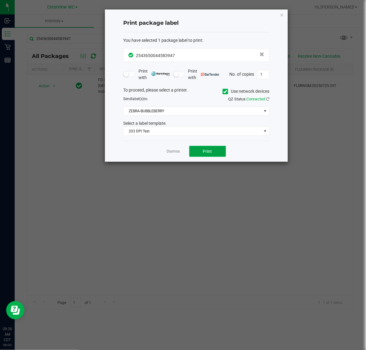
click at [208, 153] on span "Print" at bounding box center [207, 151] width 9 height 5
click at [172, 152] on link "Dismiss" at bounding box center [173, 151] width 13 height 5
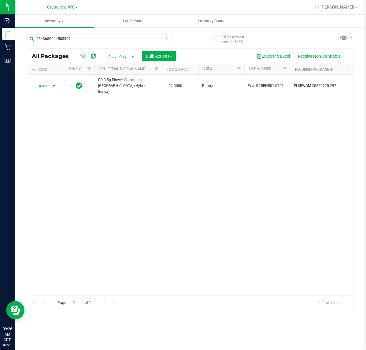
click at [166, 40] on icon at bounding box center [166, 37] width 4 height 7
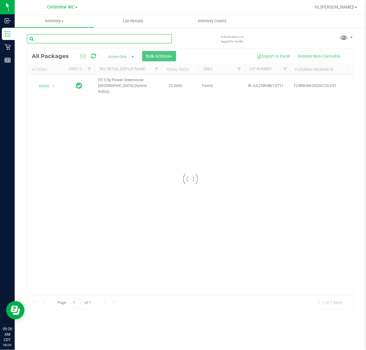
click at [130, 37] on input "text" at bounding box center [99, 38] width 145 height 9
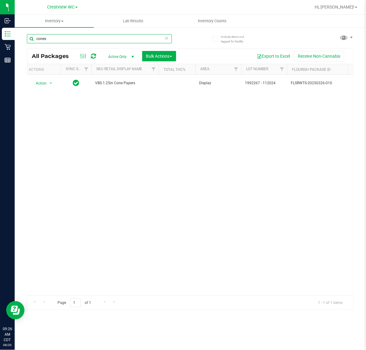
scroll to position [0, 5]
type input "cones"
click at [167, 38] on icon at bounding box center [166, 37] width 4 height 7
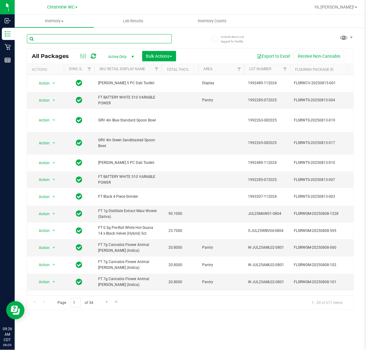
click at [75, 38] on input "text" at bounding box center [99, 38] width 145 height 9
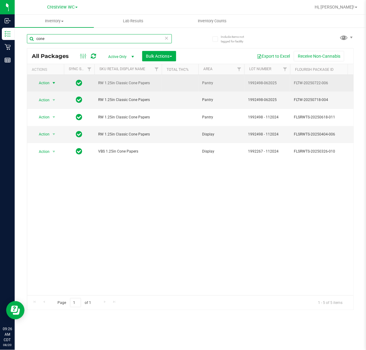
type input "cone"
click at [53, 81] on span "select" at bounding box center [53, 83] width 5 height 5
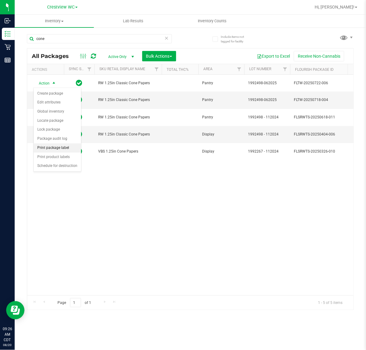
click at [64, 149] on li "Print package label" at bounding box center [57, 148] width 47 height 9
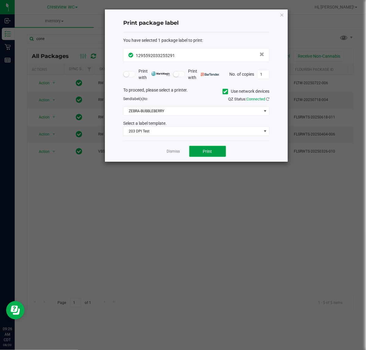
click at [208, 154] on span "Print" at bounding box center [207, 151] width 9 height 5
click at [173, 154] on link "Dismiss" at bounding box center [173, 151] width 13 height 5
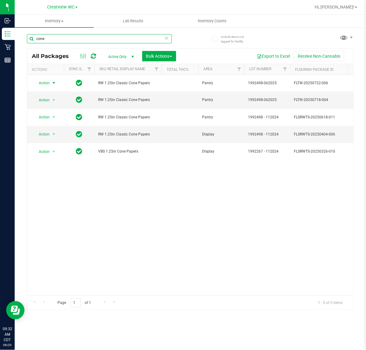
click at [163, 38] on input "cone" at bounding box center [99, 38] width 145 height 9
click at [166, 40] on icon at bounding box center [166, 37] width 4 height 7
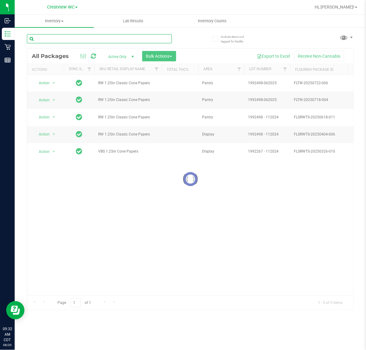
click at [145, 40] on input "text" at bounding box center [99, 38] width 145 height 9
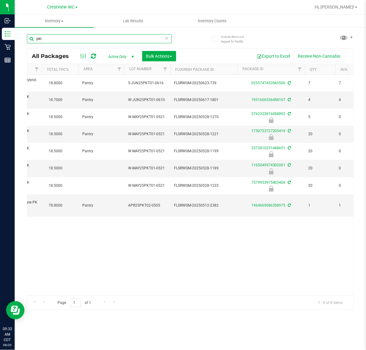
scroll to position [0, 144]
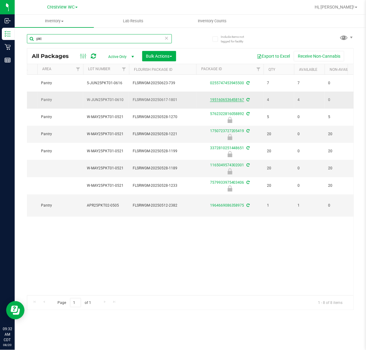
type input "pkt"
click at [216, 100] on link "1951606536458167" at bounding box center [227, 100] width 34 height 4
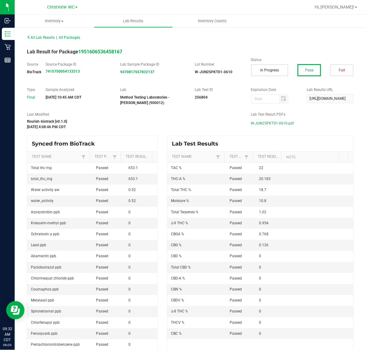
click at [259, 124] on span "W-JUN25PKT01-0610.pdf" at bounding box center [272, 123] width 43 height 9
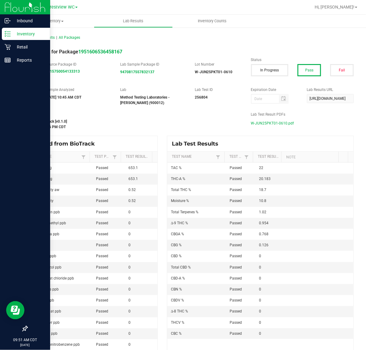
click at [8, 36] on line at bounding box center [8, 36] width 3 height 0
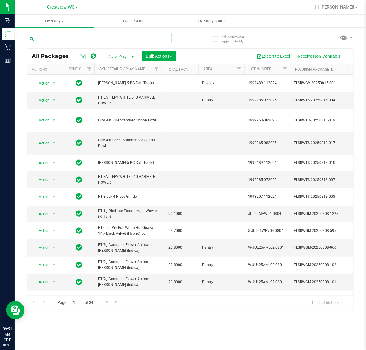
click at [97, 40] on input "text" at bounding box center [99, 38] width 145 height 9
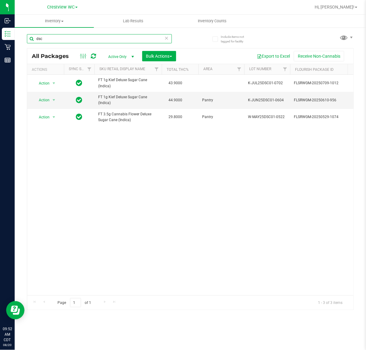
type input "dsc"
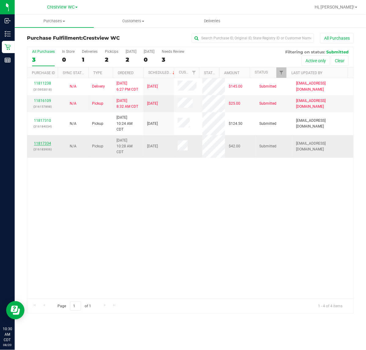
click at [40, 144] on link "11817334" at bounding box center [42, 143] width 17 height 4
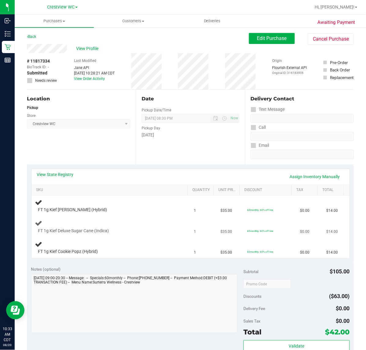
click at [140, 228] on div "FT 1g Kief Deluxe Sugar Cane (Indica)" at bounding box center [104, 231] width 139 height 6
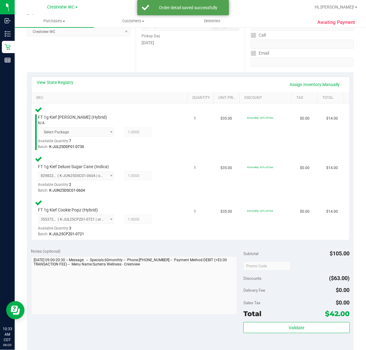
scroll to position [135, 0]
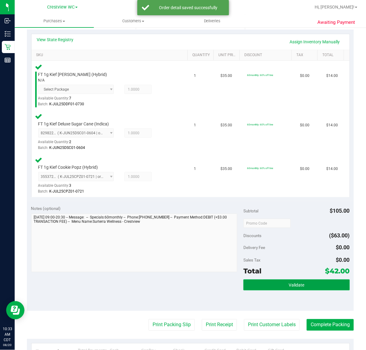
click at [284, 281] on button "Validate" at bounding box center [296, 285] width 106 height 11
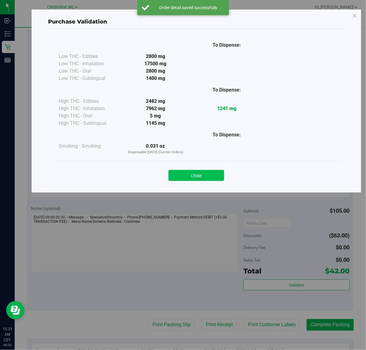
click at [206, 176] on button "Close" at bounding box center [196, 175] width 56 height 11
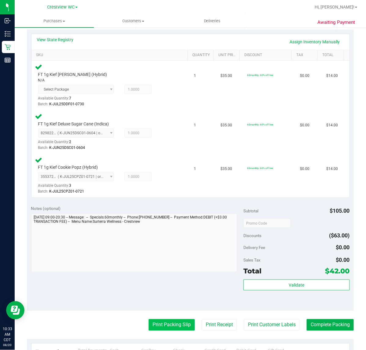
click at [168, 324] on button "Print Packing Slip" at bounding box center [171, 326] width 46 height 12
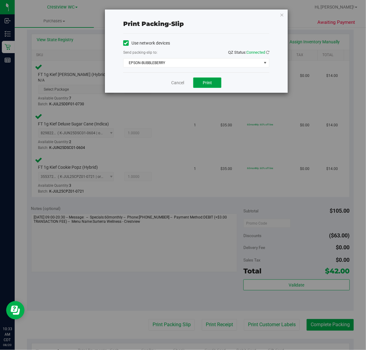
click at [206, 83] on span "Print" at bounding box center [207, 82] width 9 height 5
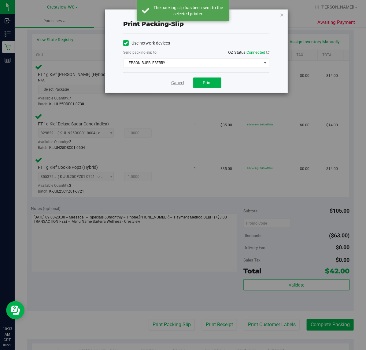
click at [174, 81] on link "Cancel" at bounding box center [177, 83] width 13 height 6
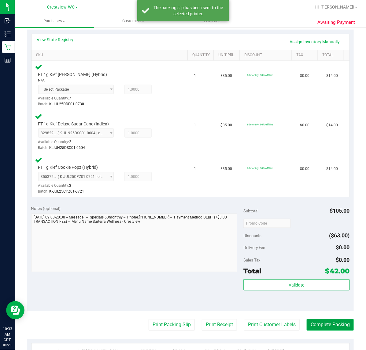
click at [329, 326] on button "Complete Packing" at bounding box center [329, 326] width 47 height 12
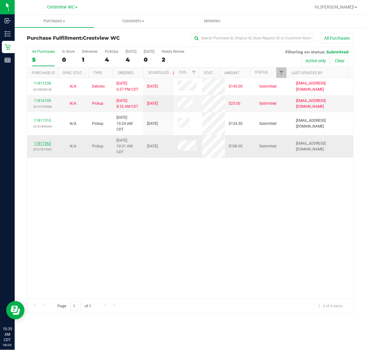
click at [40, 144] on link "11817362" at bounding box center [42, 143] width 17 height 4
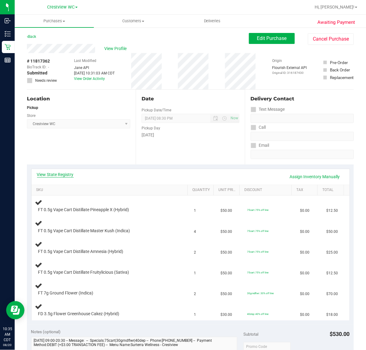
click at [56, 173] on link "View State Registry" at bounding box center [55, 175] width 37 height 6
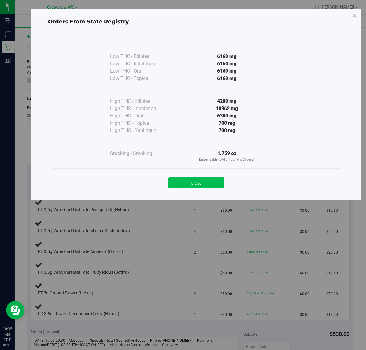
click at [199, 184] on button "Close" at bounding box center [196, 182] width 56 height 11
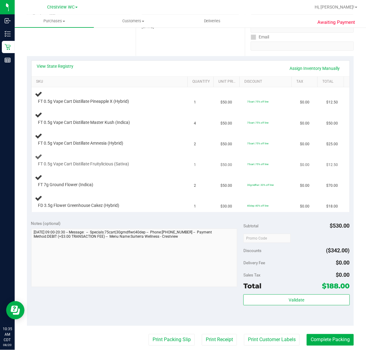
scroll to position [115, 0]
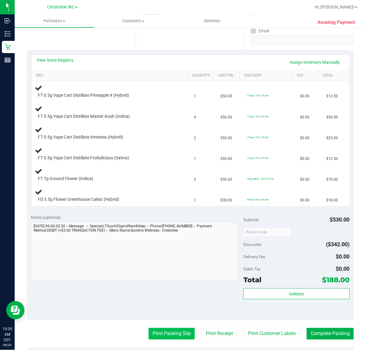
click at [158, 337] on button "Print Packing Slip" at bounding box center [171, 334] width 46 height 12
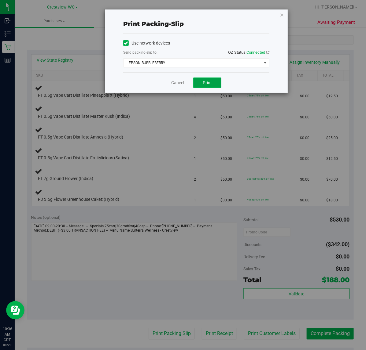
click at [204, 80] on button "Print" at bounding box center [207, 83] width 28 height 10
click at [176, 86] on link "Cancel" at bounding box center [177, 83] width 13 height 6
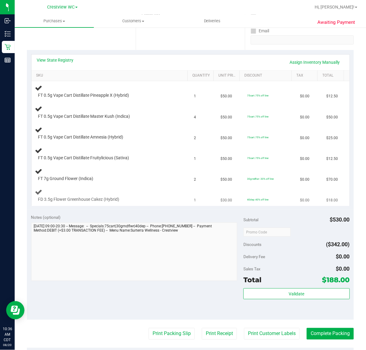
click at [156, 188] on td "FD 3.5g Flower Greenhouse Cakez (Hybrid)" at bounding box center [110, 195] width 159 height 20
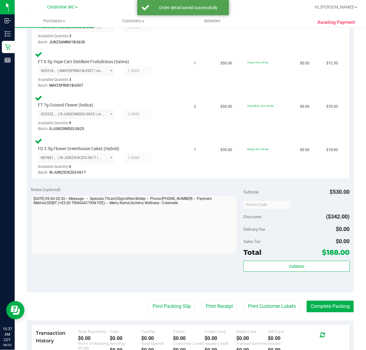
scroll to position [291, 0]
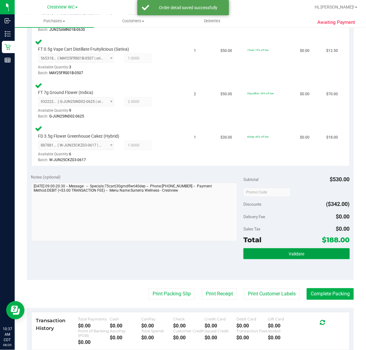
click at [305, 249] on button "Validate" at bounding box center [296, 254] width 106 height 11
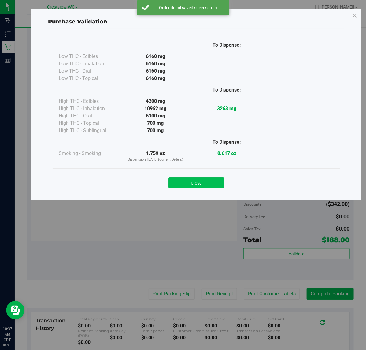
click at [211, 183] on button "Close" at bounding box center [196, 182] width 56 height 11
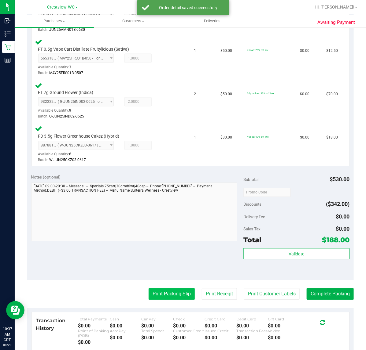
click at [171, 292] on button "Print Packing Slip" at bounding box center [171, 295] width 46 height 12
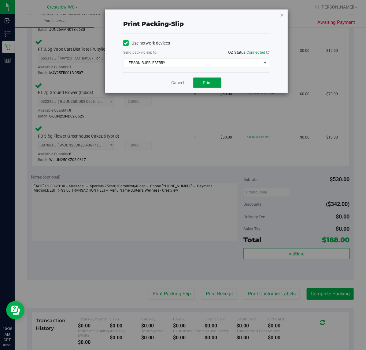
click at [215, 86] on button "Print" at bounding box center [207, 83] width 28 height 10
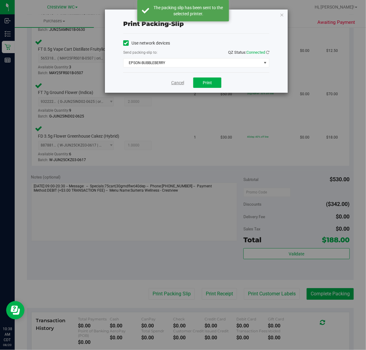
click at [174, 85] on link "Cancel" at bounding box center [177, 83] width 13 height 6
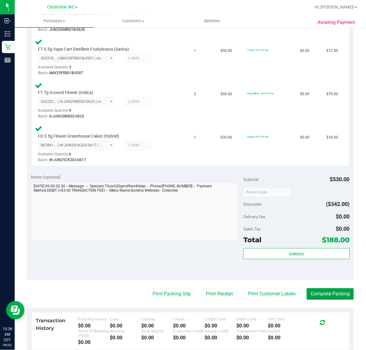
click at [321, 291] on button "Complete Packing" at bounding box center [329, 295] width 47 height 12
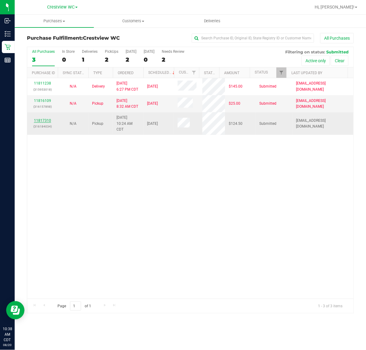
click at [47, 120] on link "11817310" at bounding box center [42, 121] width 17 height 4
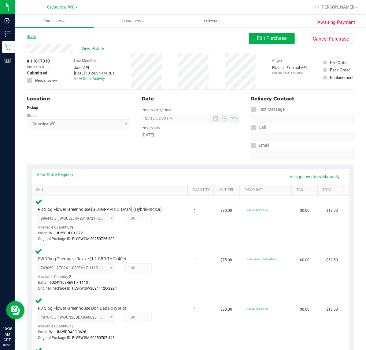
click at [33, 37] on link "Back" at bounding box center [31, 37] width 9 height 4
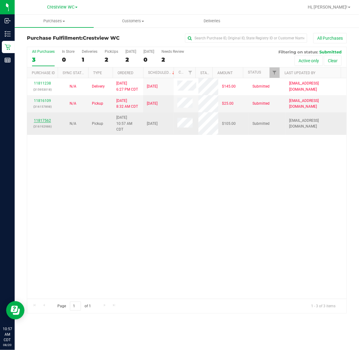
click at [41, 122] on link "11817562" at bounding box center [42, 121] width 17 height 4
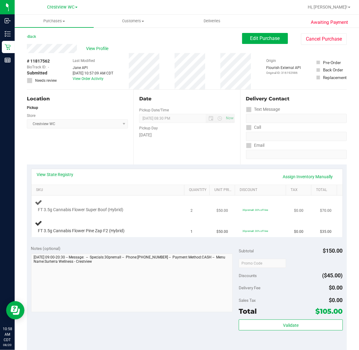
click at [122, 213] on div at bounding box center [104, 213] width 133 height 0
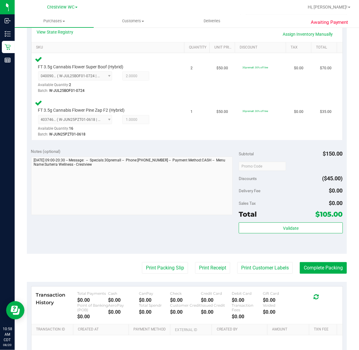
scroll to position [150, 0]
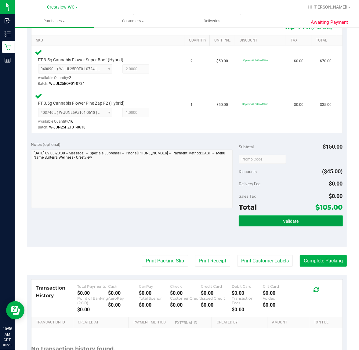
click at [283, 221] on span "Validate" at bounding box center [291, 221] width 16 height 5
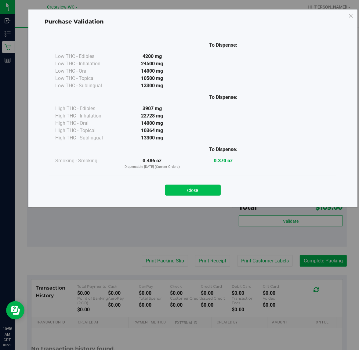
click at [204, 192] on button "Close" at bounding box center [193, 190] width 56 height 11
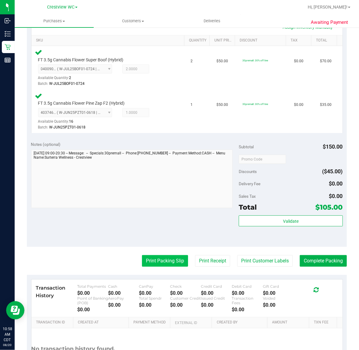
click at [157, 263] on button "Print Packing Slip" at bounding box center [165, 261] width 46 height 12
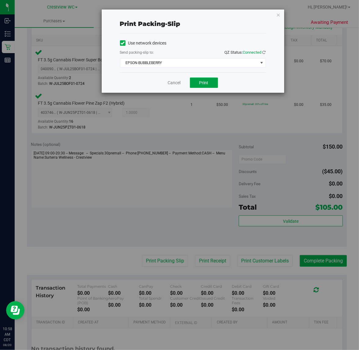
click at [209, 84] on button "Print" at bounding box center [204, 83] width 28 height 10
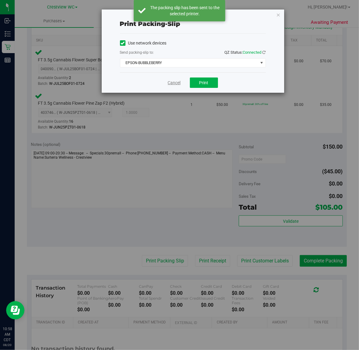
click at [171, 83] on link "Cancel" at bounding box center [174, 83] width 13 height 6
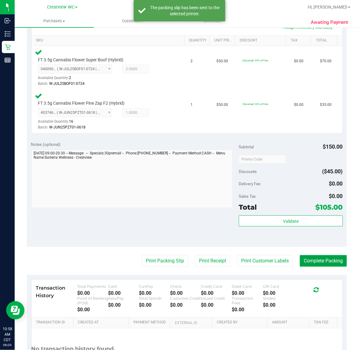
click at [315, 260] on button "Complete Packing" at bounding box center [323, 261] width 47 height 12
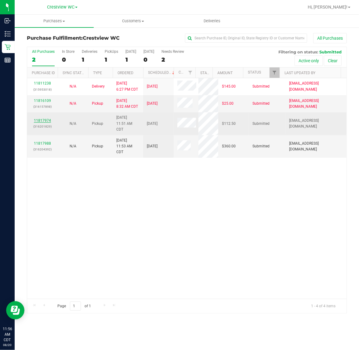
click at [46, 121] on link "11817974" at bounding box center [42, 121] width 17 height 4
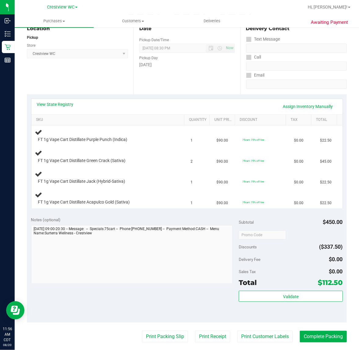
scroll to position [167, 0]
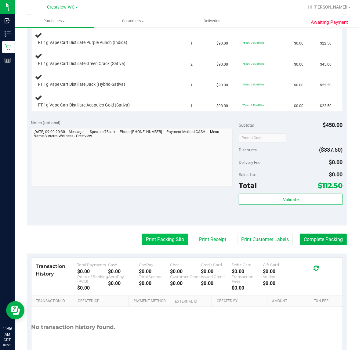
click at [161, 239] on button "Print Packing Slip" at bounding box center [165, 240] width 46 height 12
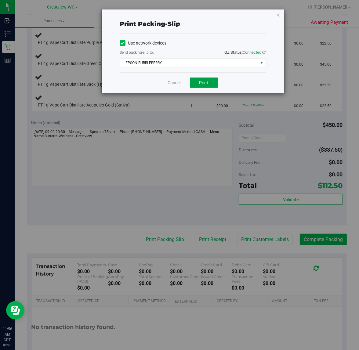
click at [204, 83] on span "Print" at bounding box center [203, 82] width 9 height 5
click at [170, 83] on link "Cancel" at bounding box center [174, 83] width 13 height 6
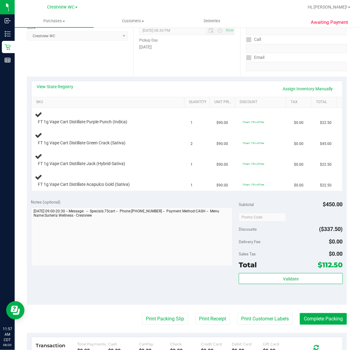
scroll to position [87, 0]
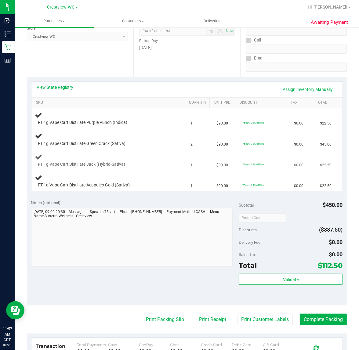
click at [166, 160] on div "FT 1g Vape Cart Distillate Jack (Hybrid-Sativa)" at bounding box center [109, 160] width 148 height 14
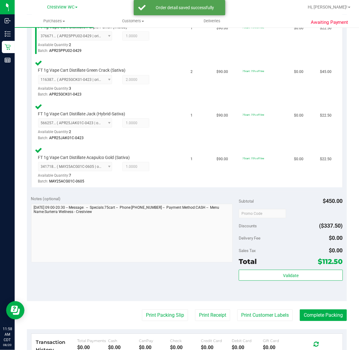
scroll to position [185, 0]
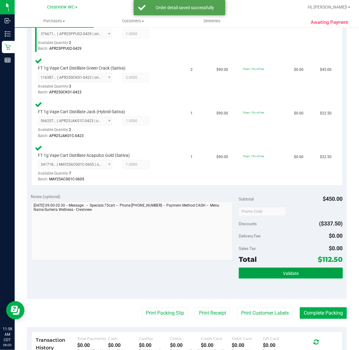
click at [289, 268] on button "Validate" at bounding box center [291, 273] width 104 height 11
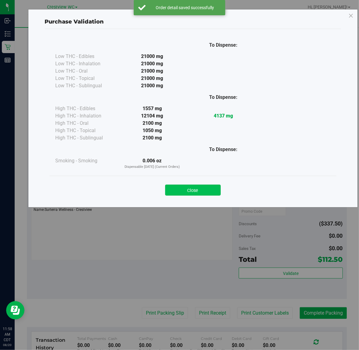
click at [211, 195] on button "Close" at bounding box center [193, 190] width 56 height 11
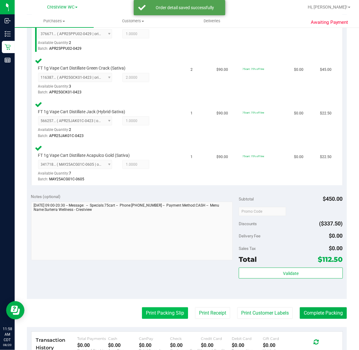
click at [158, 312] on button "Print Packing Slip" at bounding box center [165, 314] width 46 height 12
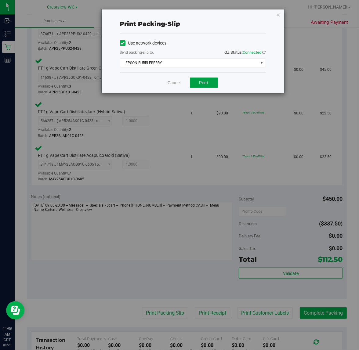
click at [212, 85] on button "Print" at bounding box center [204, 83] width 28 height 10
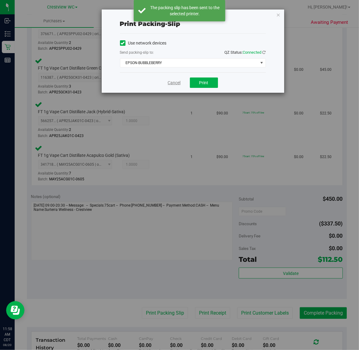
click at [173, 83] on link "Cancel" at bounding box center [174, 83] width 13 height 6
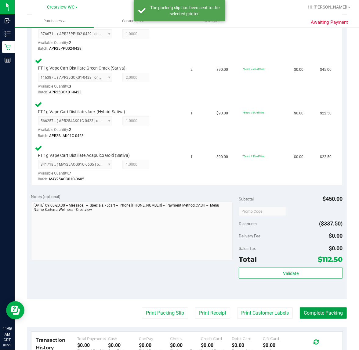
click at [316, 312] on button "Complete Packing" at bounding box center [323, 314] width 47 height 12
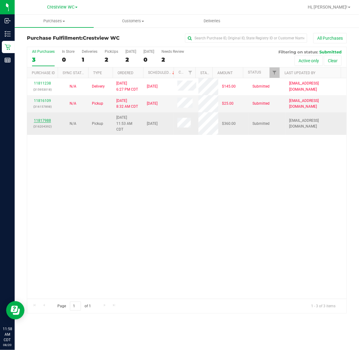
click at [47, 121] on link "11817988" at bounding box center [42, 121] width 17 height 4
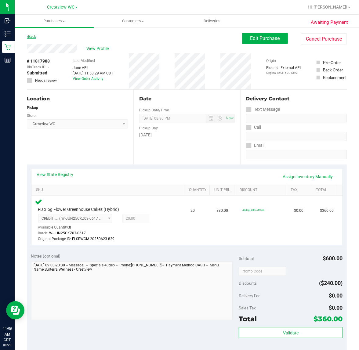
click at [32, 37] on link "Back" at bounding box center [31, 37] width 9 height 4
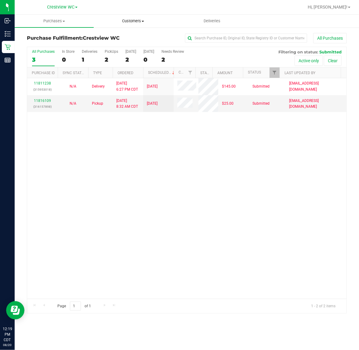
click at [144, 19] on span "Customers" at bounding box center [133, 20] width 79 height 5
click at [135, 33] on li "All customers" at bounding box center [133, 36] width 79 height 7
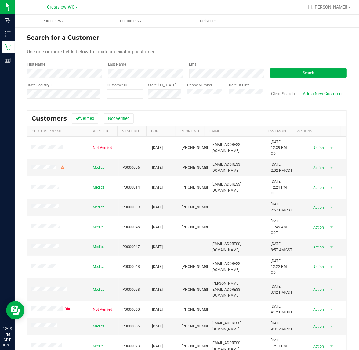
click at [80, 98] on div "State Registry ID" at bounding box center [64, 93] width 75 height 22
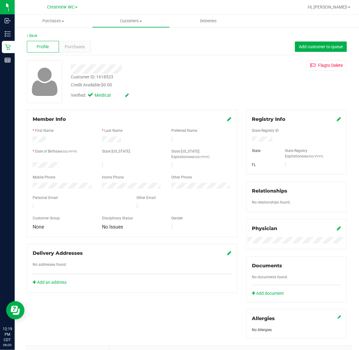
click at [71, 39] on div "Profile Purchases Add customer to queue" at bounding box center [187, 46] width 320 height 17
click at [71, 49] on span "Purchases" at bounding box center [75, 47] width 20 height 6
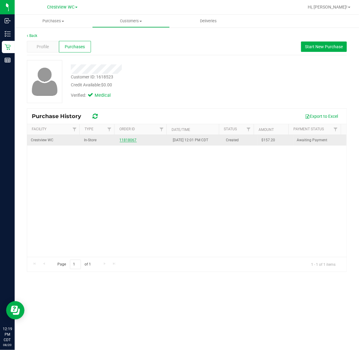
click at [124, 141] on link "11818067" at bounding box center [128, 140] width 17 height 4
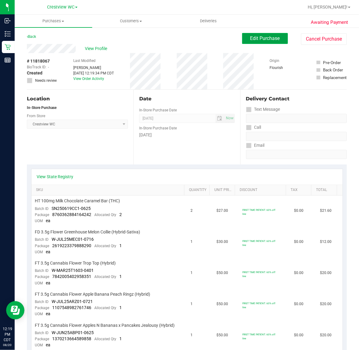
click at [260, 41] on span "Edit Purchase" at bounding box center [265, 38] width 30 height 6
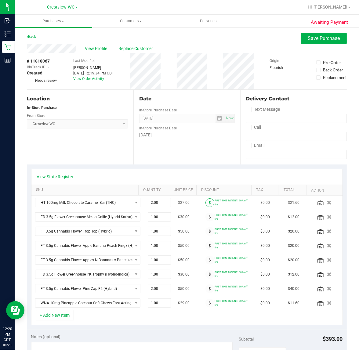
click at [206, 202] on span at bounding box center [210, 203] width 9 height 9
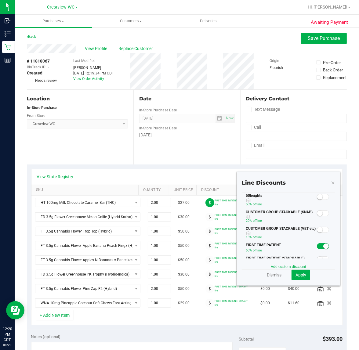
click at [317, 199] on small at bounding box center [319, 196] width 5 height 5
click at [300, 274] on span "Apply" at bounding box center [301, 275] width 11 height 5
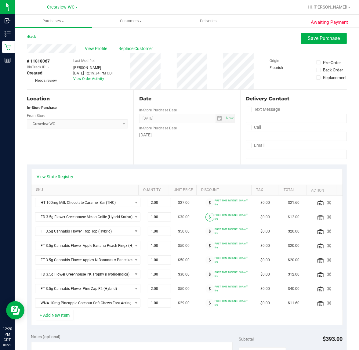
click at [206, 220] on span at bounding box center [210, 217] width 9 height 9
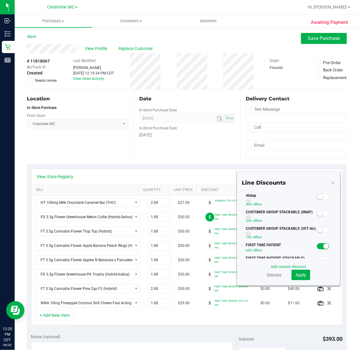
click at [317, 195] on span at bounding box center [323, 197] width 12 height 6
click at [296, 276] on span "Apply" at bounding box center [301, 275] width 11 height 5
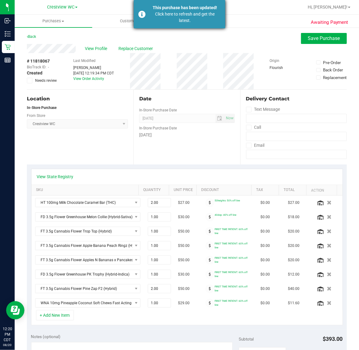
click at [166, 21] on div "Click here to refresh and get the latest." at bounding box center [185, 17] width 72 height 13
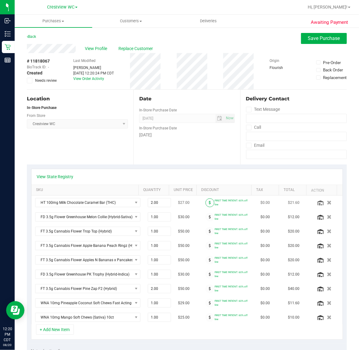
click at [209, 204] on icon at bounding box center [210, 203] width 2 height 4
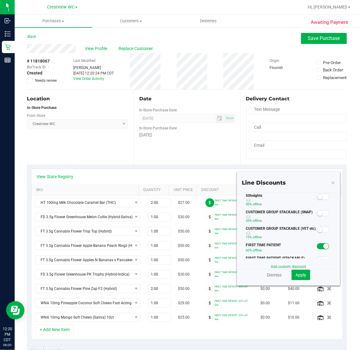
click at [317, 196] on small at bounding box center [319, 196] width 5 height 5
click at [296, 273] on span "Apply" at bounding box center [301, 275] width 11 height 5
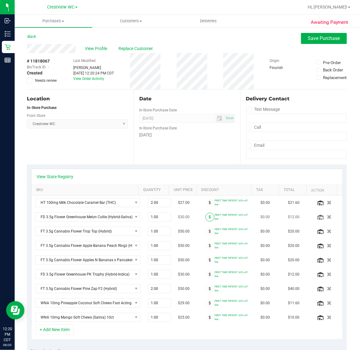
click at [209, 217] on icon at bounding box center [210, 217] width 2 height 4
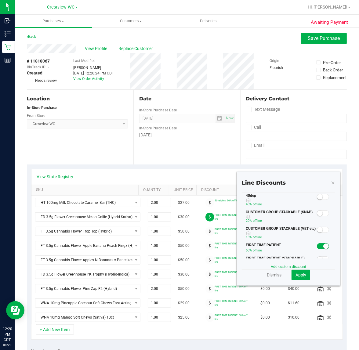
click at [317, 199] on span at bounding box center [323, 197] width 12 height 6
click at [296, 273] on span "Apply" at bounding box center [301, 275] width 11 height 5
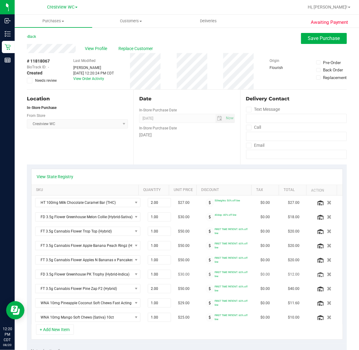
scroll to position [38, 0]
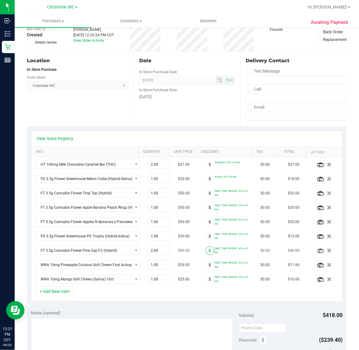
click at [206, 250] on span at bounding box center [210, 251] width 9 height 9
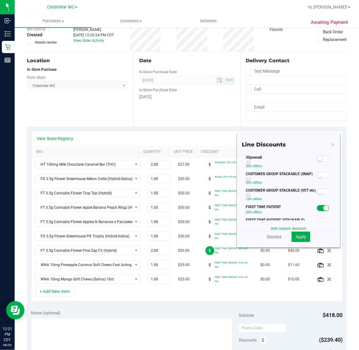
click at [317, 160] on small at bounding box center [319, 158] width 5 height 5
click at [296, 238] on span "Apply" at bounding box center [301, 237] width 11 height 5
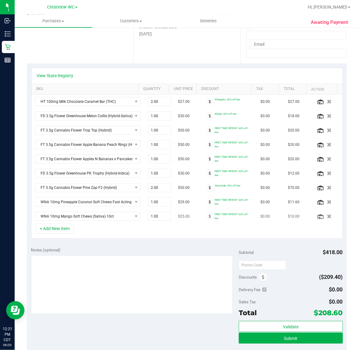
scroll to position [115, 0]
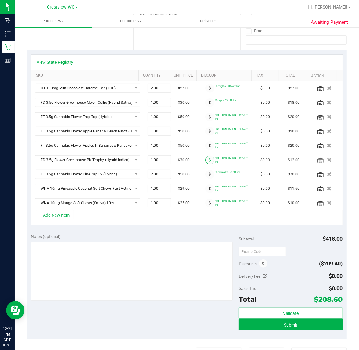
click at [206, 160] on span at bounding box center [210, 160] width 9 height 9
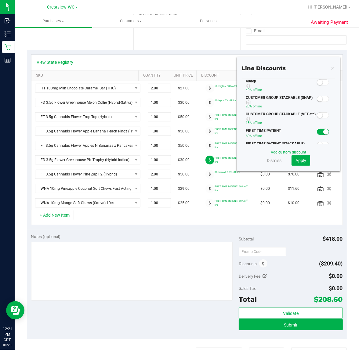
click at [319, 81] on span at bounding box center [323, 82] width 12 height 6
click at [294, 156] on button "Apply" at bounding box center [301, 160] width 19 height 10
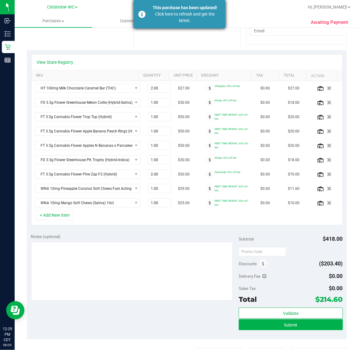
click at [173, 12] on div "Click here to refresh and get the latest." at bounding box center [185, 17] width 72 height 13
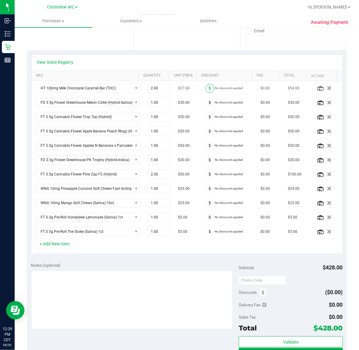
click at [206, 90] on span at bounding box center [210, 88] width 9 height 9
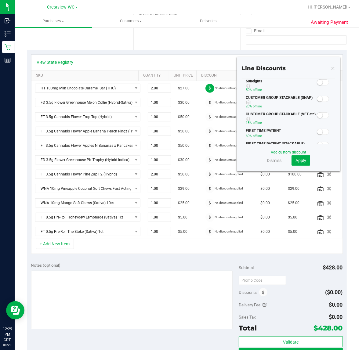
click at [317, 82] on small at bounding box center [319, 82] width 5 height 5
click at [296, 161] on span "Apply" at bounding box center [301, 160] width 11 height 5
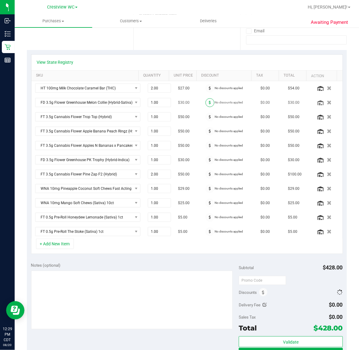
click at [206, 100] on span at bounding box center [210, 102] width 9 height 9
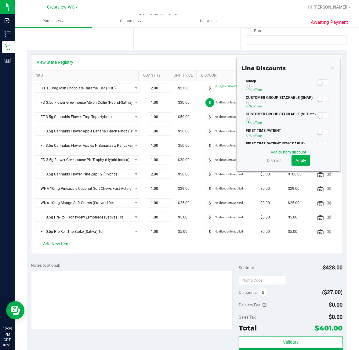
click at [317, 83] on small at bounding box center [319, 82] width 5 height 5
click at [294, 165] on button "Apply" at bounding box center [301, 160] width 19 height 10
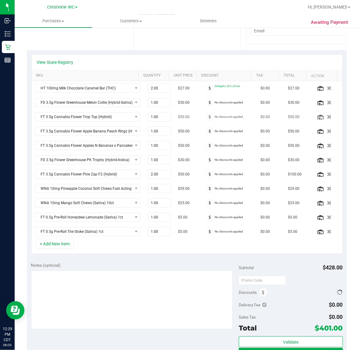
click at [205, 114] on div at bounding box center [210, 117] width 10 height 9
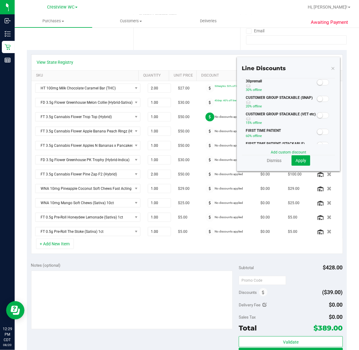
click at [317, 131] on small at bounding box center [319, 131] width 5 height 5
click at [301, 157] on button "Apply" at bounding box center [301, 160] width 19 height 10
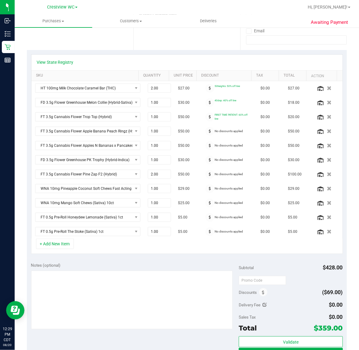
click at [209, 133] on icon at bounding box center [210, 132] width 2 height 4
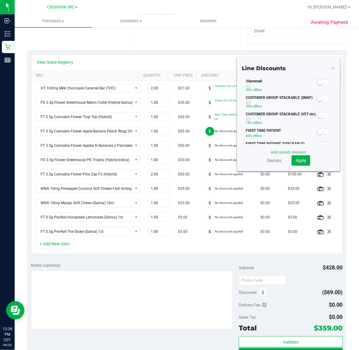
click at [317, 132] on small at bounding box center [319, 131] width 5 height 5
click at [292, 161] on button "Apply" at bounding box center [301, 160] width 19 height 10
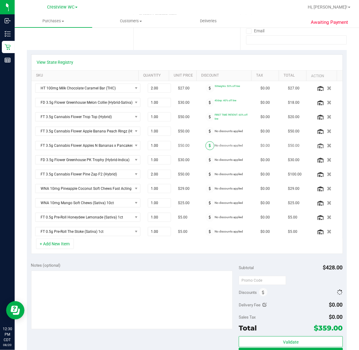
click at [206, 144] on span at bounding box center [210, 145] width 9 height 9
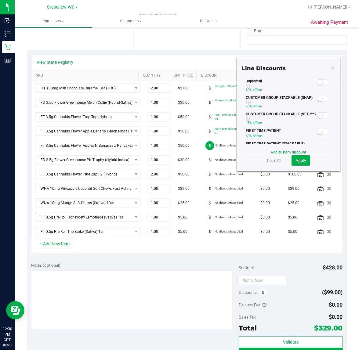
click at [318, 131] on span at bounding box center [323, 132] width 12 height 6
click at [300, 156] on button "Apply" at bounding box center [301, 160] width 19 height 10
click at [317, 82] on small at bounding box center [319, 82] width 5 height 5
click at [298, 159] on span "Apply" at bounding box center [301, 160] width 11 height 5
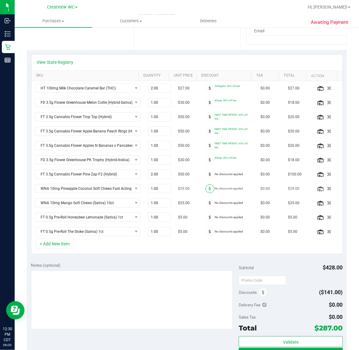
click at [209, 189] on icon at bounding box center [210, 189] width 2 height 4
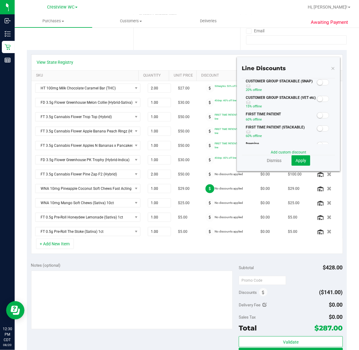
click at [317, 126] on small at bounding box center [319, 128] width 5 height 5
click at [300, 160] on span "Apply" at bounding box center [301, 160] width 11 height 5
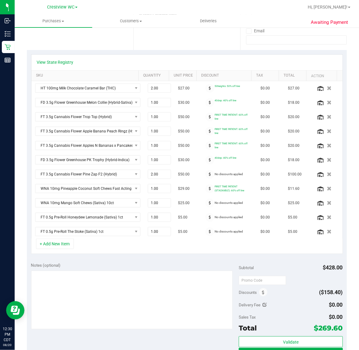
click at [206, 205] on span at bounding box center [210, 203] width 9 height 9
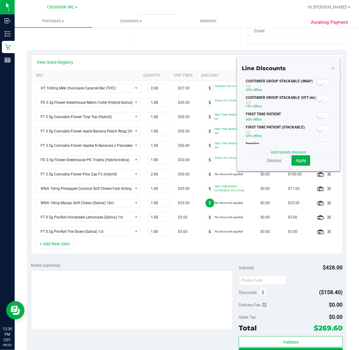
click at [317, 126] on span at bounding box center [323, 129] width 12 height 6
click at [317, 125] on div at bounding box center [323, 129] width 13 height 8
click at [317, 118] on span at bounding box center [323, 115] width 12 height 6
click at [292, 164] on button "Apply" at bounding box center [301, 160] width 19 height 10
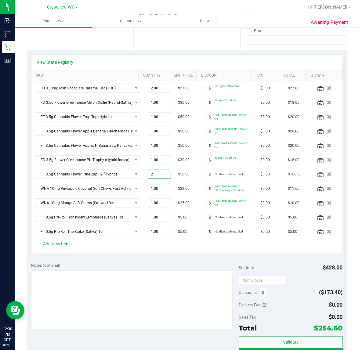
click at [148, 176] on span "2.00 2" at bounding box center [159, 174] width 23 height 9
type input "1"
type input "2.00"
click at [143, 250] on div "+ Add New Item" at bounding box center [187, 246] width 312 height 15
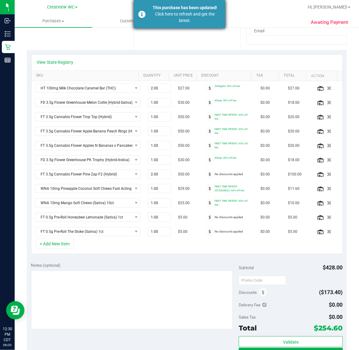
click at [165, 7] on div "This purchase has been updated!" at bounding box center [185, 8] width 72 height 6
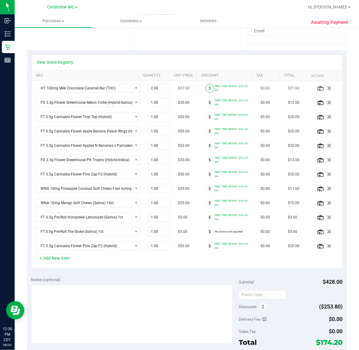
click at [209, 90] on icon at bounding box center [210, 88] width 2 height 4
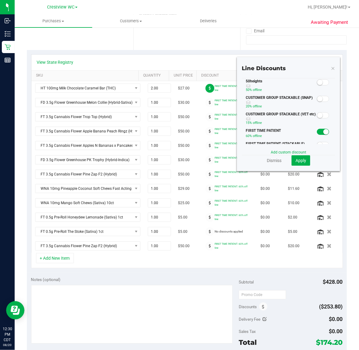
click at [317, 85] on small at bounding box center [319, 82] width 5 height 5
click at [296, 159] on span "Apply" at bounding box center [301, 160] width 11 height 5
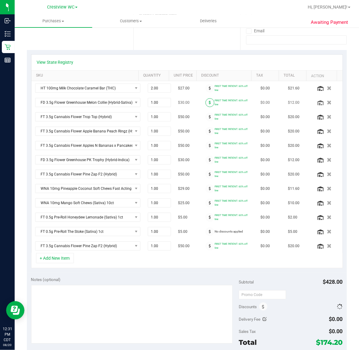
click at [209, 104] on icon at bounding box center [210, 103] width 2 height 4
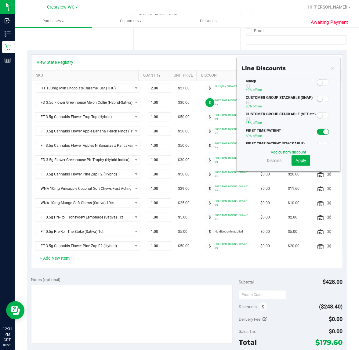
click at [319, 79] on span at bounding box center [323, 82] width 12 height 6
click at [296, 162] on span "Apply" at bounding box center [301, 160] width 11 height 5
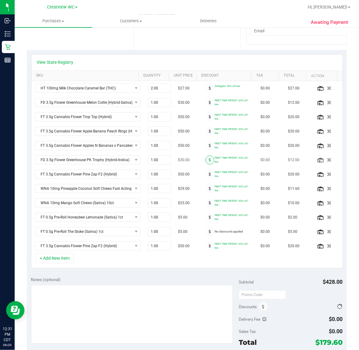
click at [206, 161] on span at bounding box center [210, 160] width 9 height 9
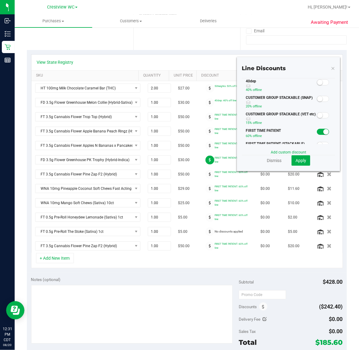
click at [317, 82] on small at bounding box center [319, 82] width 5 height 5
click at [300, 158] on span "Apply" at bounding box center [301, 160] width 11 height 5
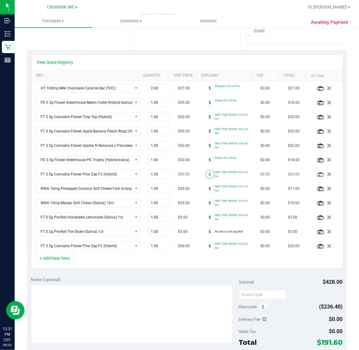
click at [206, 179] on span at bounding box center [210, 174] width 9 height 9
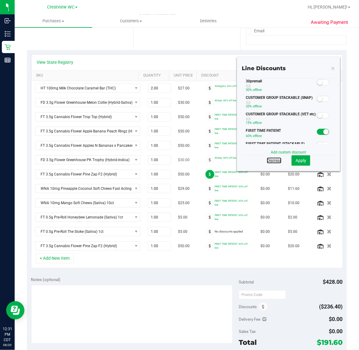
click at [267, 162] on link "Dismiss" at bounding box center [274, 161] width 15 height 6
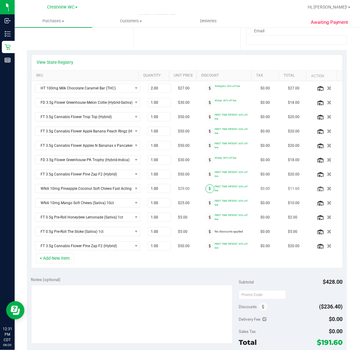
click at [206, 193] on span at bounding box center [210, 189] width 9 height 9
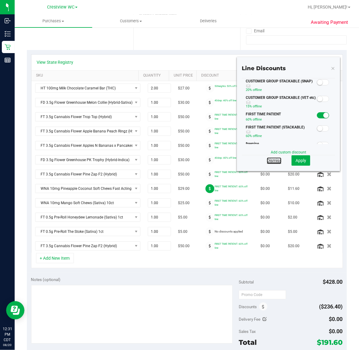
click at [271, 161] on link "Dismiss" at bounding box center [274, 161] width 15 height 6
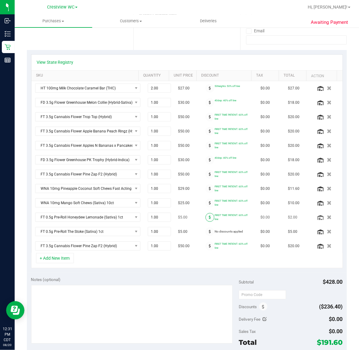
click at [206, 217] on span at bounding box center [210, 217] width 9 height 9
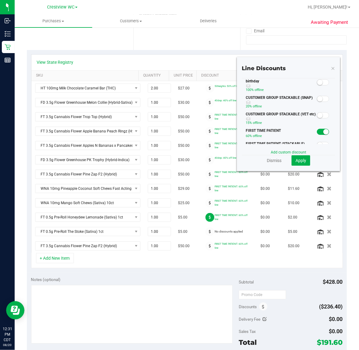
click at [317, 130] on span at bounding box center [323, 132] width 12 height 6
click at [296, 161] on span "Apply" at bounding box center [301, 160] width 11 height 5
click at [322, 82] on span at bounding box center [323, 82] width 12 height 6
click at [303, 161] on button "Apply" at bounding box center [301, 160] width 19 height 10
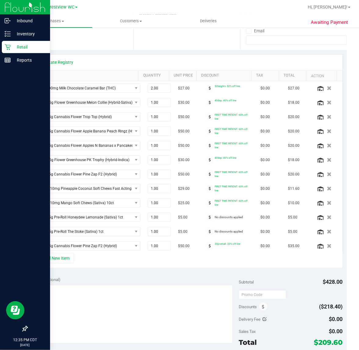
click at [7, 49] on icon at bounding box center [8, 47] width 6 height 6
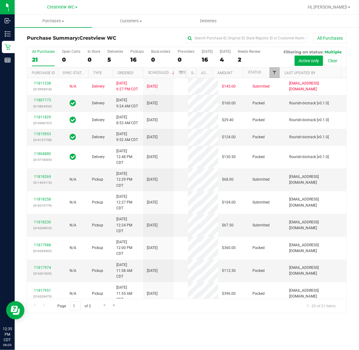
click at [274, 73] on span "Filter" at bounding box center [274, 72] width 5 height 5
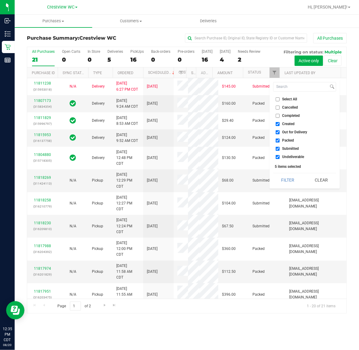
click at [289, 124] on span "Created" at bounding box center [289, 124] width 13 height 4
click at [280, 124] on input "Created" at bounding box center [278, 124] width 4 height 4
checkbox input "false"
click at [292, 132] on span "Out for Delivery" at bounding box center [295, 132] width 25 height 4
click at [280, 132] on input "Out for Delivery" at bounding box center [278, 132] width 4 height 4
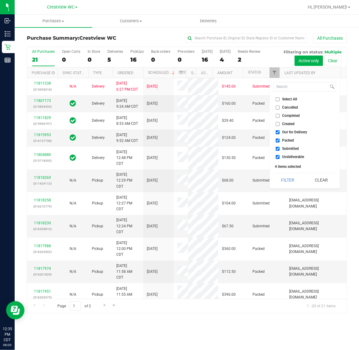
checkbox input "false"
click at [289, 142] on span "Packed" at bounding box center [289, 141] width 12 height 4
click at [280, 142] on input "Packed" at bounding box center [278, 141] width 4 height 4
checkbox input "false"
click at [292, 157] on span "Undeliverable" at bounding box center [294, 157] width 22 height 4
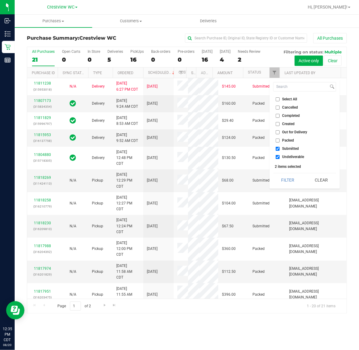
click at [280, 157] on input "Undeliverable" at bounding box center [278, 157] width 4 height 4
checkbox input "false"
click at [290, 185] on button "Filter" at bounding box center [287, 180] width 29 height 13
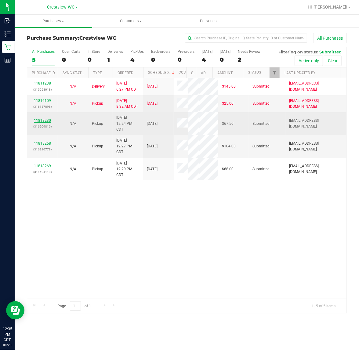
click at [41, 123] on link "11818230" at bounding box center [42, 121] width 17 height 4
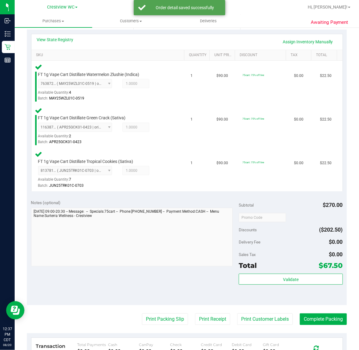
scroll to position [138, 0]
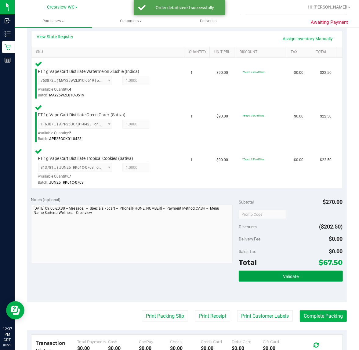
click at [297, 272] on button "Validate" at bounding box center [291, 276] width 104 height 11
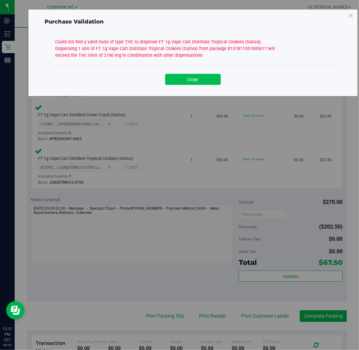
click at [199, 79] on button "Close" at bounding box center [193, 79] width 56 height 11
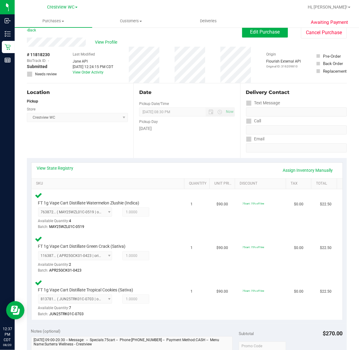
scroll to position [7, 0]
click at [62, 167] on link "View State Registry" at bounding box center [55, 168] width 37 height 6
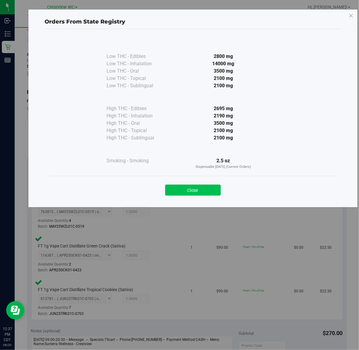
click at [196, 190] on button "Close" at bounding box center [193, 190] width 56 height 11
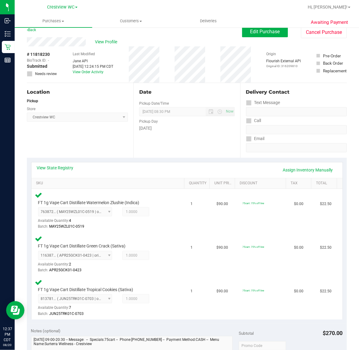
click at [110, 38] on div "View Profile" at bounding box center [134, 41] width 215 height 9
click at [111, 40] on span "View Profile" at bounding box center [107, 42] width 24 height 6
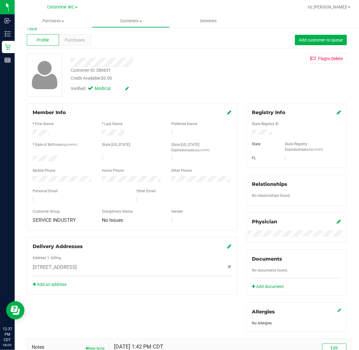
click at [106, 70] on div "Customer ID: 380651" at bounding box center [91, 70] width 40 height 6
copy div "380651"
click at [147, 60] on div at bounding box center [148, 62] width 165 height 9
click at [34, 30] on link "Back" at bounding box center [32, 29] width 10 height 4
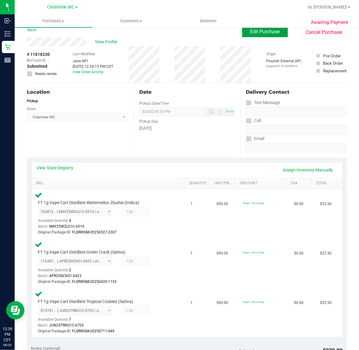
click at [243, 33] on button "Edit Purchase" at bounding box center [265, 31] width 46 height 11
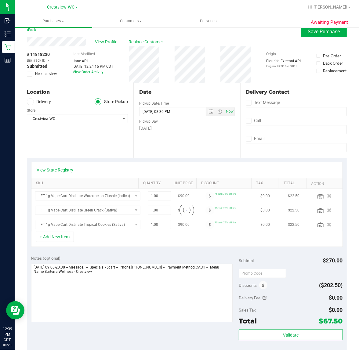
click at [30, 74] on icon at bounding box center [30, 74] width 4 height 0
click at [0, 0] on input "Needs review" at bounding box center [0, 0] width 0 height 0
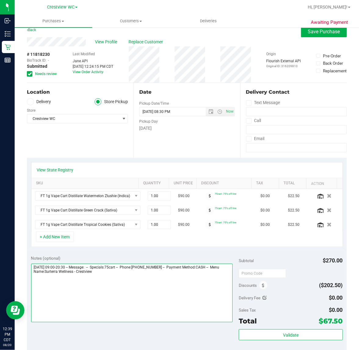
click at [126, 285] on textarea at bounding box center [132, 293] width 202 height 59
type textarea "Wednesday 08/20/2025 09:00-20:30 -- Message: -- Specials:75cart -- Phone:850533…"
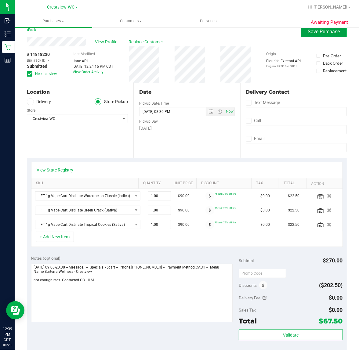
click at [320, 32] on span "Save Purchase" at bounding box center [324, 32] width 32 height 6
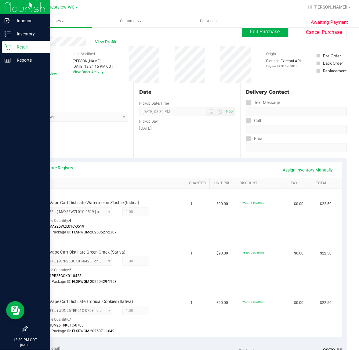
click at [10, 47] on icon at bounding box center [8, 47] width 6 height 6
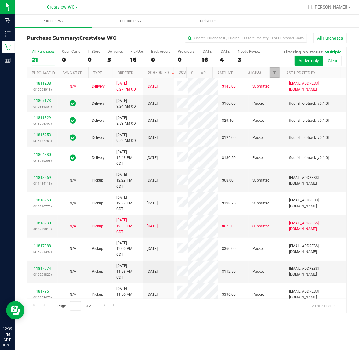
click at [271, 70] on link "Filter" at bounding box center [275, 73] width 10 height 10
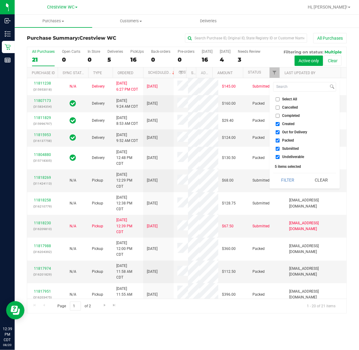
click at [287, 125] on span "Created" at bounding box center [289, 124] width 13 height 4
click at [280, 125] on input "Created" at bounding box center [278, 124] width 4 height 4
checkbox input "false"
click at [294, 130] on span "Out for Delivery" at bounding box center [295, 132] width 25 height 4
click at [280, 130] on input "Out for Delivery" at bounding box center [278, 132] width 4 height 4
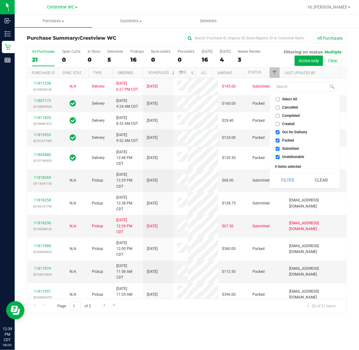
checkbox input "false"
click at [290, 141] on span "Packed" at bounding box center [289, 141] width 12 height 4
click at [280, 141] on input "Packed" at bounding box center [278, 141] width 4 height 4
checkbox input "false"
click at [293, 156] on span "Undeliverable" at bounding box center [294, 157] width 22 height 4
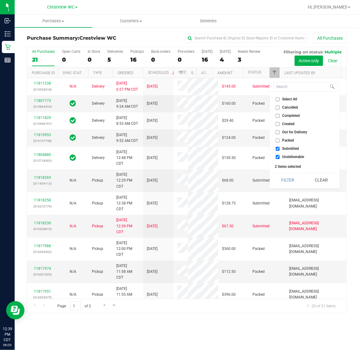
click at [280, 156] on input "Undeliverable" at bounding box center [278, 157] width 4 height 4
checkbox input "false"
click at [292, 180] on button "Filter" at bounding box center [287, 180] width 29 height 13
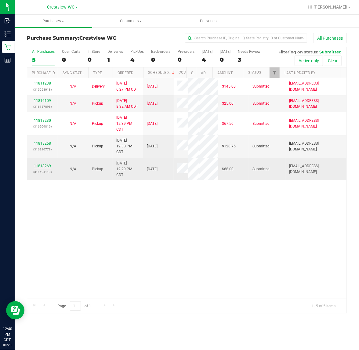
click at [45, 168] on link "11818269" at bounding box center [42, 166] width 17 height 4
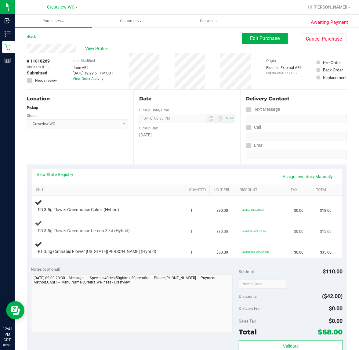
click at [142, 227] on div "FD 3.5g Flower Greenhouse Lemon Zest (Hybrid)" at bounding box center [109, 227] width 148 height 14
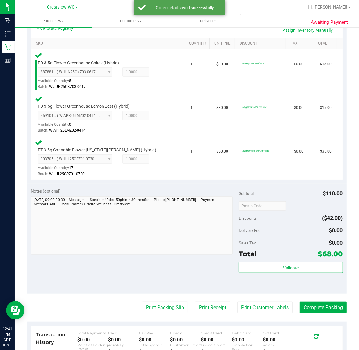
scroll to position [156, 0]
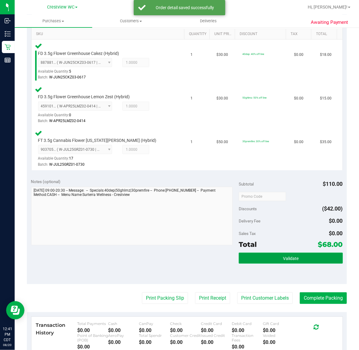
click at [300, 257] on button "Validate" at bounding box center [291, 258] width 104 height 11
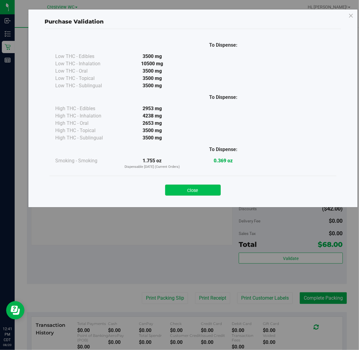
click at [203, 186] on button "Close" at bounding box center [193, 190] width 56 height 11
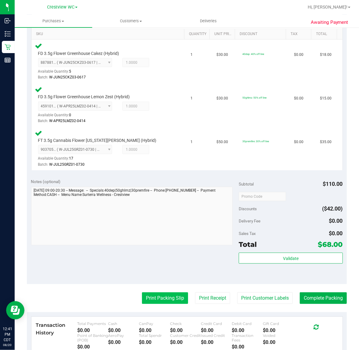
click at [160, 298] on button "Print Packing Slip" at bounding box center [165, 299] width 46 height 12
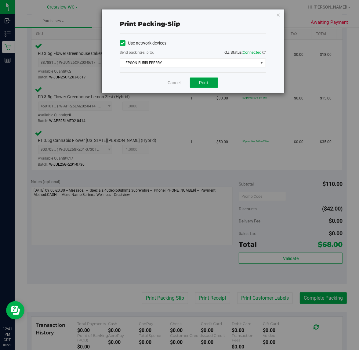
click at [208, 85] on span "Print" at bounding box center [203, 82] width 9 height 5
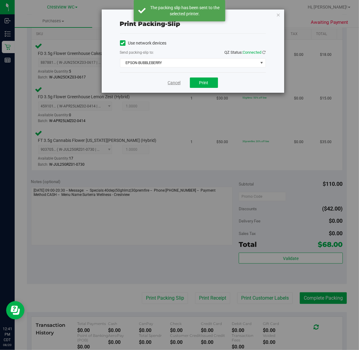
click at [173, 80] on link "Cancel" at bounding box center [174, 83] width 13 height 6
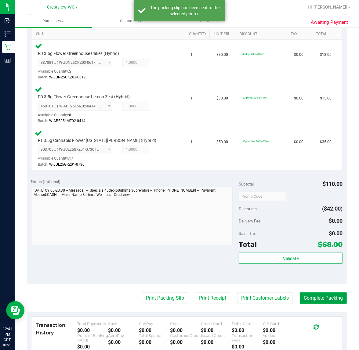
click at [324, 298] on button "Complete Packing" at bounding box center [323, 299] width 47 height 12
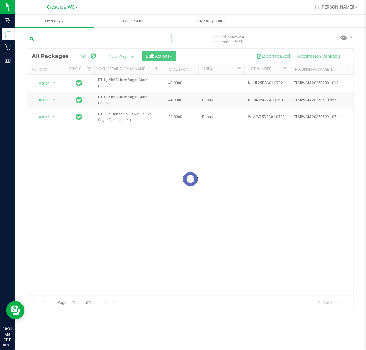
click at [158, 40] on input "text" at bounding box center [99, 38] width 145 height 9
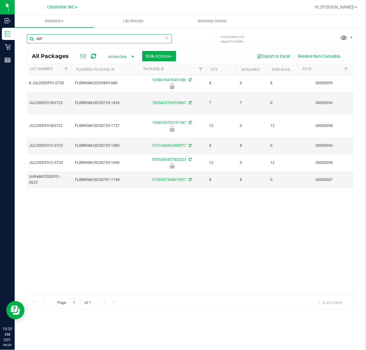
scroll to position [0, 211]
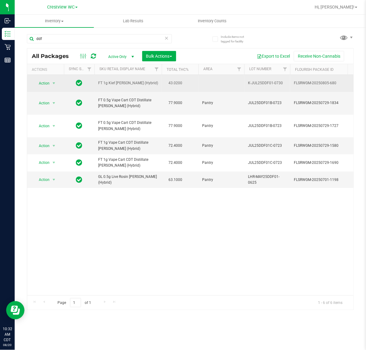
drag, startPoint x: 155, startPoint y: 83, endPoint x: 97, endPoint y: 85, distance: 58.1
click at [97, 85] on td "FT 1g Kief [PERSON_NAME] (Hybrid)" at bounding box center [127, 83] width 67 height 17
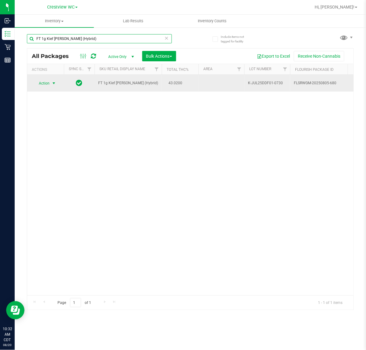
type input "FT 1g Kief [PERSON_NAME] (Hybrid)"
drag, startPoint x: 53, startPoint y: 81, endPoint x: 53, endPoint y: 86, distance: 4.7
click at [53, 82] on span "select" at bounding box center [53, 83] width 5 height 5
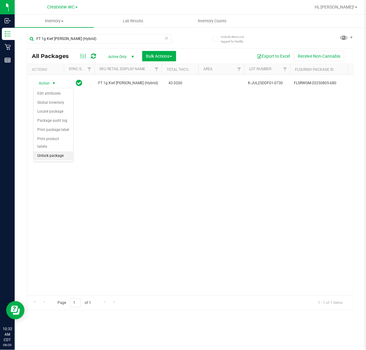
click at [55, 152] on li "Unlock package" at bounding box center [53, 156] width 39 height 9
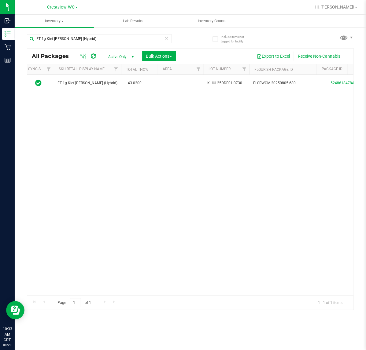
scroll to position [0, 41]
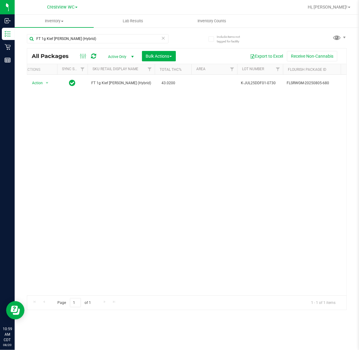
click at [165, 38] on icon at bounding box center [163, 37] width 4 height 7
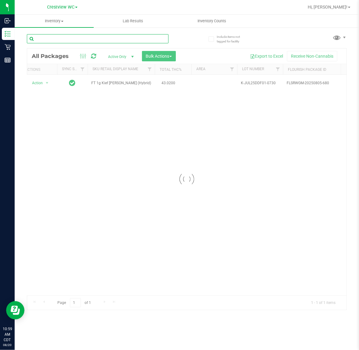
click at [148, 40] on input "text" at bounding box center [98, 38] width 142 height 9
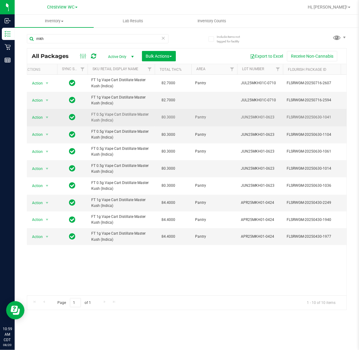
drag, startPoint x: 117, startPoint y: 124, endPoint x: 113, endPoint y: 120, distance: 5.4
click at [113, 120] on td "FT 0.5g Vape Cart Distillate Master Kush (Indica)" at bounding box center [121, 117] width 67 height 17
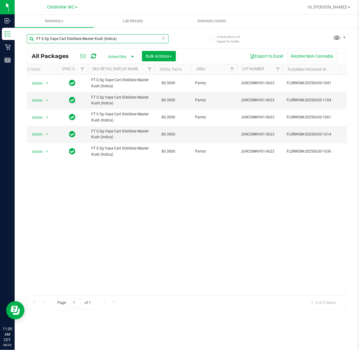
type input "FT 0.5g Vape Cart Distillate Master Kush (Indica)"
click at [162, 40] on icon at bounding box center [163, 37] width 4 height 7
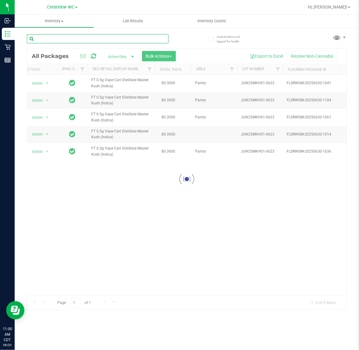
click at [141, 38] on input "text" at bounding box center [98, 38] width 142 height 9
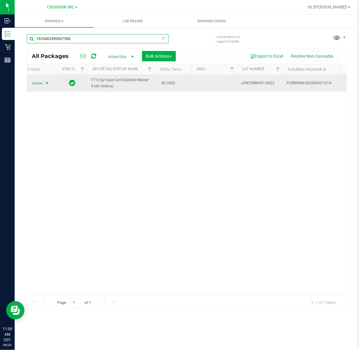
type input "1635402490067580"
click at [48, 83] on span "select" at bounding box center [47, 83] width 5 height 5
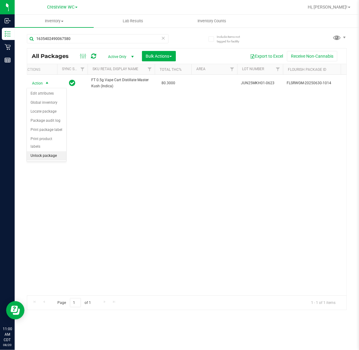
click at [50, 152] on li "Unlock package" at bounding box center [46, 156] width 39 height 9
